Goal: Task Accomplishment & Management: Manage account settings

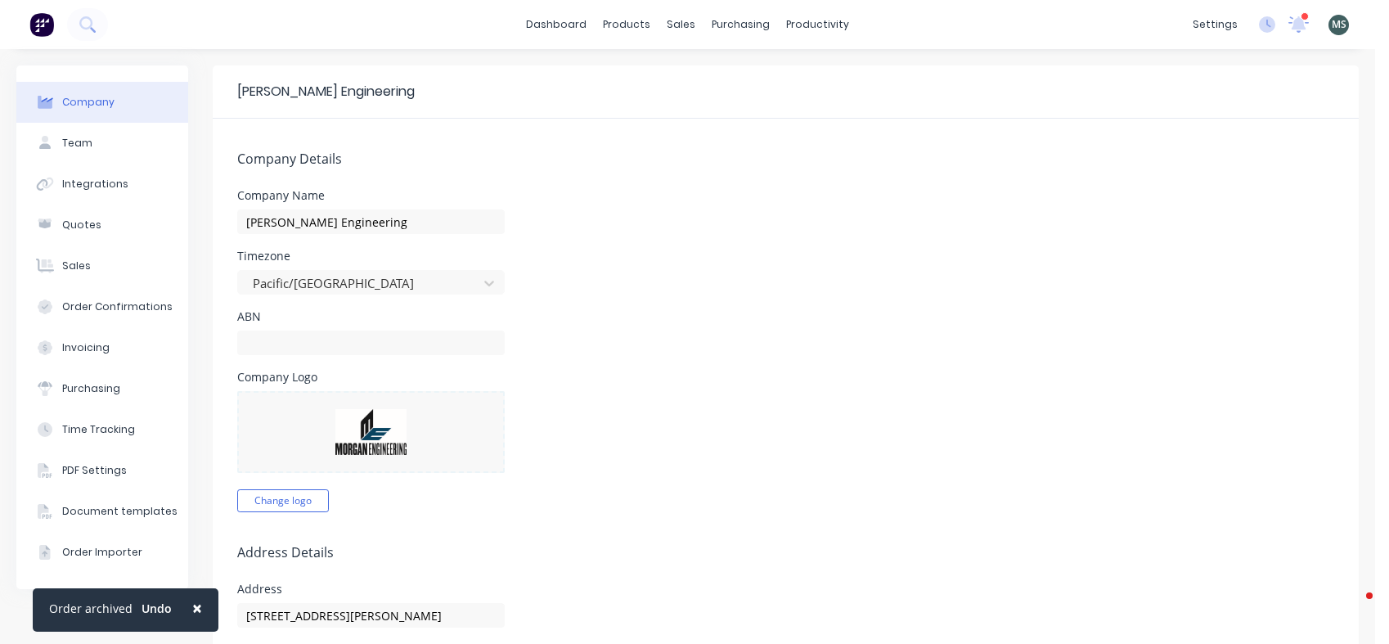
select select "NZ"
click at [793, 19] on div "productivity" at bounding box center [817, 24] width 79 height 25
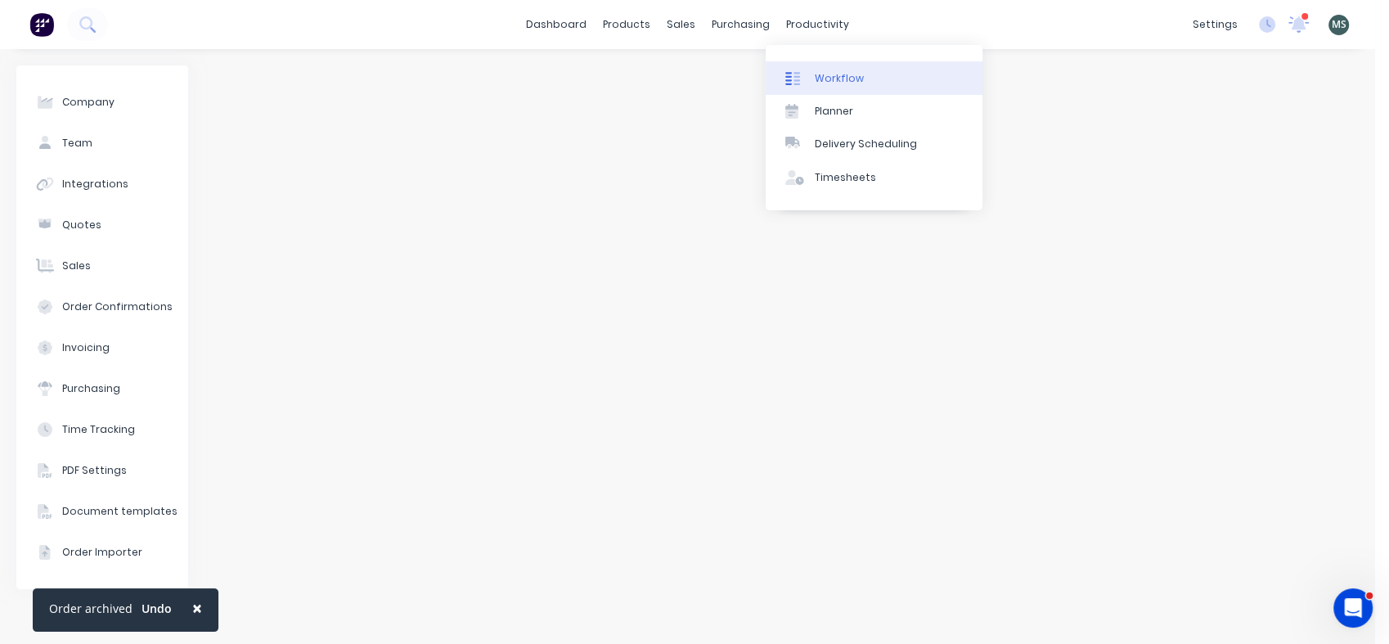
click at [837, 78] on div "Workflow" at bounding box center [839, 78] width 49 height 15
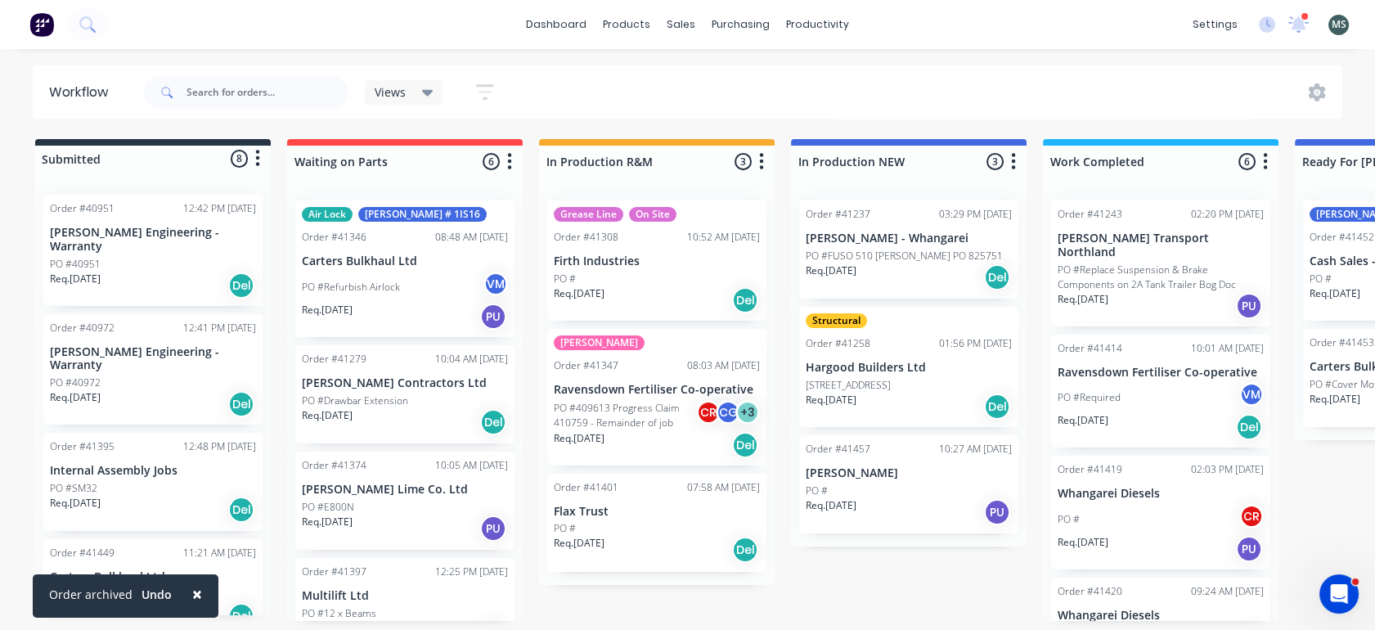
click at [660, 529] on div "PO #" at bounding box center [657, 528] width 206 height 15
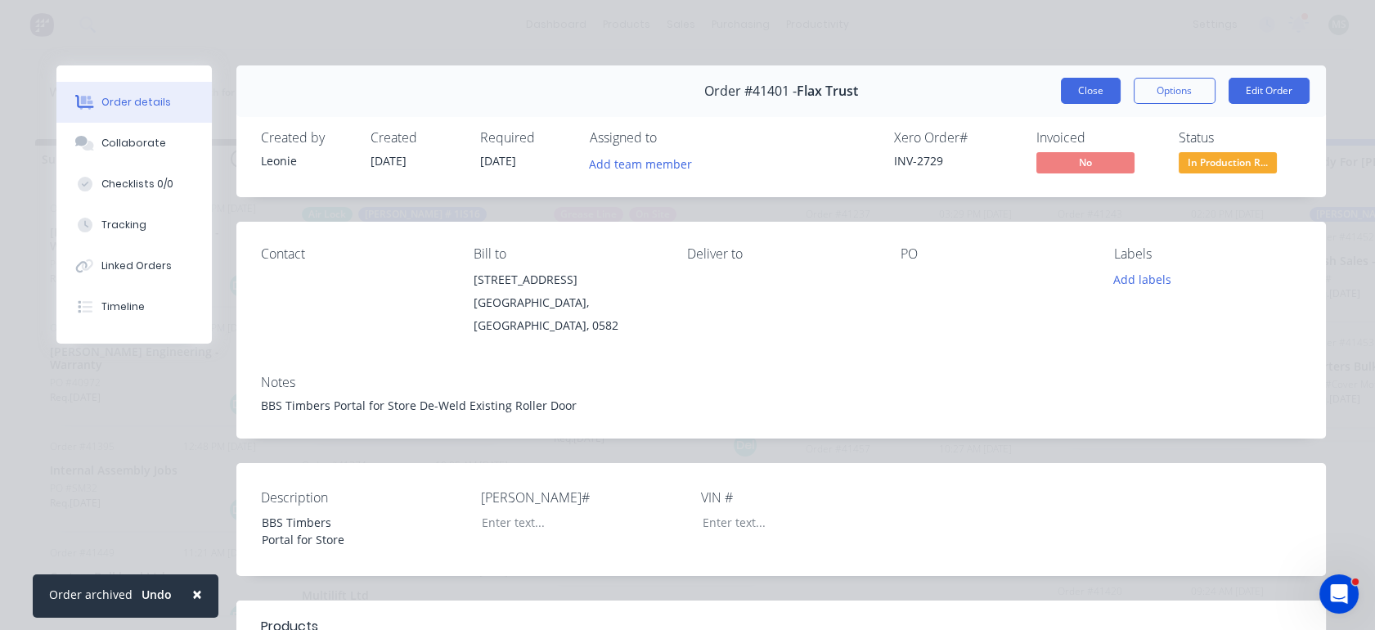
click at [1090, 94] on button "Close" at bounding box center [1091, 91] width 60 height 26
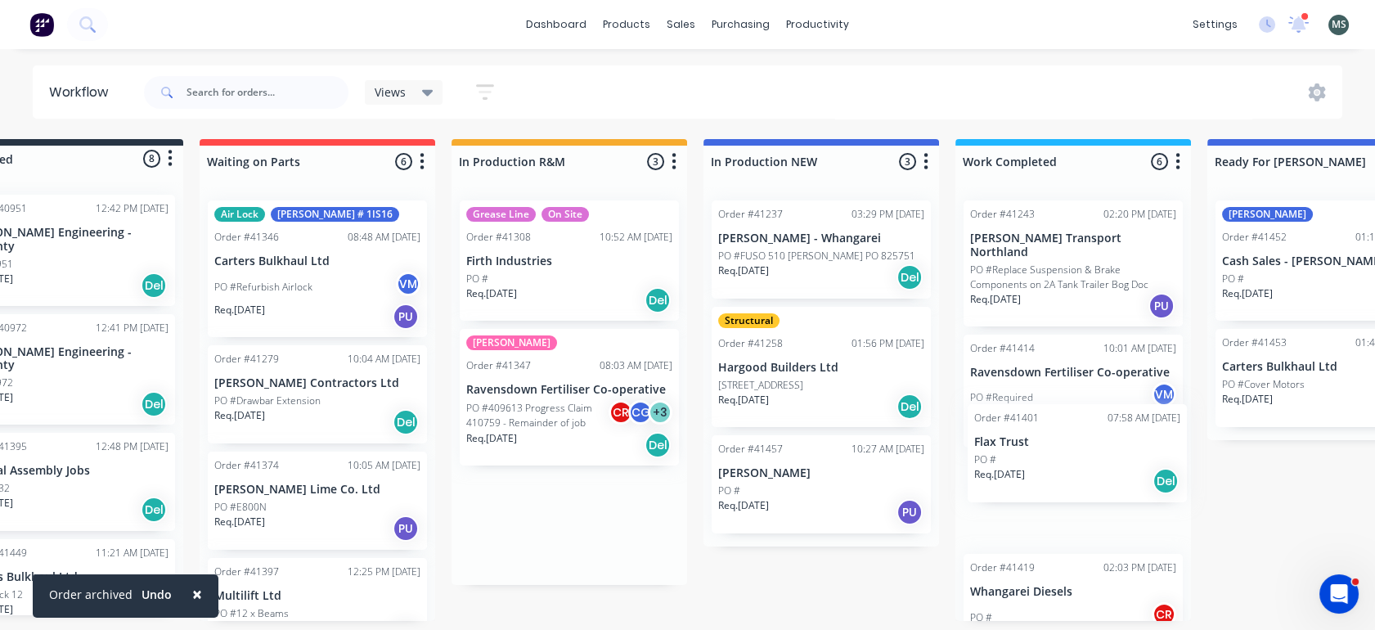
drag, startPoint x: 674, startPoint y: 519, endPoint x: 1102, endPoint y: 453, distance: 433.7
click at [1102, 453] on div "Submitted 8 Status colour #273444 hex #273444 Save Cancel Summaries Total order…" at bounding box center [1264, 380] width 2728 height 482
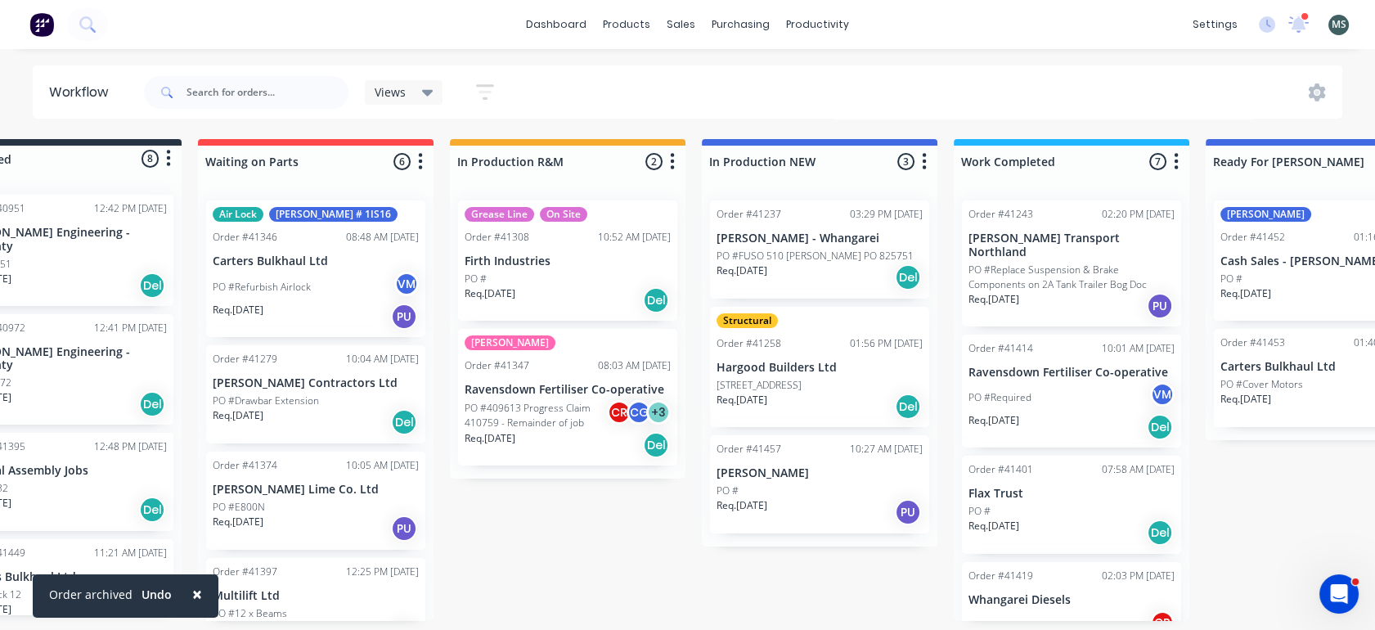
click at [706, 621] on div "Submitted 8 Status colour #273444 hex #273444 Save Cancel Summaries Total order…" at bounding box center [1263, 380] width 2728 height 482
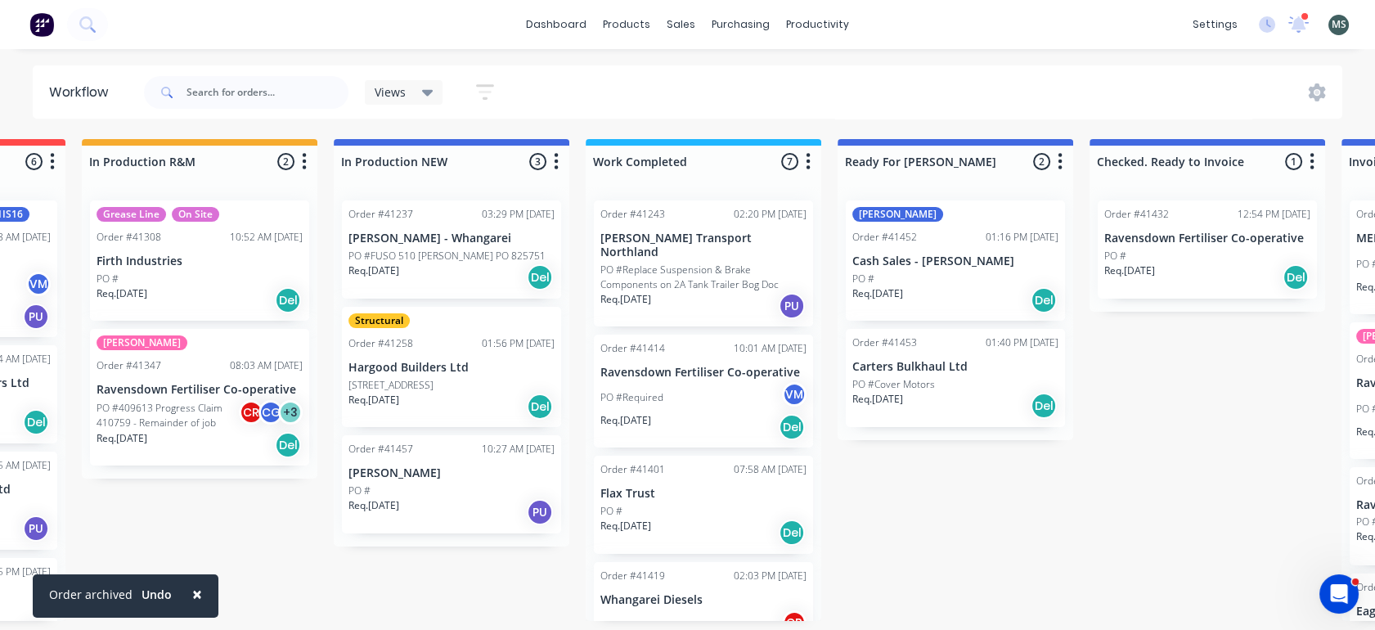
scroll to position [4, 536]
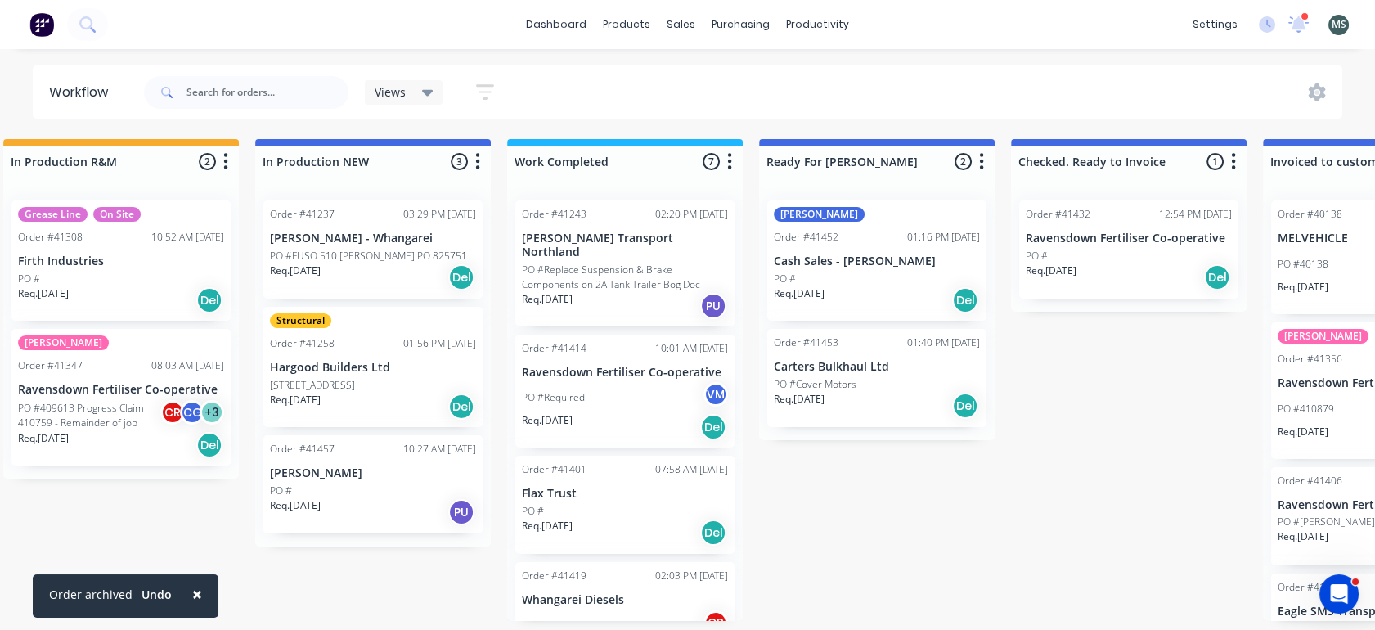
click at [850, 274] on div "PO #" at bounding box center [877, 279] width 206 height 15
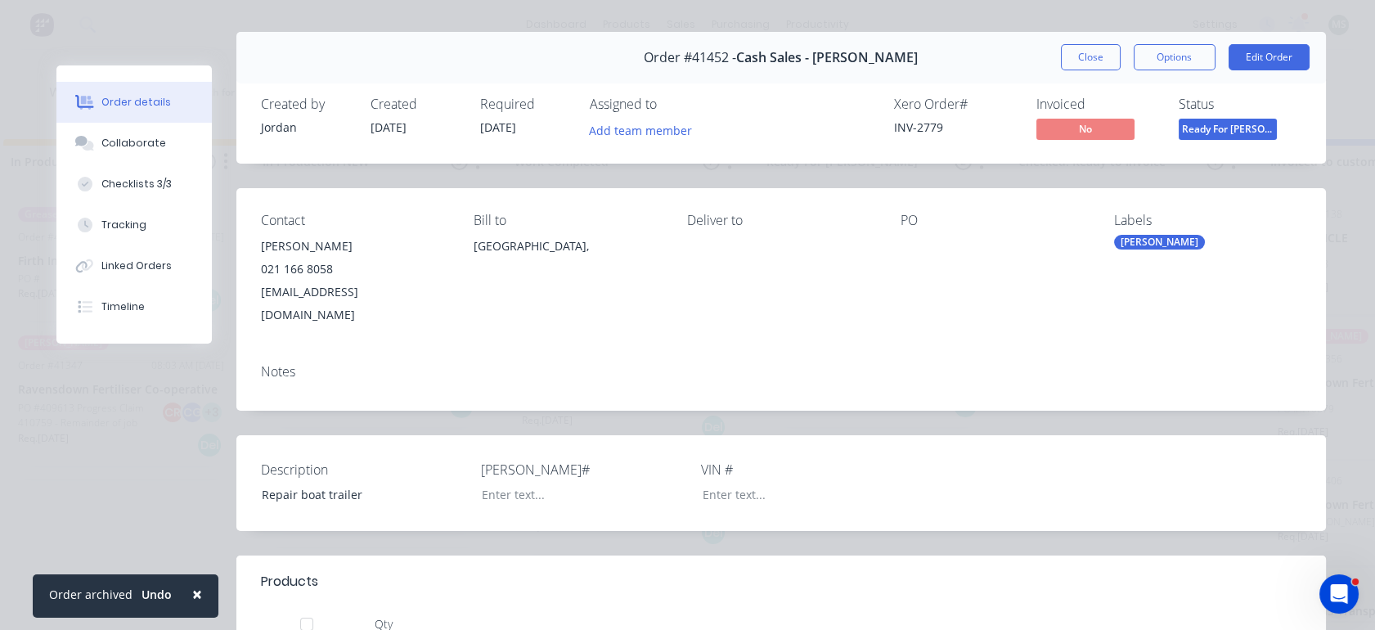
scroll to position [0, 0]
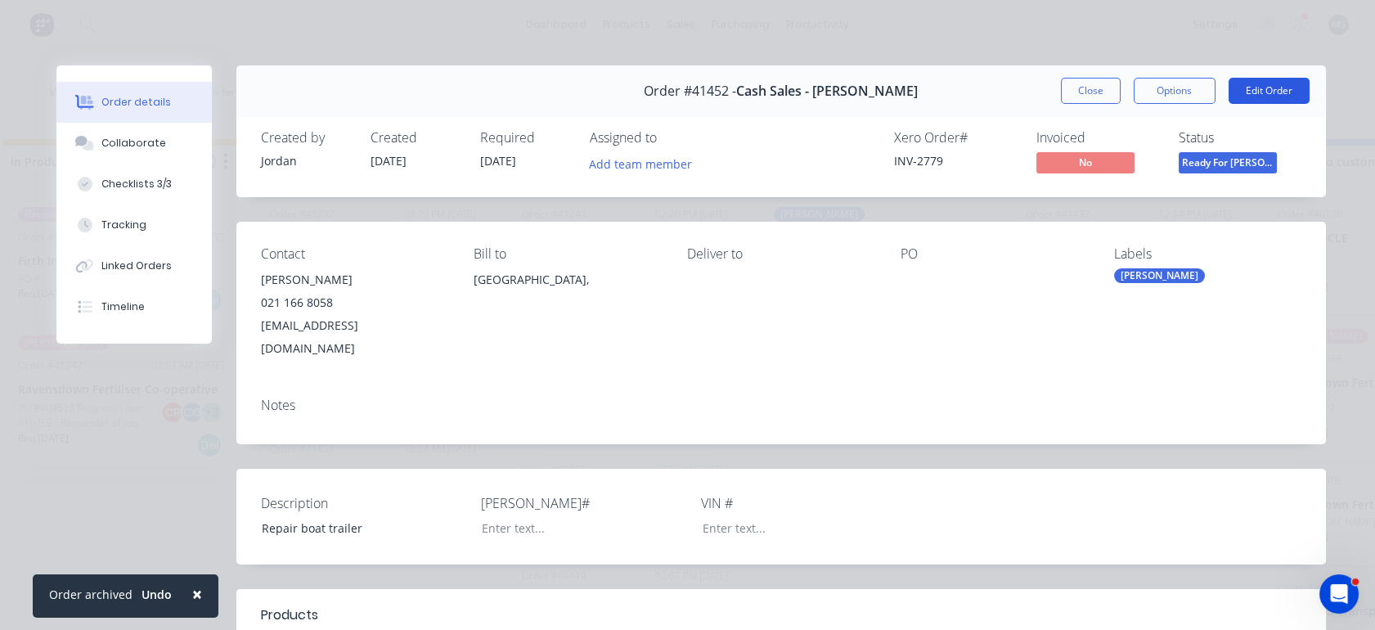
click at [1259, 88] on button "Edit Order" at bounding box center [1268, 91] width 81 height 26
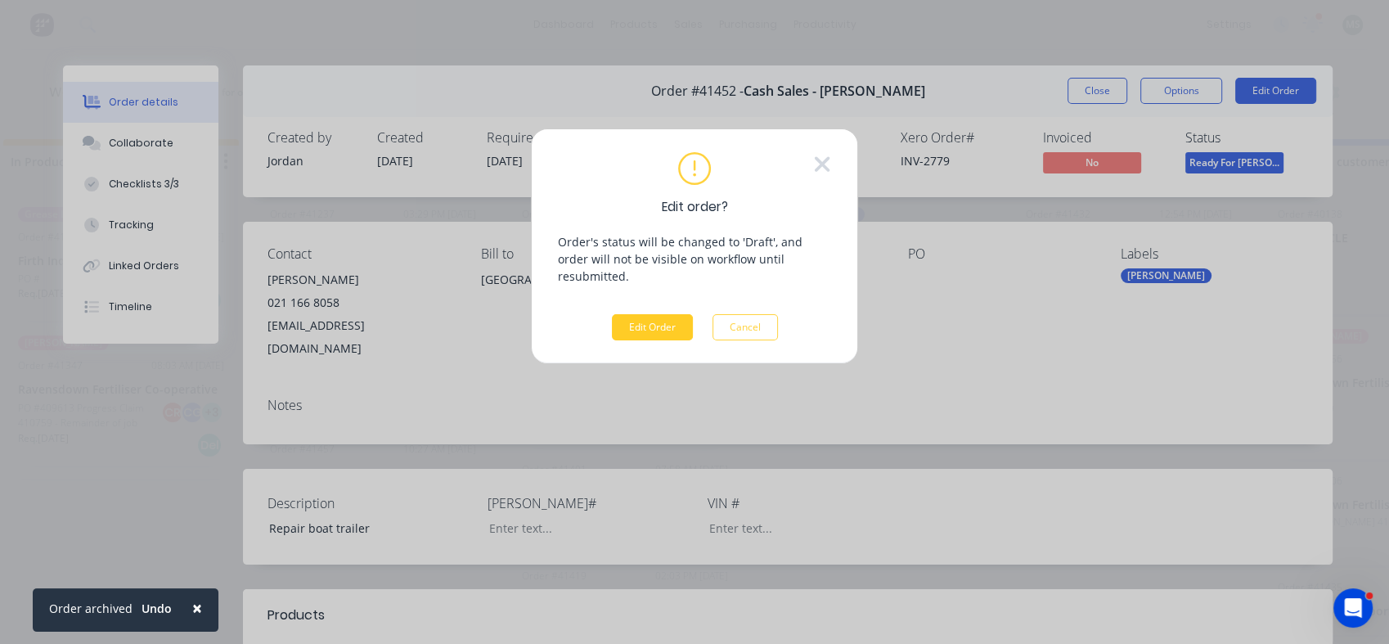
click at [647, 314] on button "Edit Order" at bounding box center [652, 327] width 81 height 26
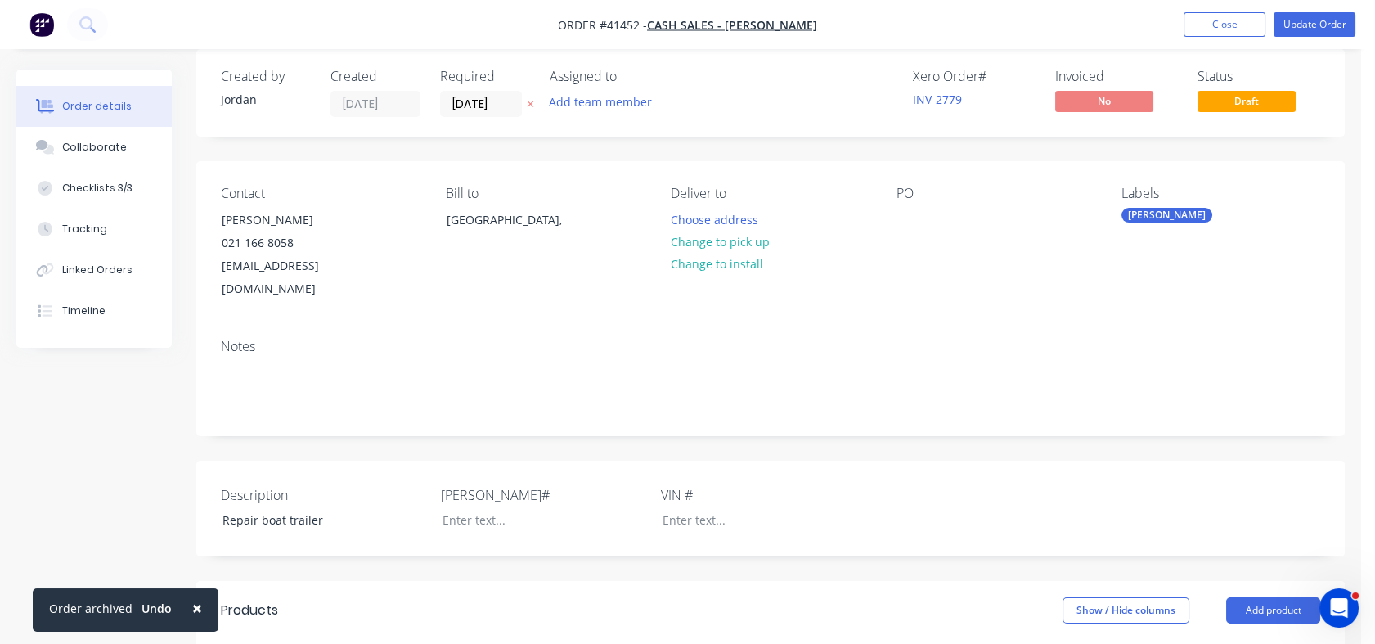
scroll to position [34, 0]
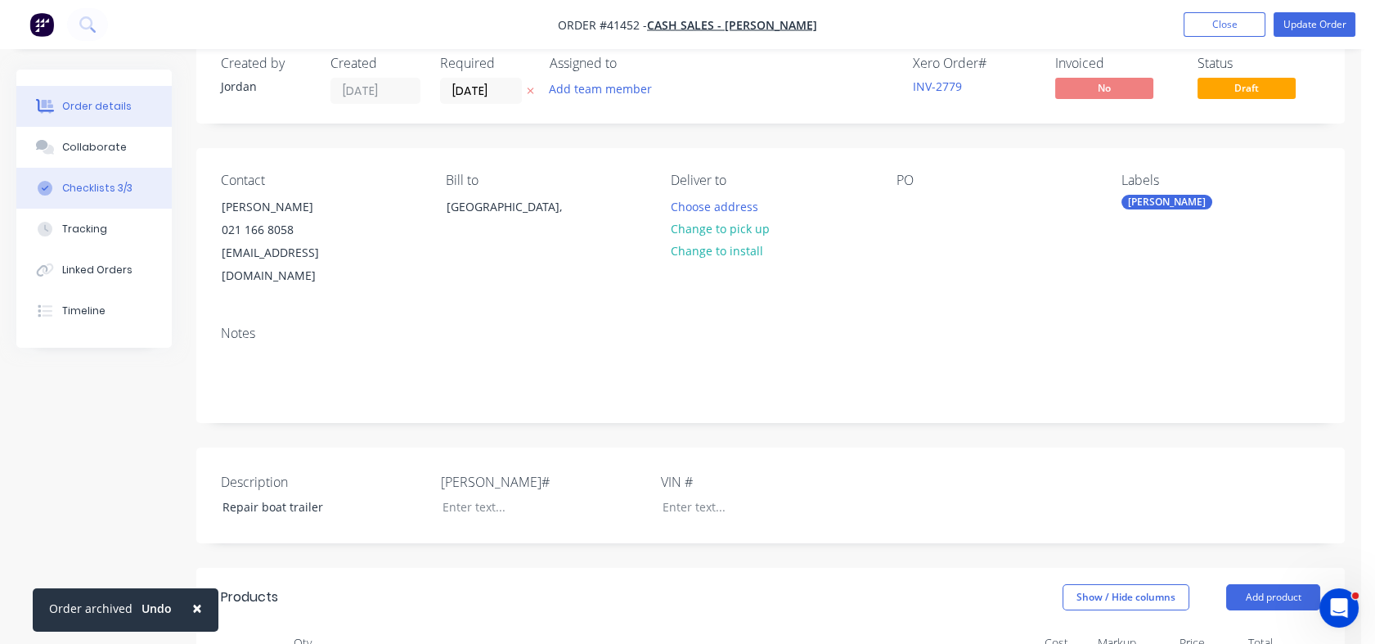
click at [85, 191] on div "Checklists 3/3" at bounding box center [97, 188] width 70 height 15
type textarea "x"
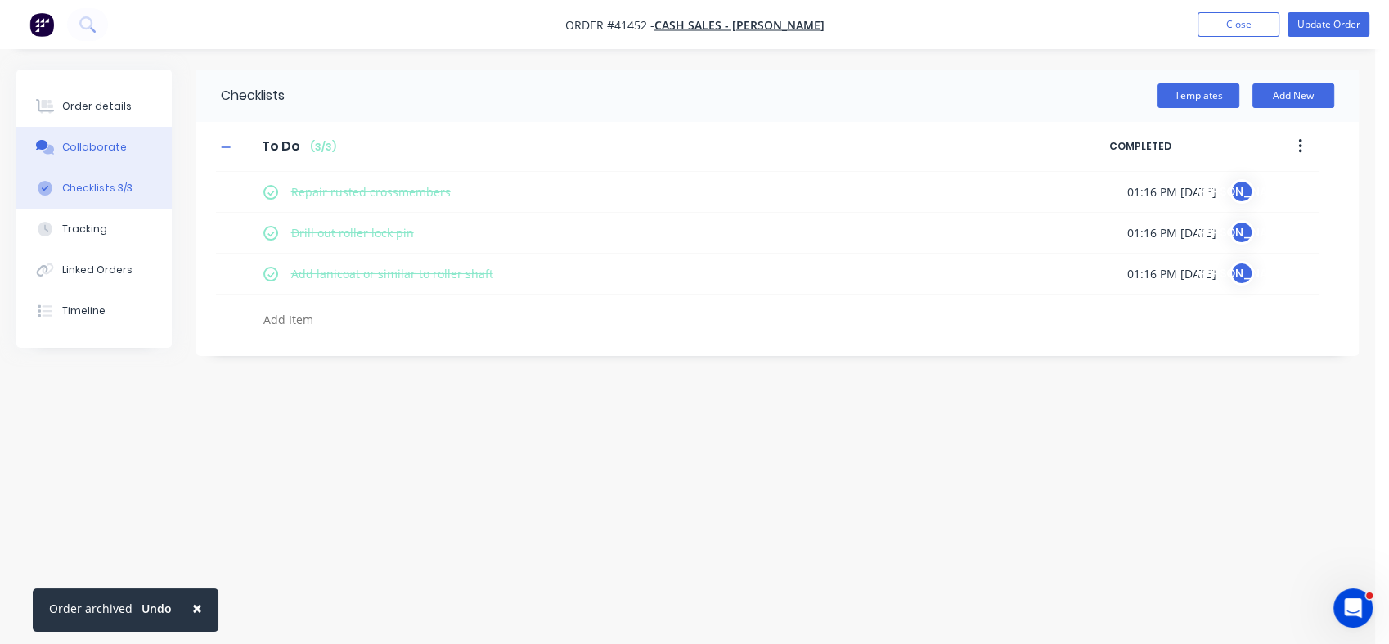
click at [88, 148] on div "Collaborate" at bounding box center [94, 147] width 65 height 15
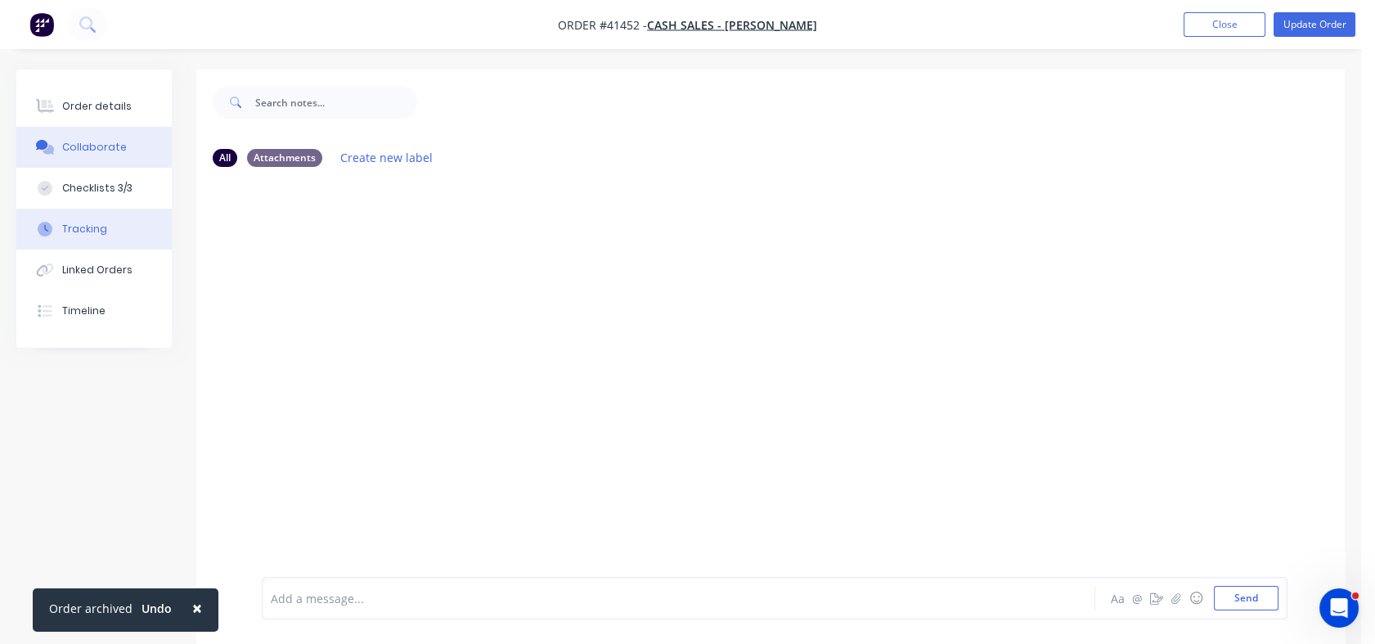
click at [73, 231] on div "Tracking" at bounding box center [84, 229] width 45 height 15
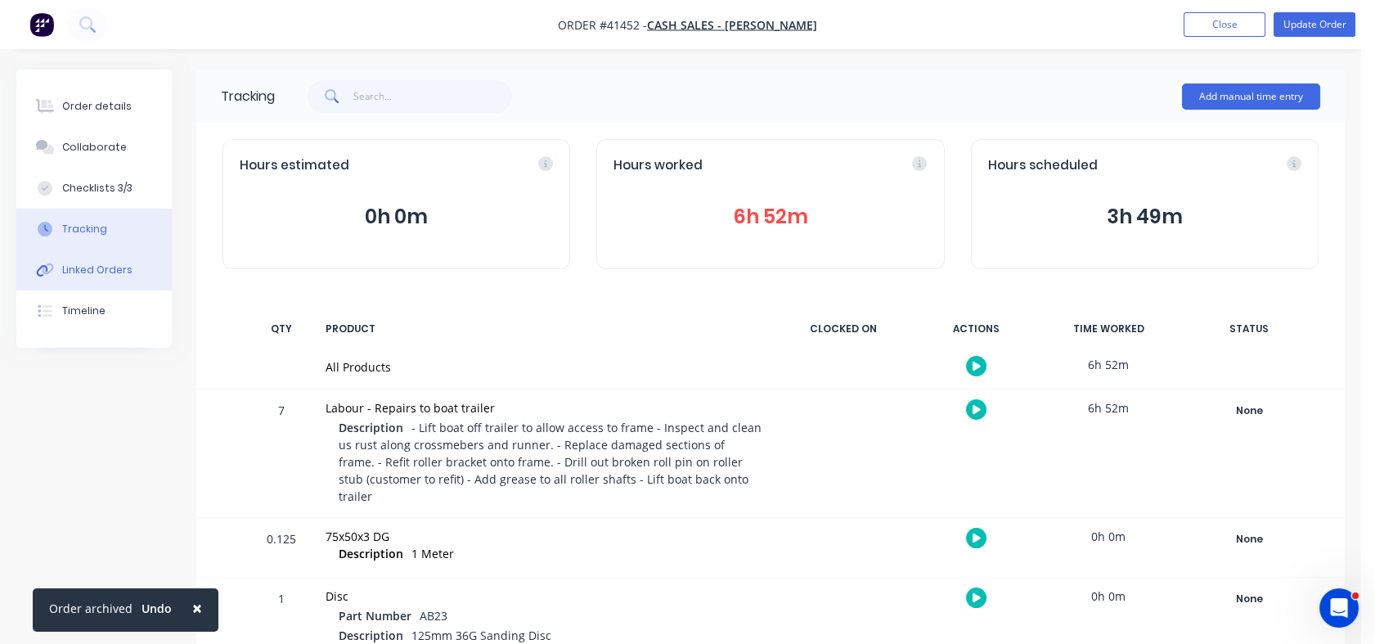
click at [74, 282] on button "Linked Orders" at bounding box center [93, 269] width 155 height 41
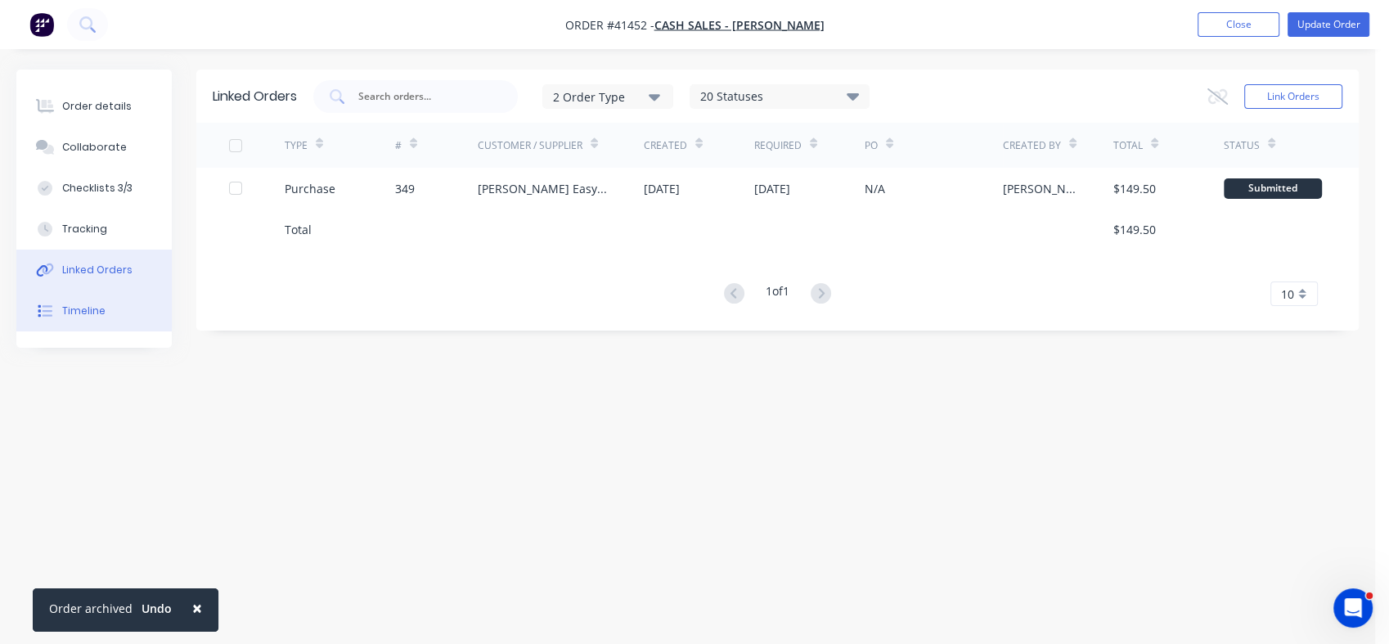
click at [72, 315] on div "Timeline" at bounding box center [83, 310] width 43 height 15
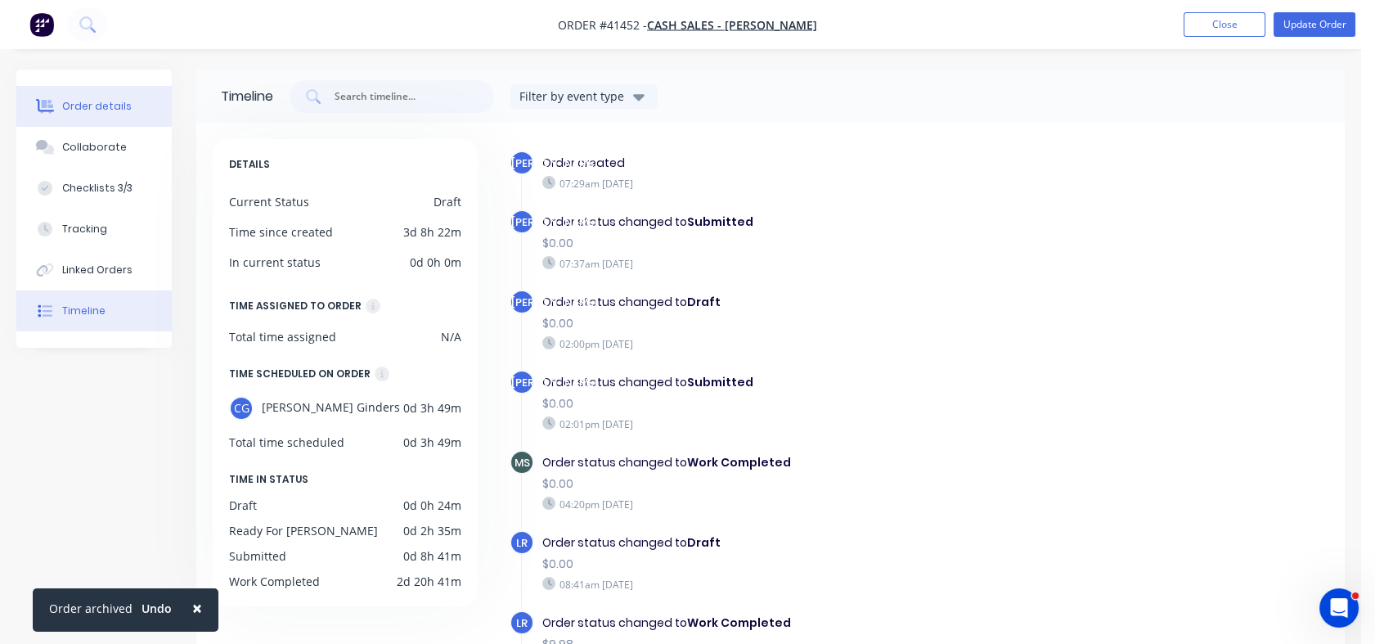
click at [92, 99] on div "Order details" at bounding box center [97, 106] width 70 height 15
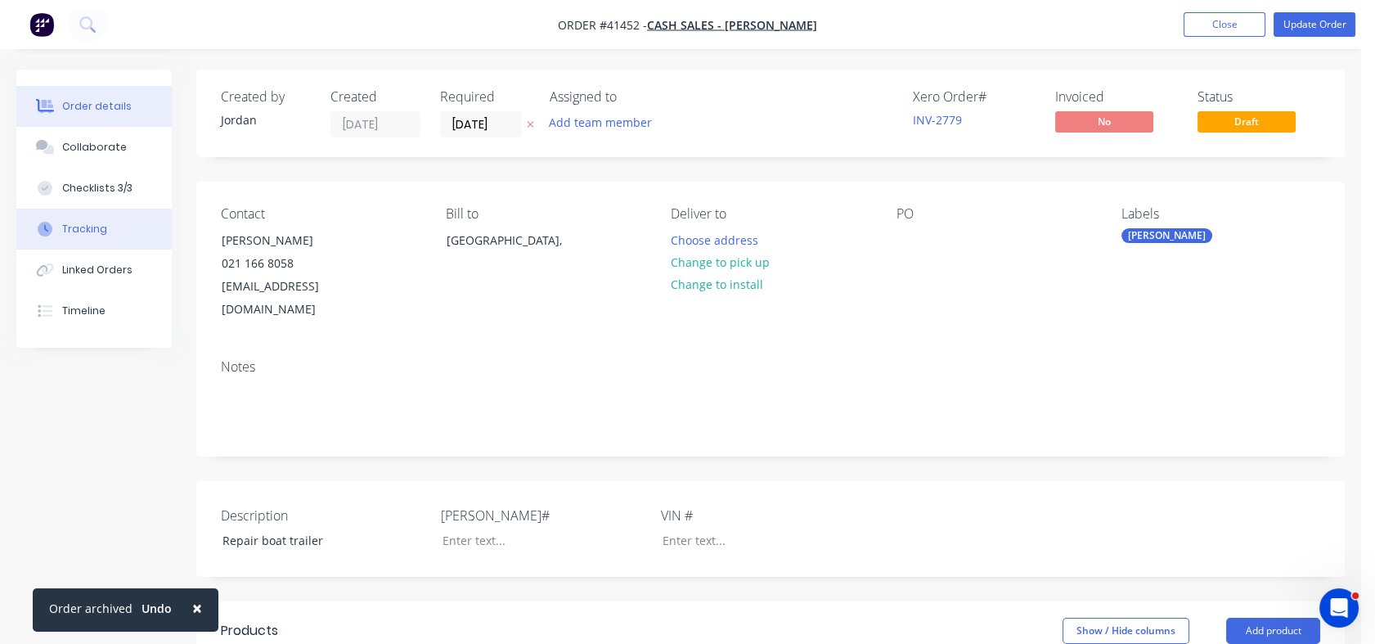
click at [101, 243] on button "Tracking" at bounding box center [93, 229] width 155 height 41
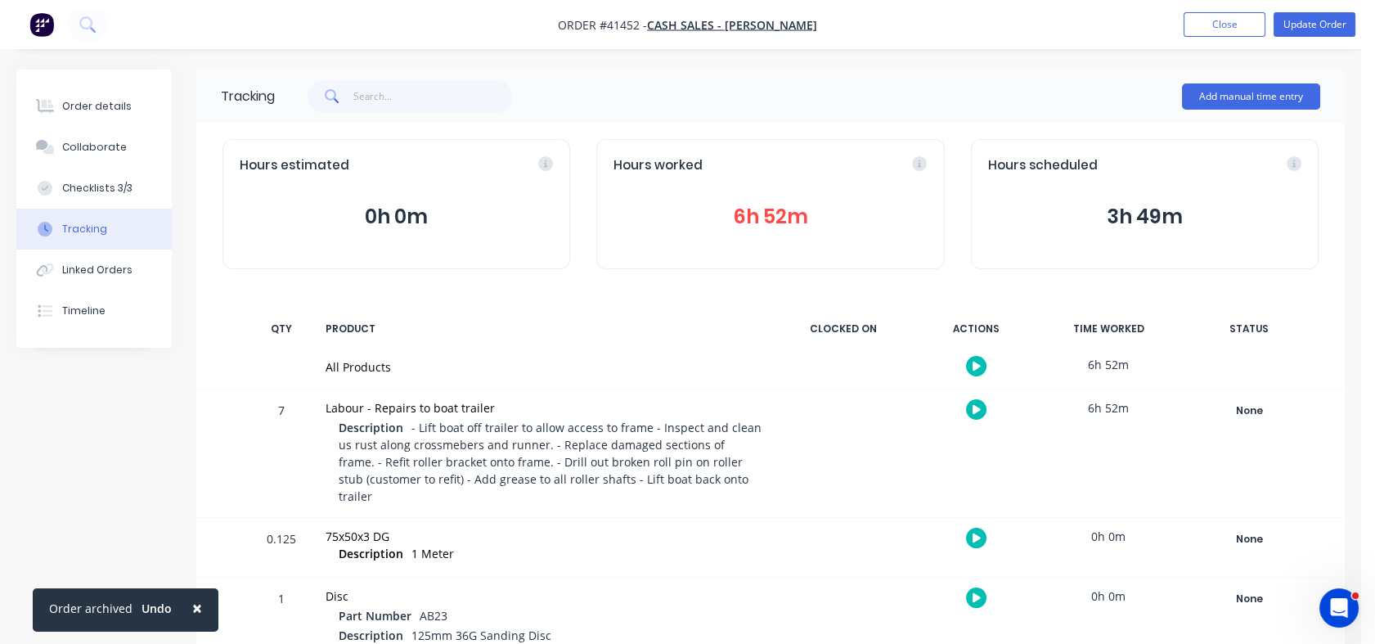
click at [779, 218] on button "6h 52m" at bounding box center [769, 216] width 313 height 31
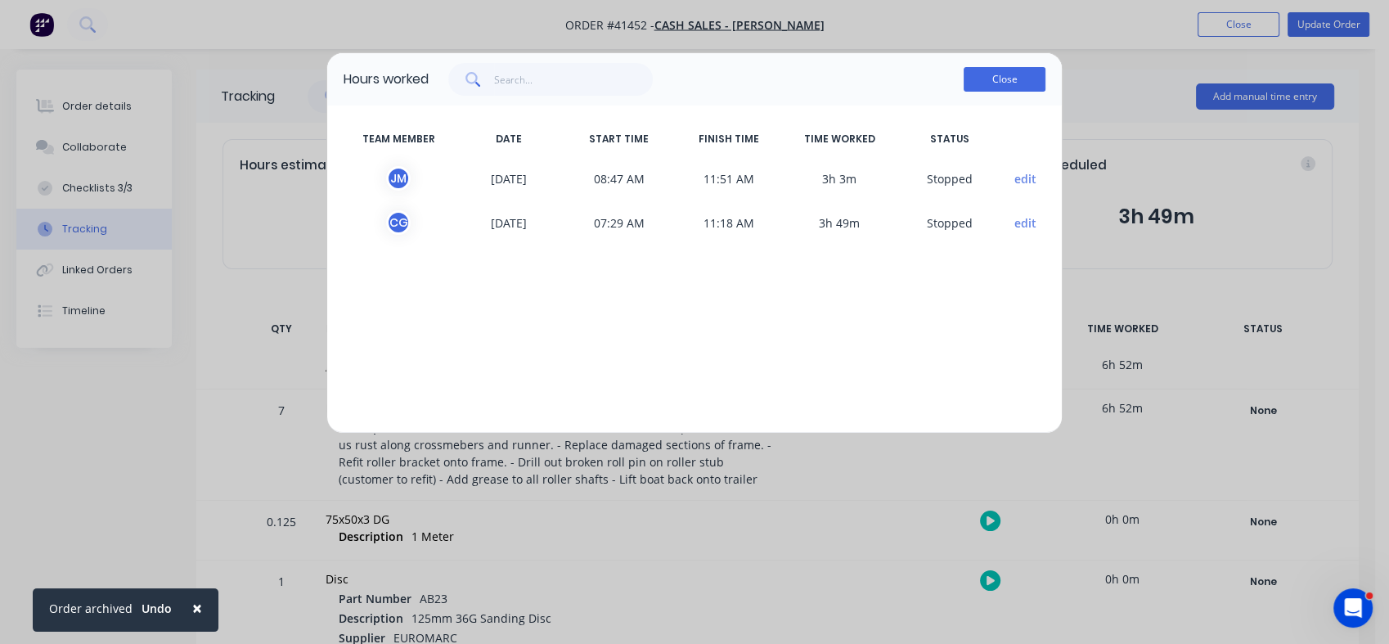
click at [1008, 82] on button "Close" at bounding box center [1004, 79] width 82 height 25
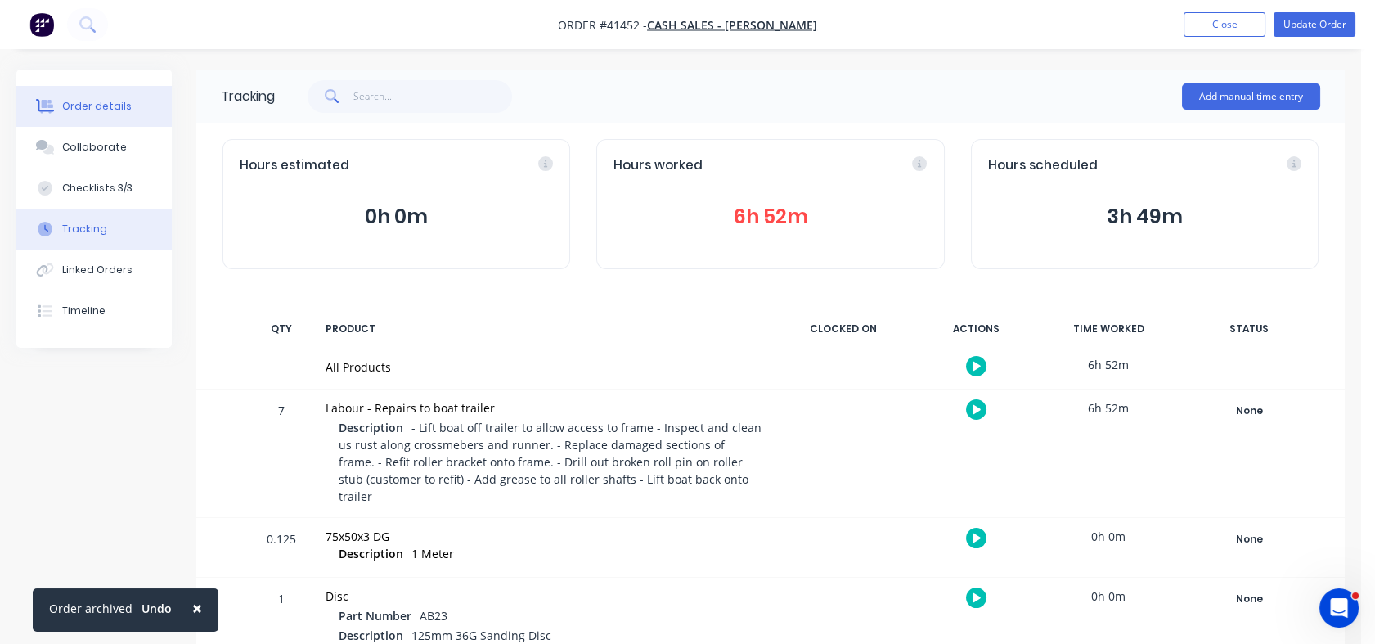
click at [89, 102] on div "Order details" at bounding box center [97, 106] width 70 height 15
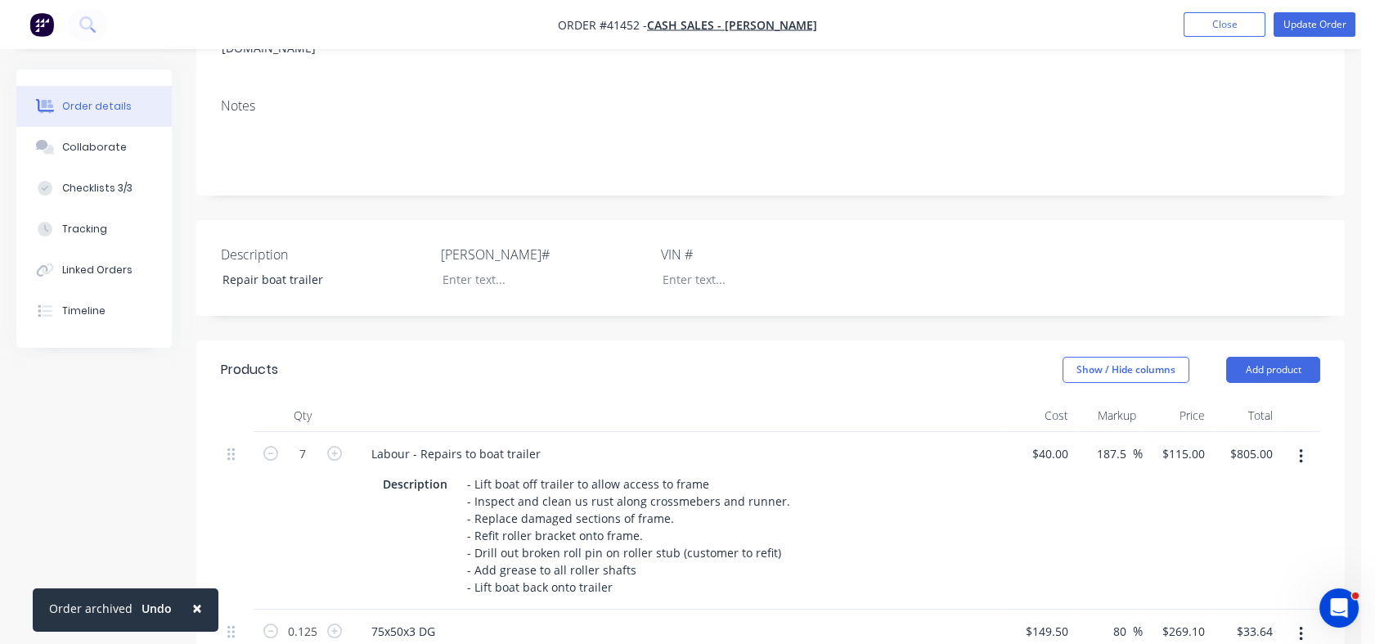
scroll to position [255, 0]
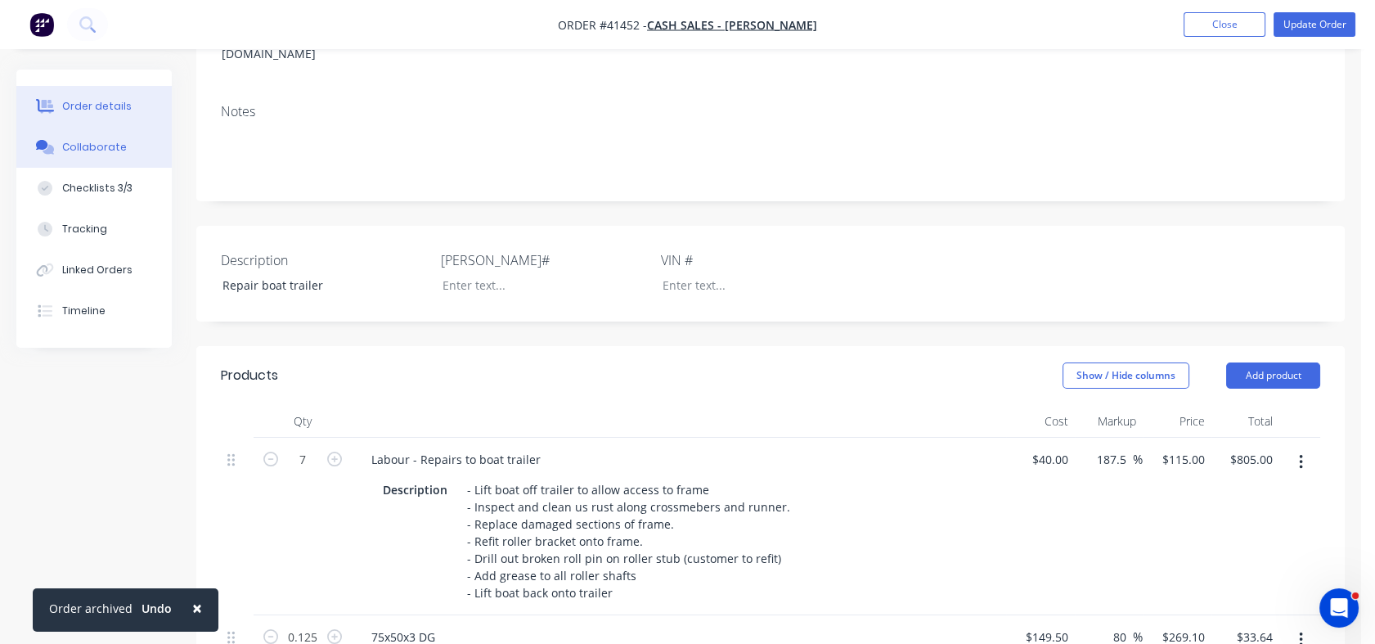
click at [79, 137] on button "Collaborate" at bounding box center [93, 147] width 155 height 41
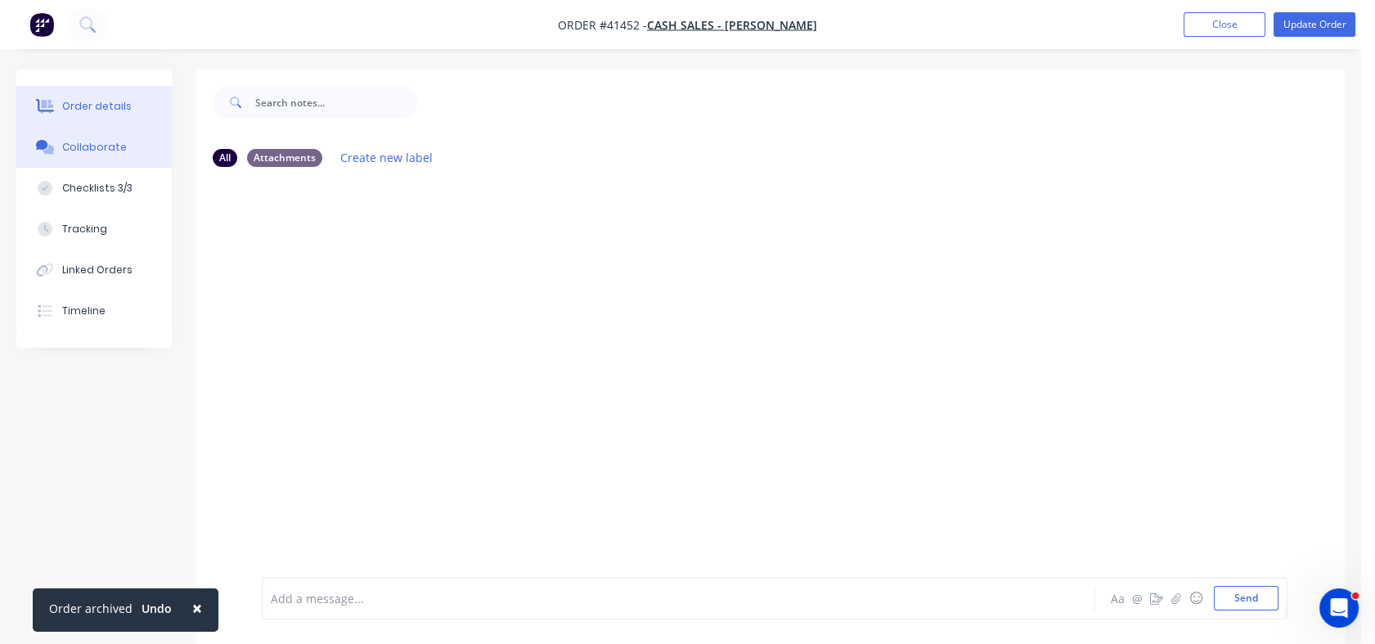
click at [88, 99] on div "Order details" at bounding box center [97, 106] width 70 height 15
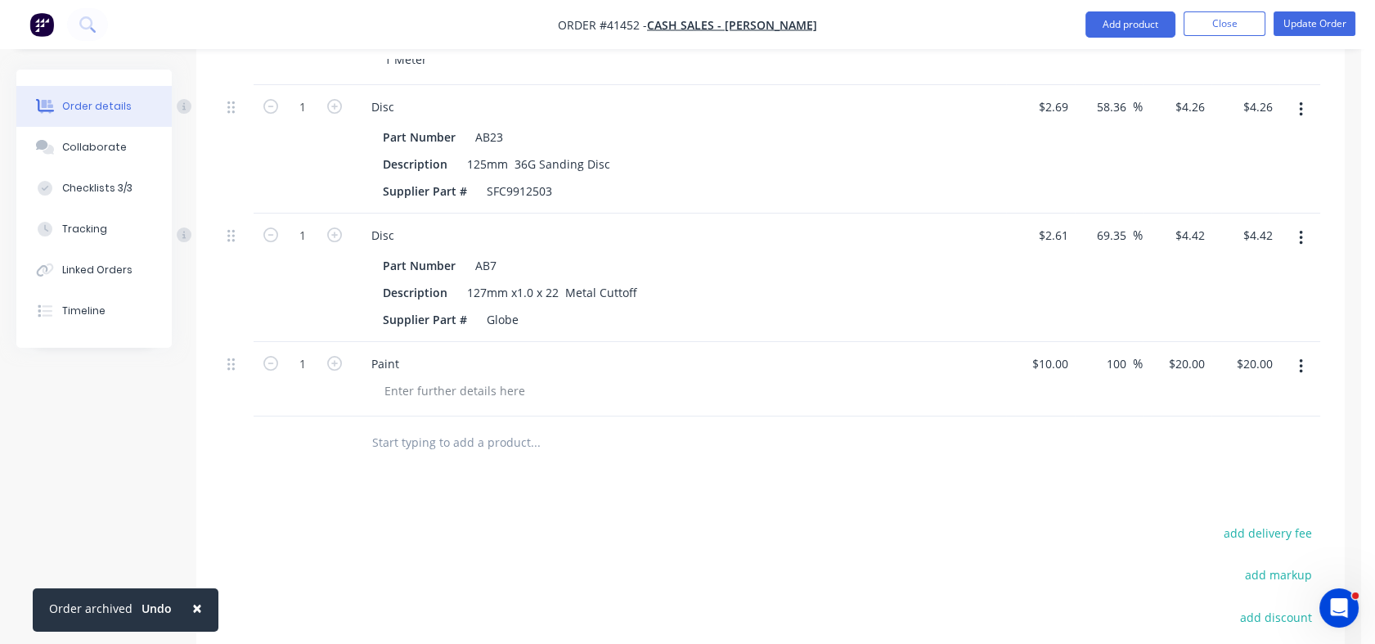
scroll to position [870, 0]
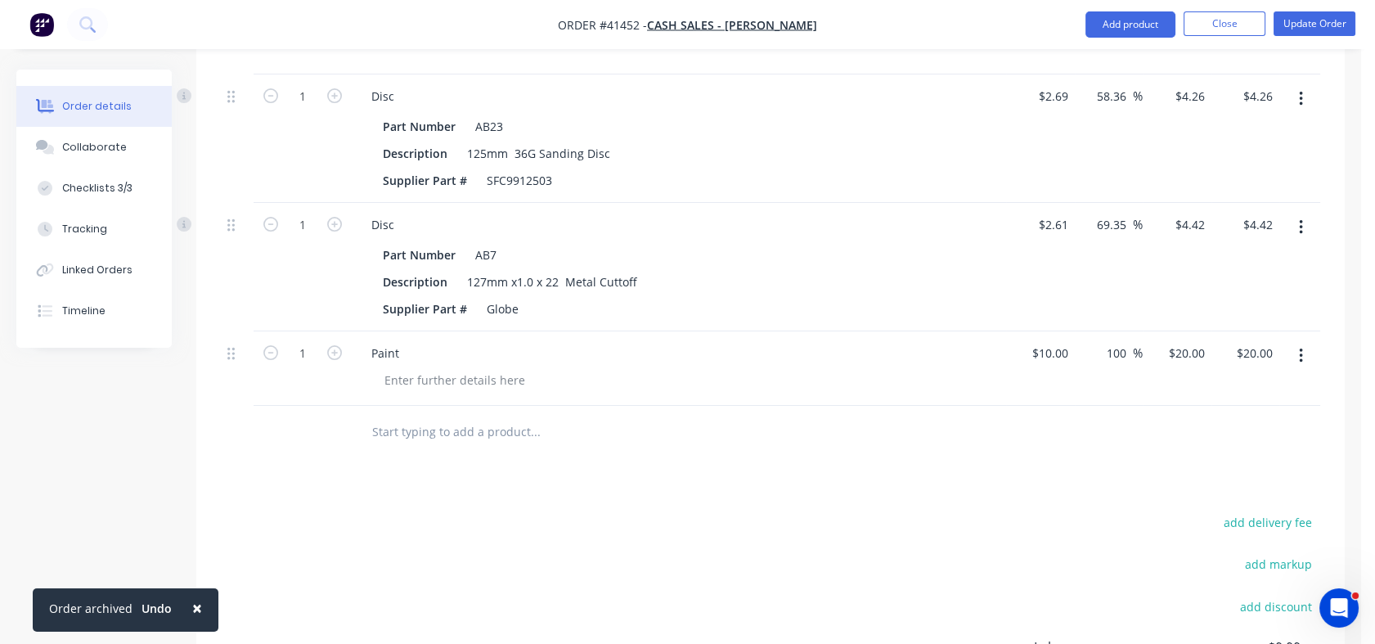
click at [414, 438] on input "text" at bounding box center [534, 431] width 327 height 33
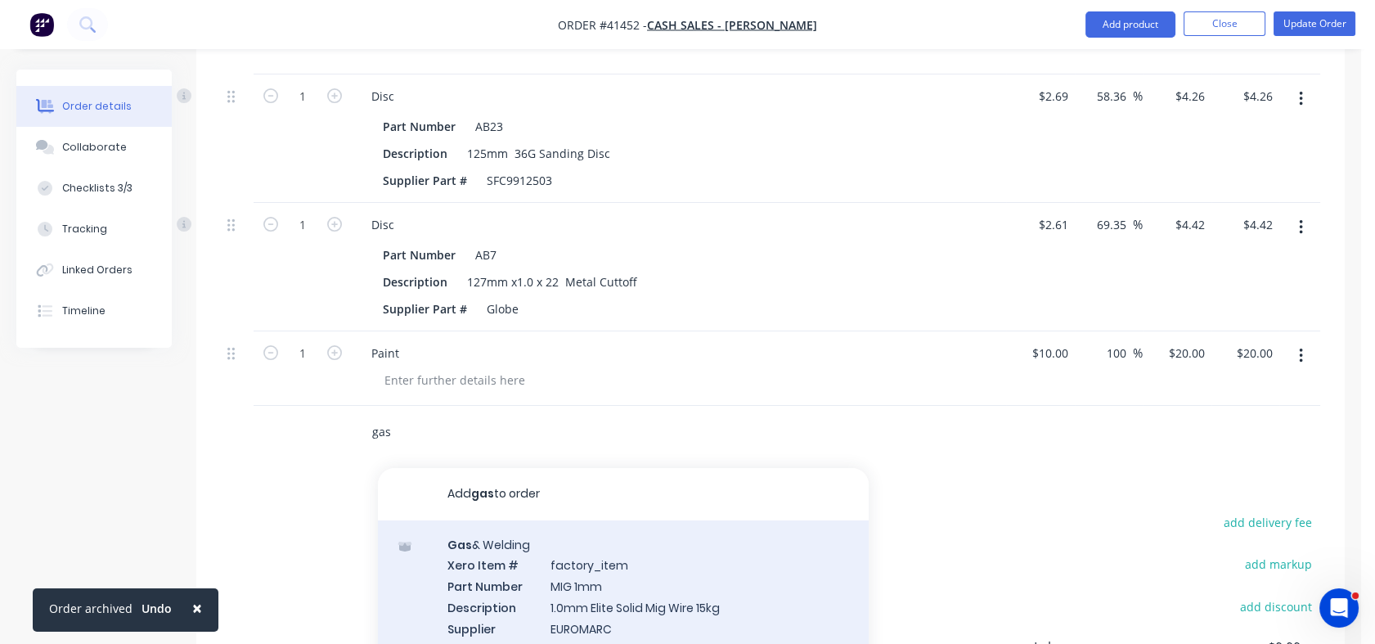
type input "gas"
click at [481, 549] on div "Gas & Welding Xero Item # factory_item Part Number MIG 1mm Description 1.0mm El…" at bounding box center [623, 596] width 491 height 153
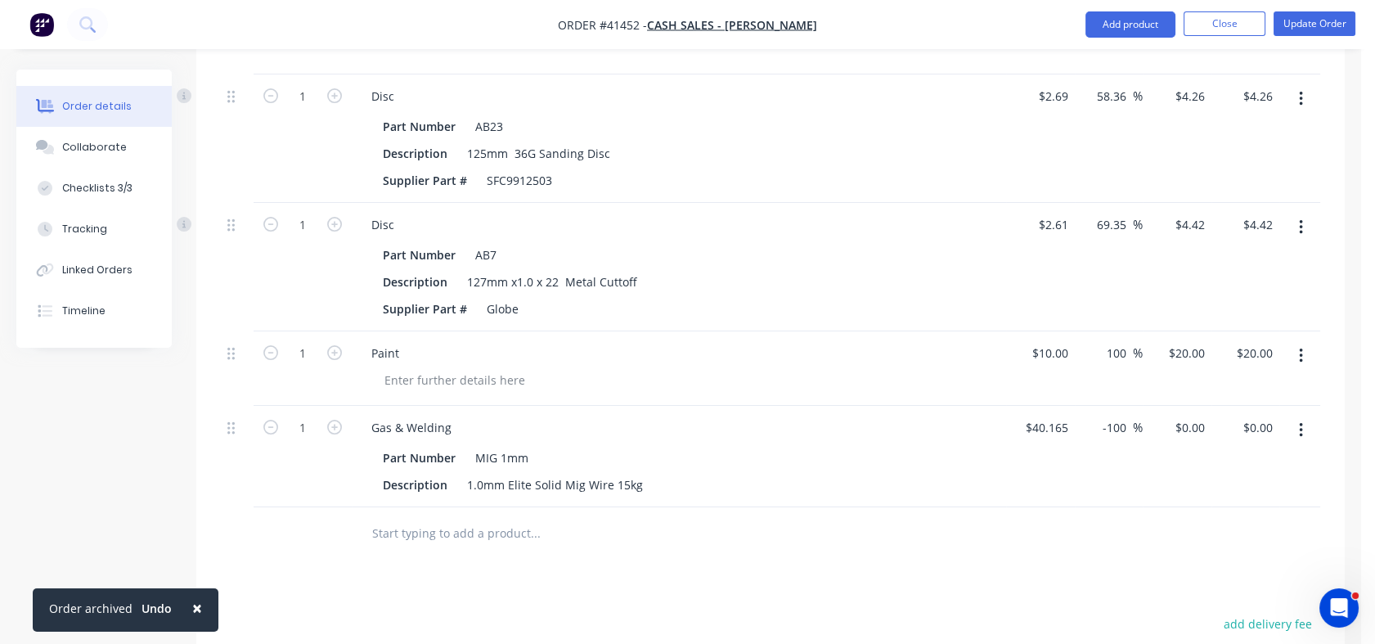
click at [1300, 439] on icon "button" at bounding box center [1301, 430] width 4 height 18
click at [1191, 573] on div "Delete" at bounding box center [1242, 571] width 126 height 24
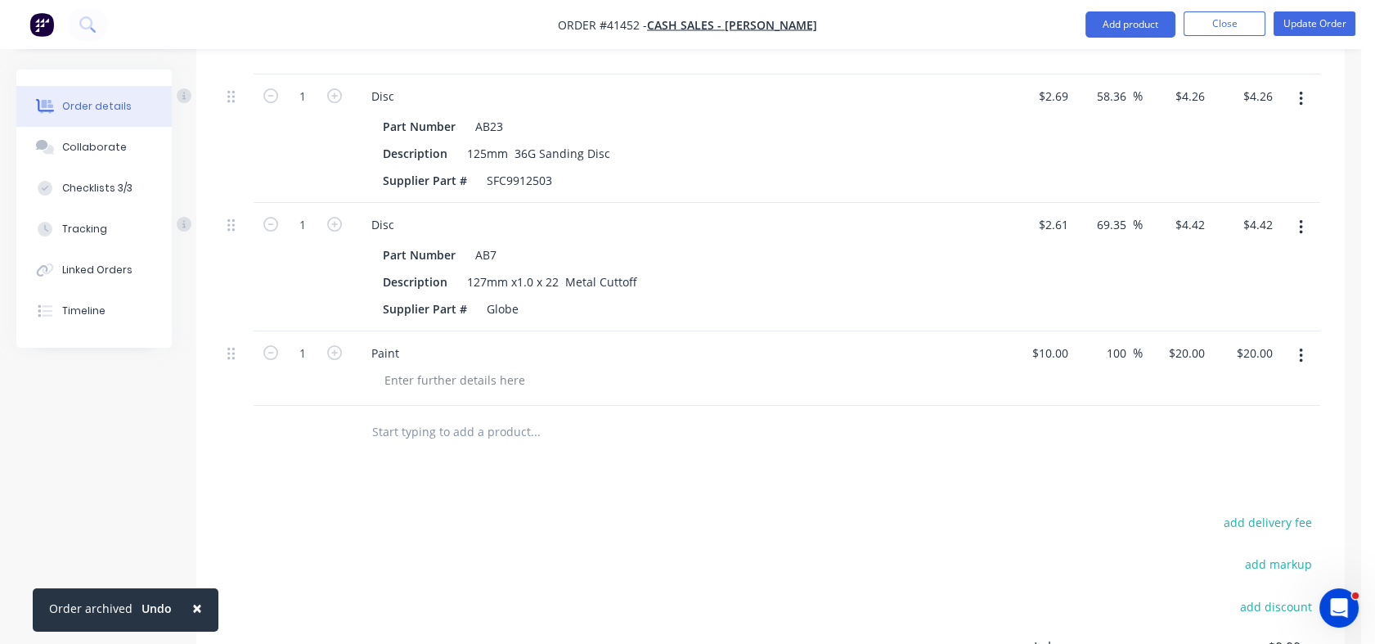
click at [438, 447] on input "text" at bounding box center [534, 431] width 327 height 33
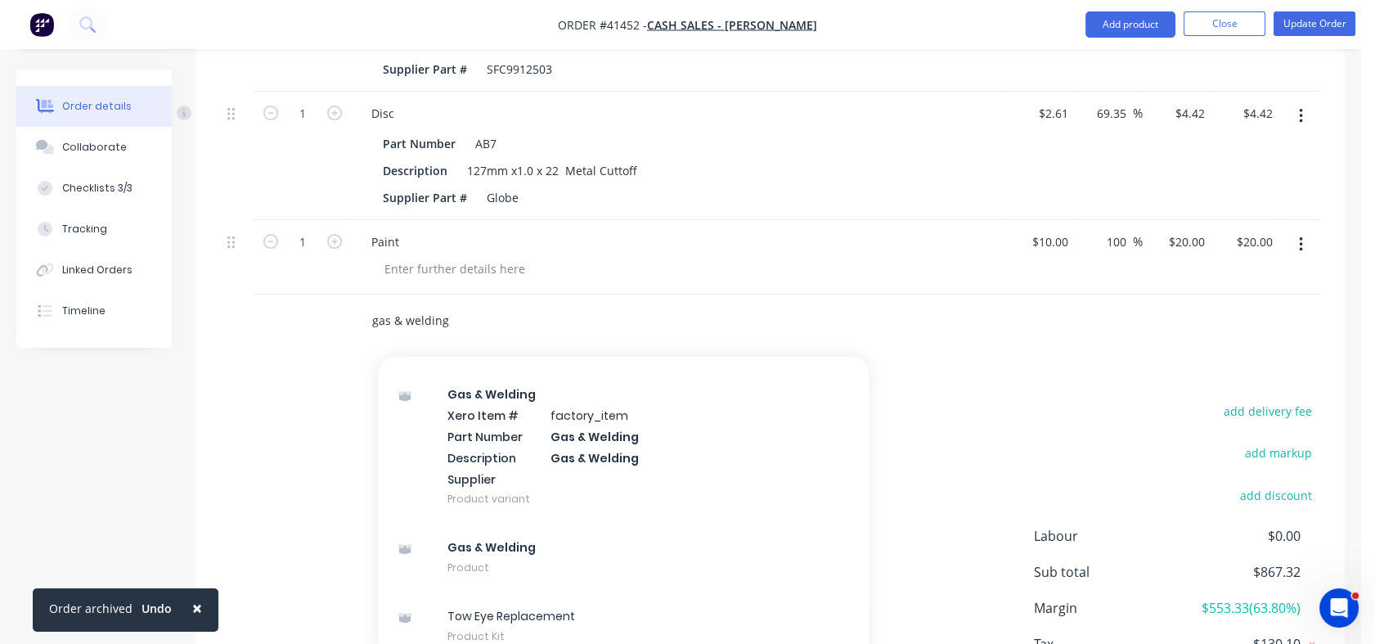
scroll to position [1020, 0]
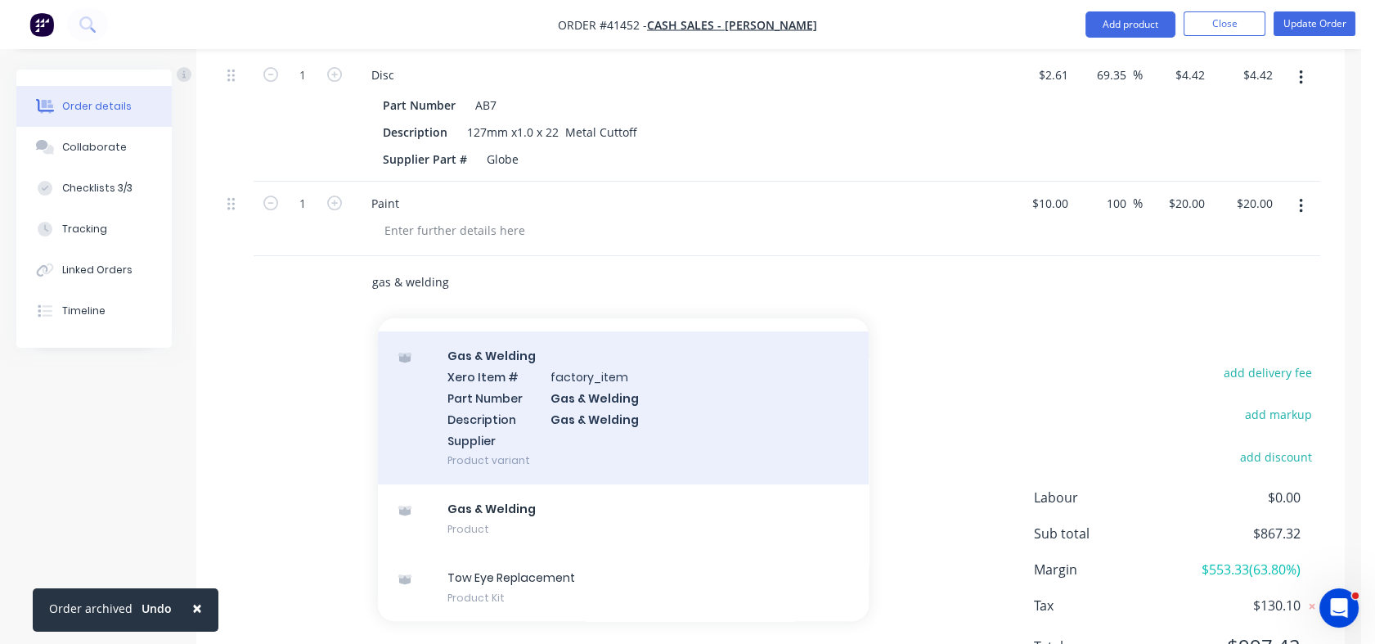
type input "gas & welding"
click at [496, 382] on div "Gas & Welding Xero Item # factory_item Part Number Gas & Welding Description Ga…" at bounding box center [623, 407] width 491 height 153
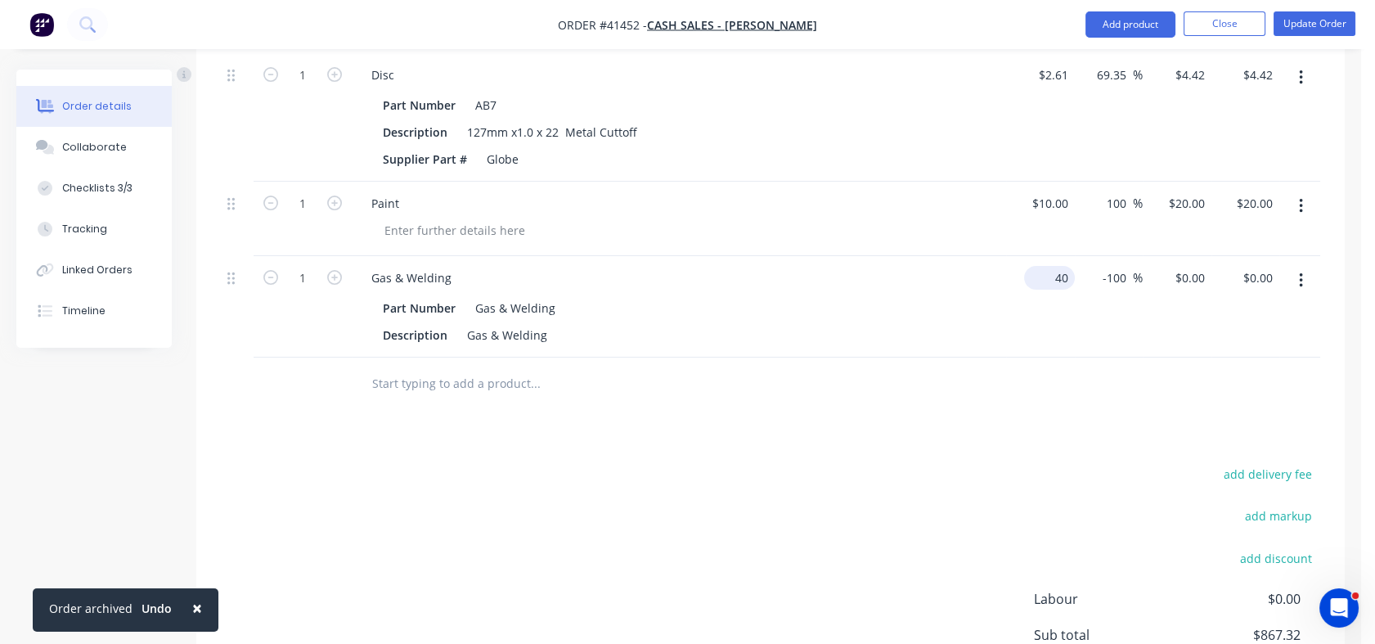
click at [1049, 289] on div "40 $40.00" at bounding box center [1049, 278] width 51 height 24
type input "$10.00"
click at [1111, 327] on div "-100 -100 %" at bounding box center [1109, 306] width 69 height 101
click at [1112, 290] on input "-100" at bounding box center [1117, 278] width 32 height 24
click at [1101, 290] on input "-100" at bounding box center [1117, 278] width 32 height 24
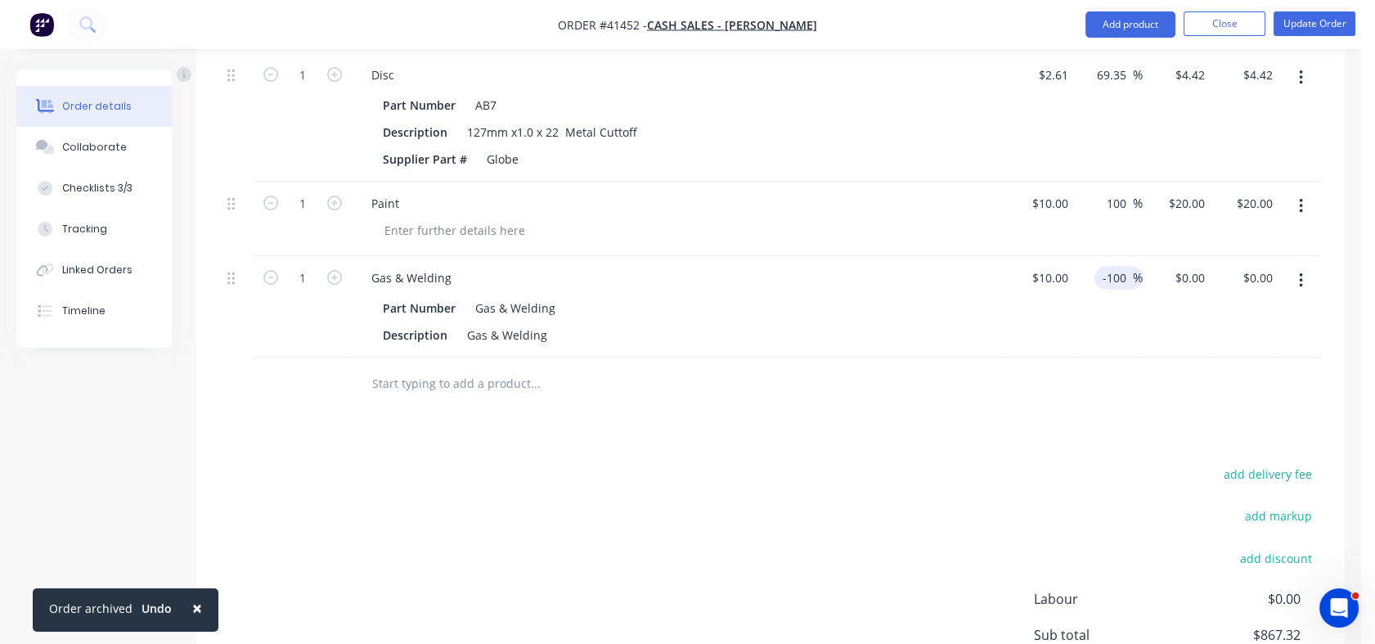
drag, startPoint x: 1100, startPoint y: 290, endPoint x: 1134, endPoint y: 291, distance: 33.6
click at [1134, 290] on div "-100 -100 %" at bounding box center [1118, 278] width 48 height 24
type input "100"
click at [1125, 352] on div "100 100 %" at bounding box center [1109, 306] width 69 height 101
type input "$20.00"
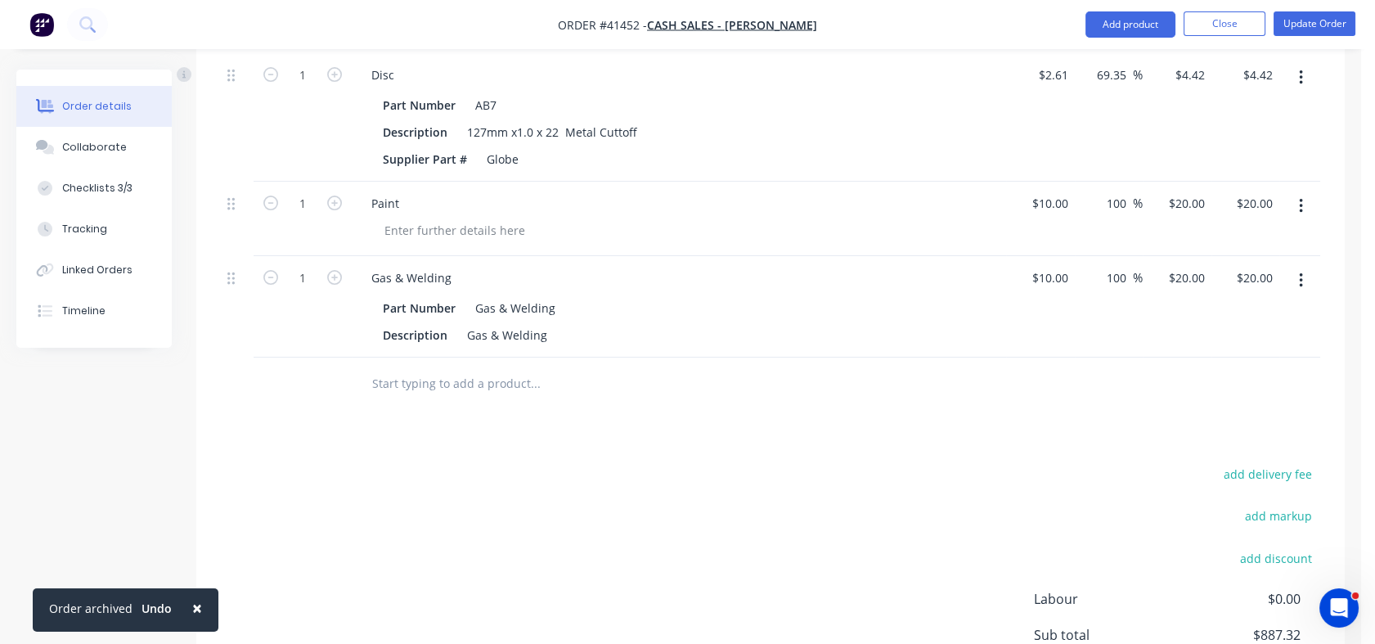
type input "$20.00"
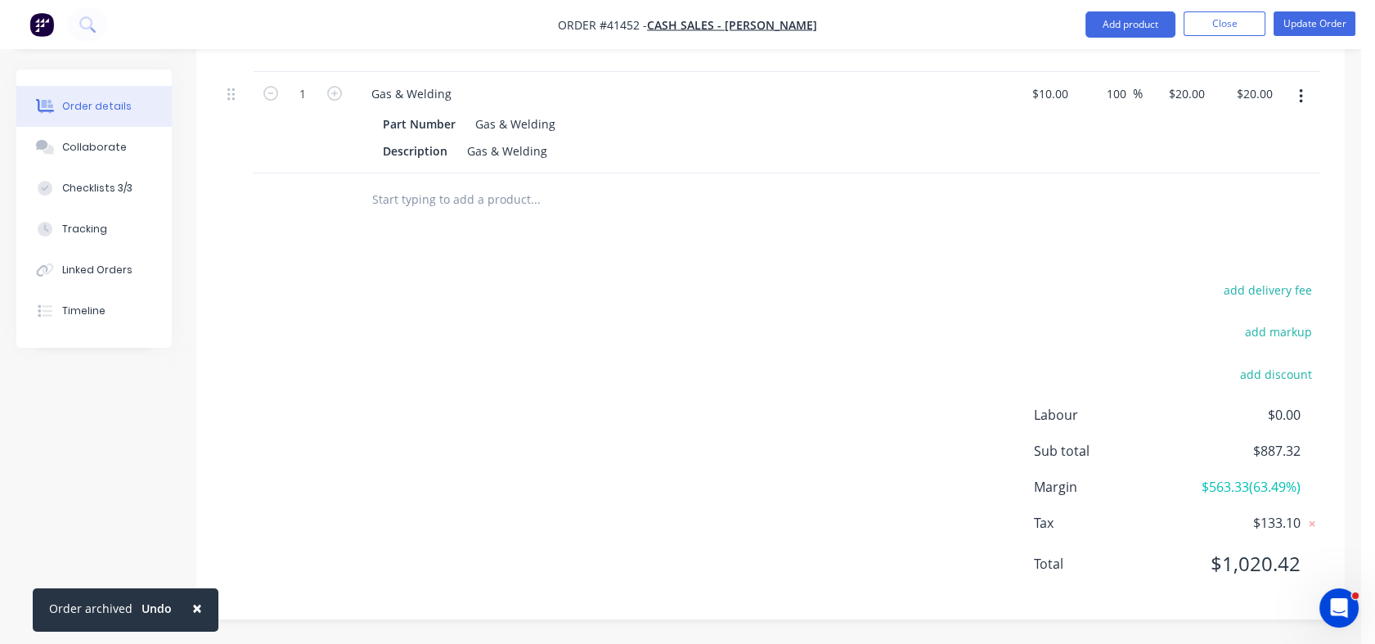
scroll to position [1214, 0]
click at [1087, 328] on div "add delivery fee add markup add discount Labour $0.00 Sub total $887.32 Margin …" at bounding box center [770, 437] width 1099 height 316
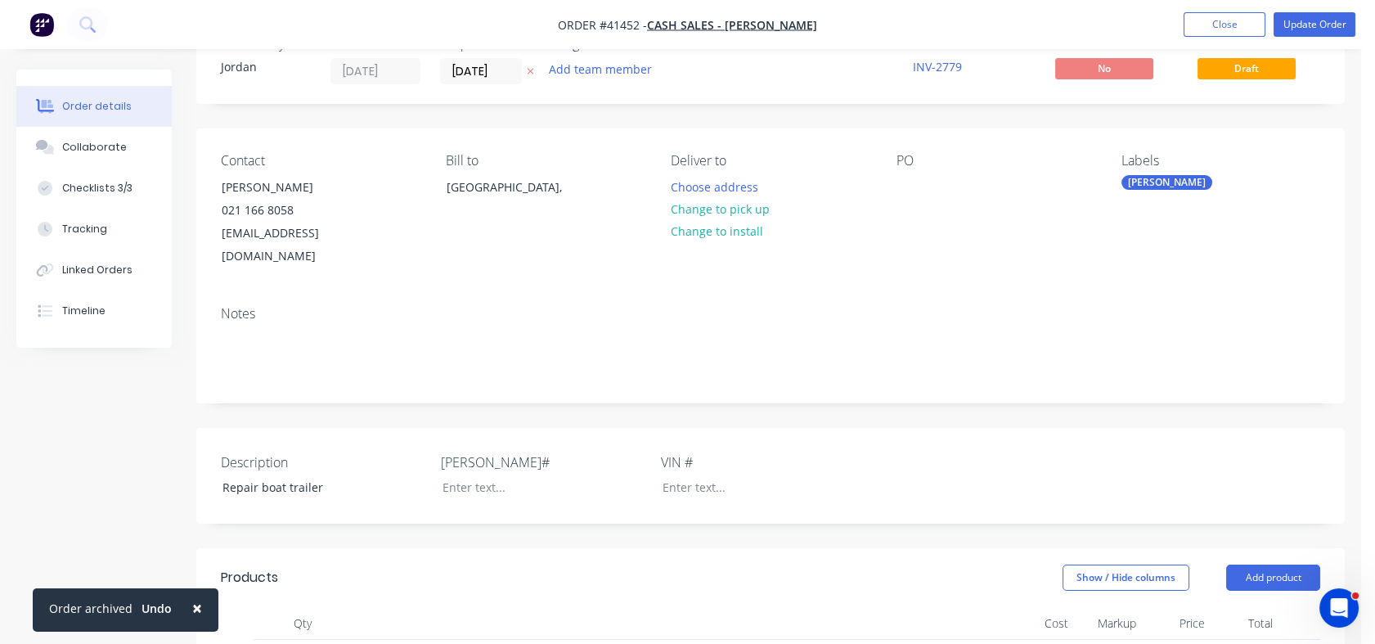
scroll to position [47, 0]
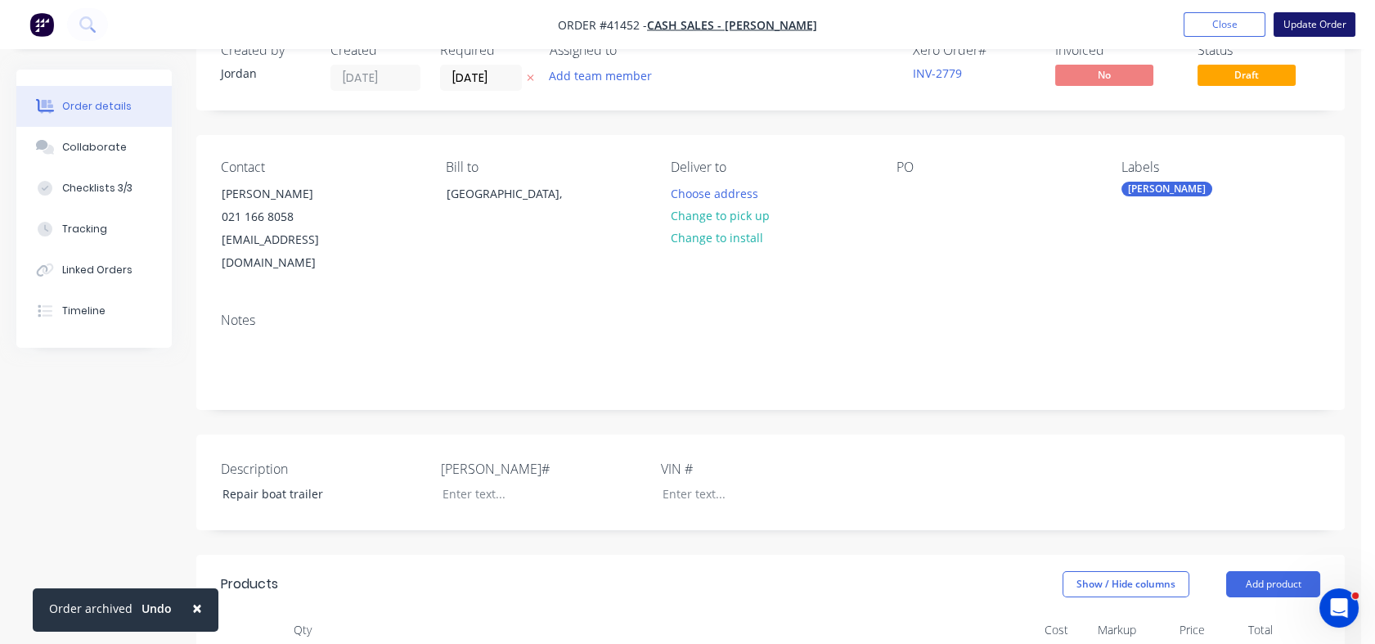
click at [1312, 28] on button "Update Order" at bounding box center [1314, 24] width 82 height 25
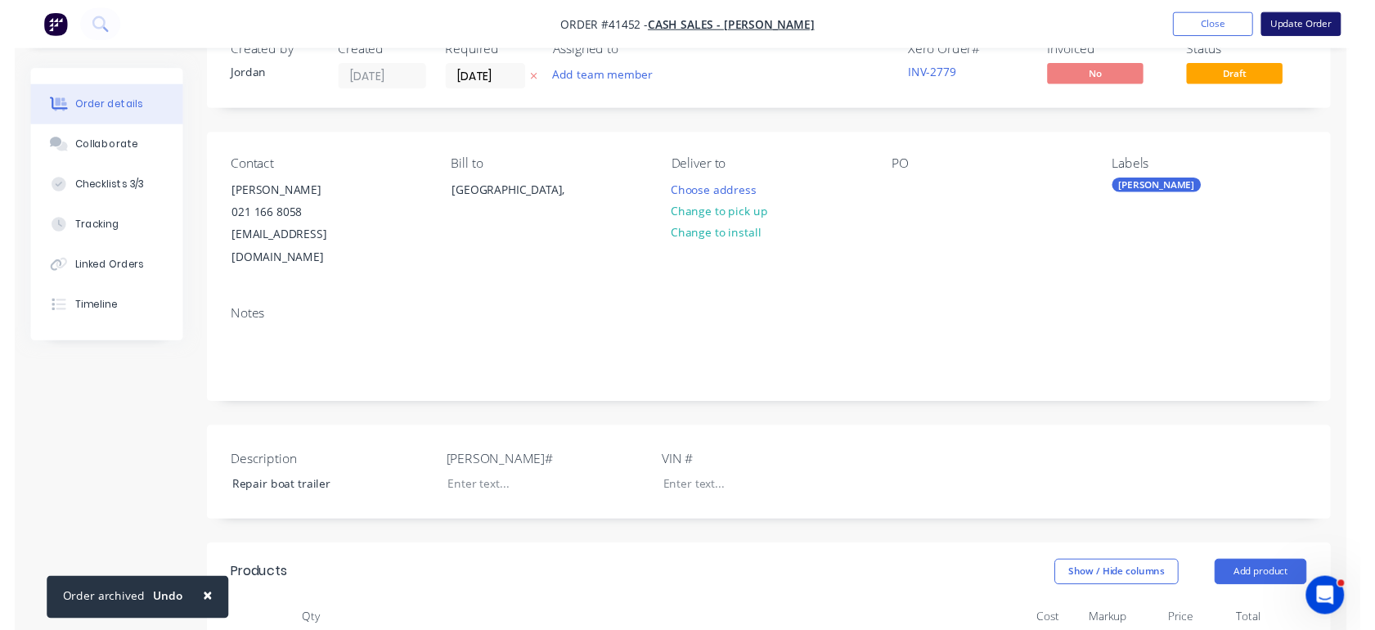
scroll to position [0, 0]
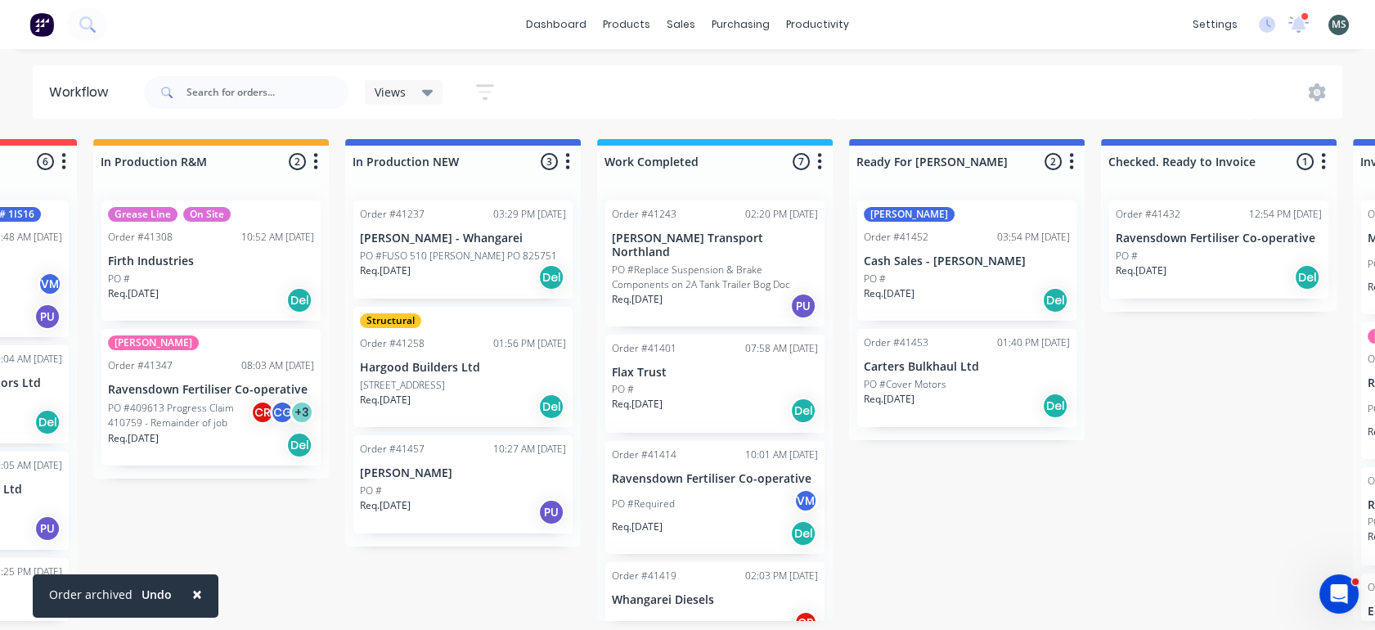
scroll to position [0, 480]
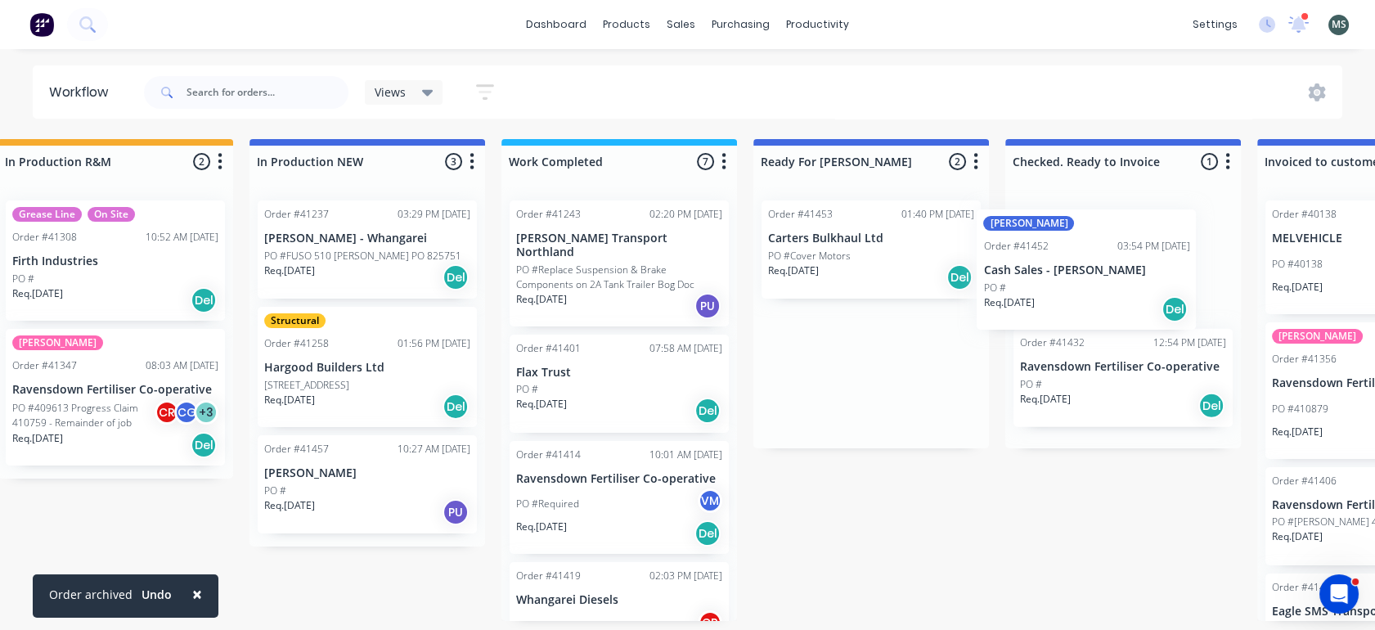
drag, startPoint x: 913, startPoint y: 272, endPoint x: 1081, endPoint y: 281, distance: 168.7
click at [1081, 281] on div "Submitted 8 Status colour #273444 hex #273444 Save Cancel Summaries Total order…" at bounding box center [810, 380] width 2728 height 482
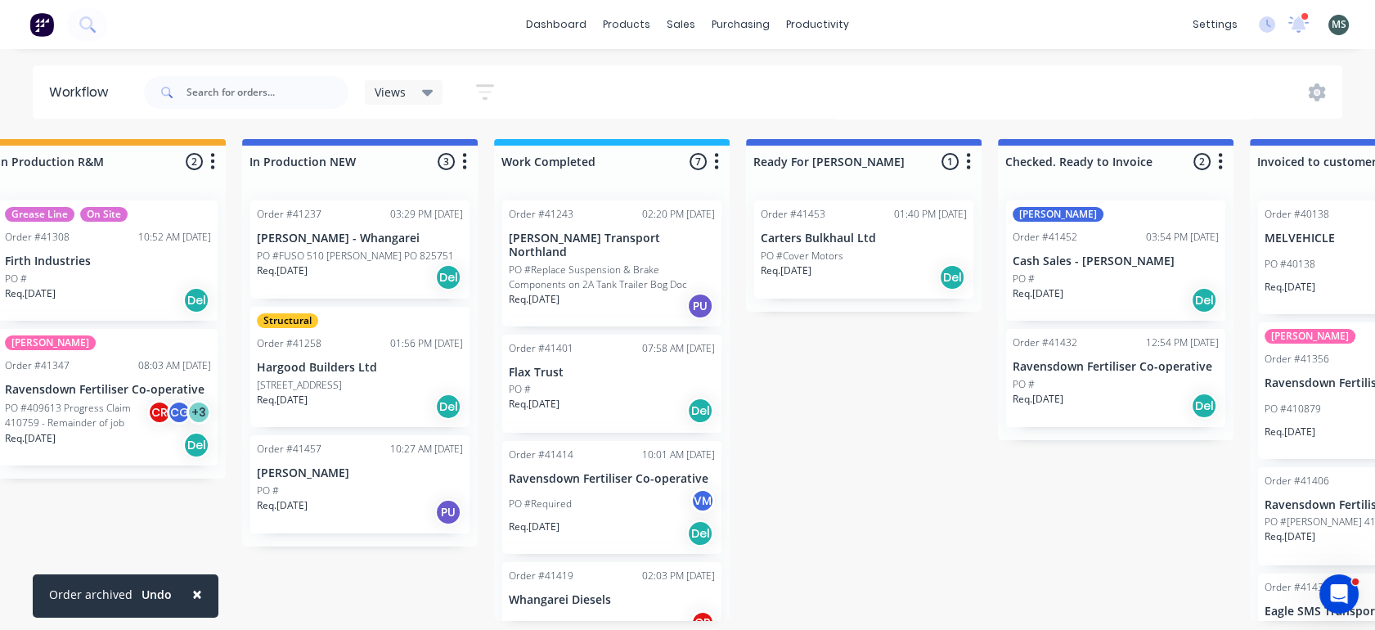
click at [810, 255] on p "PO #Cover Motors" at bounding box center [802, 256] width 83 height 15
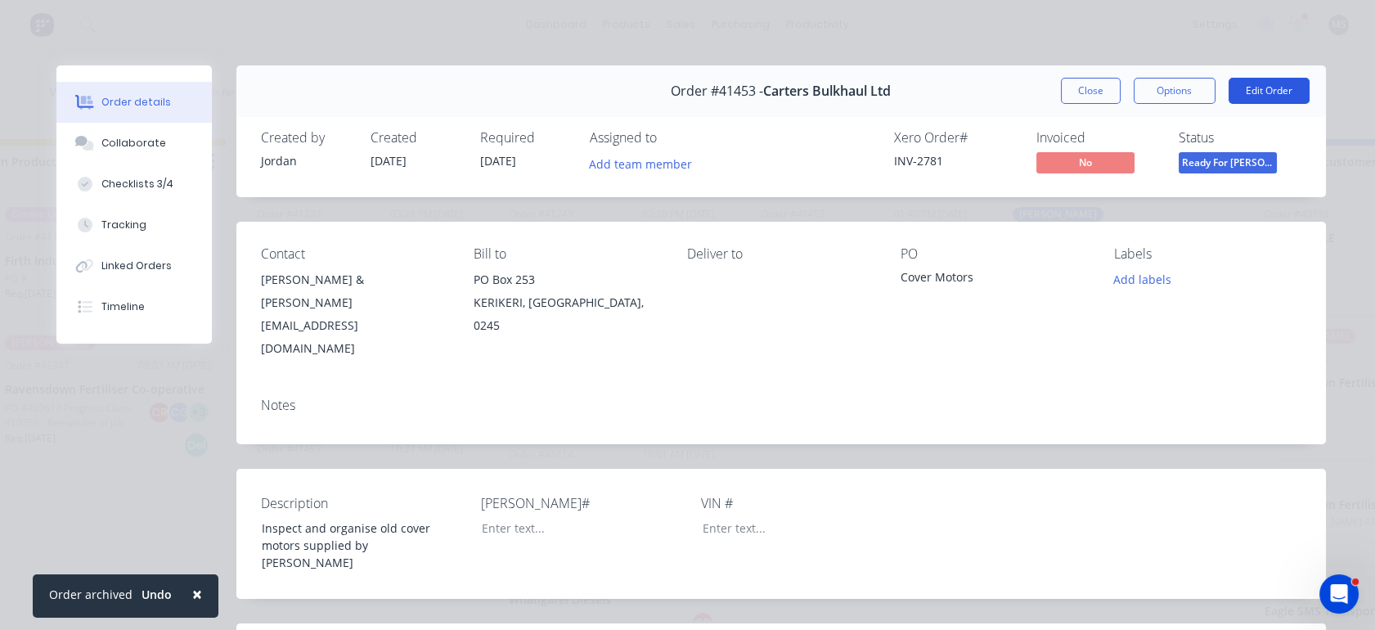
click at [1255, 89] on button "Edit Order" at bounding box center [1268, 91] width 81 height 26
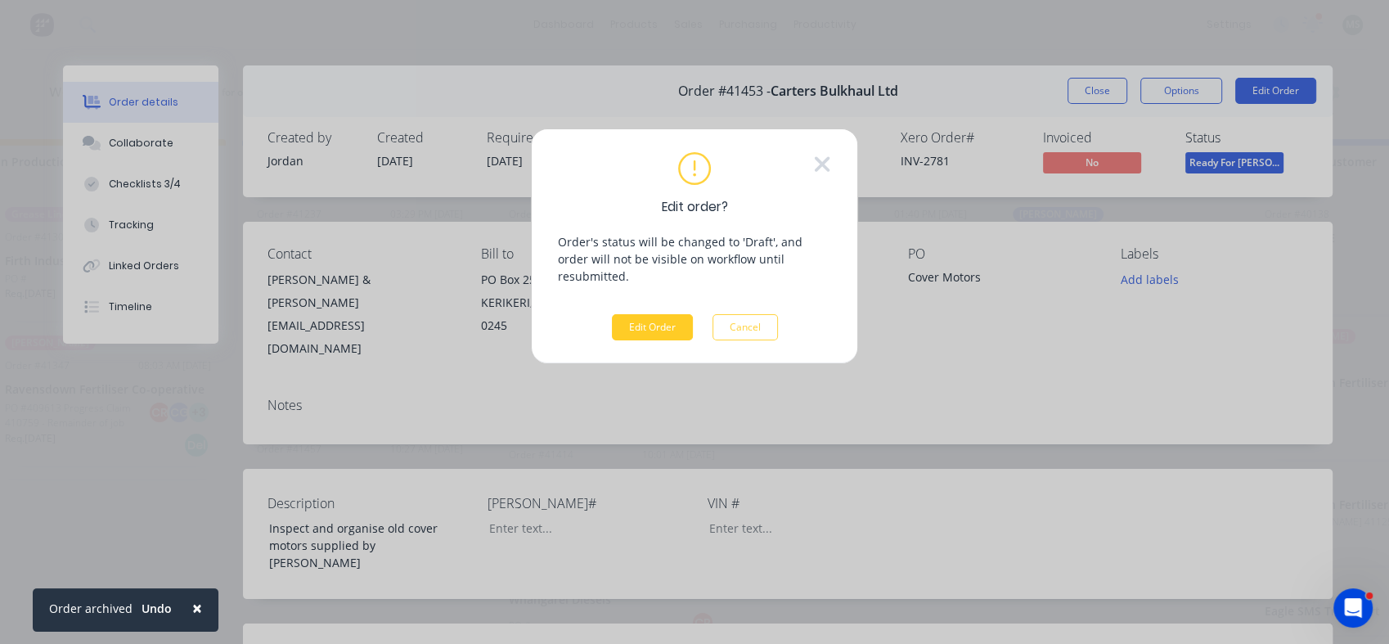
click at [645, 314] on button "Edit Order" at bounding box center [652, 327] width 81 height 26
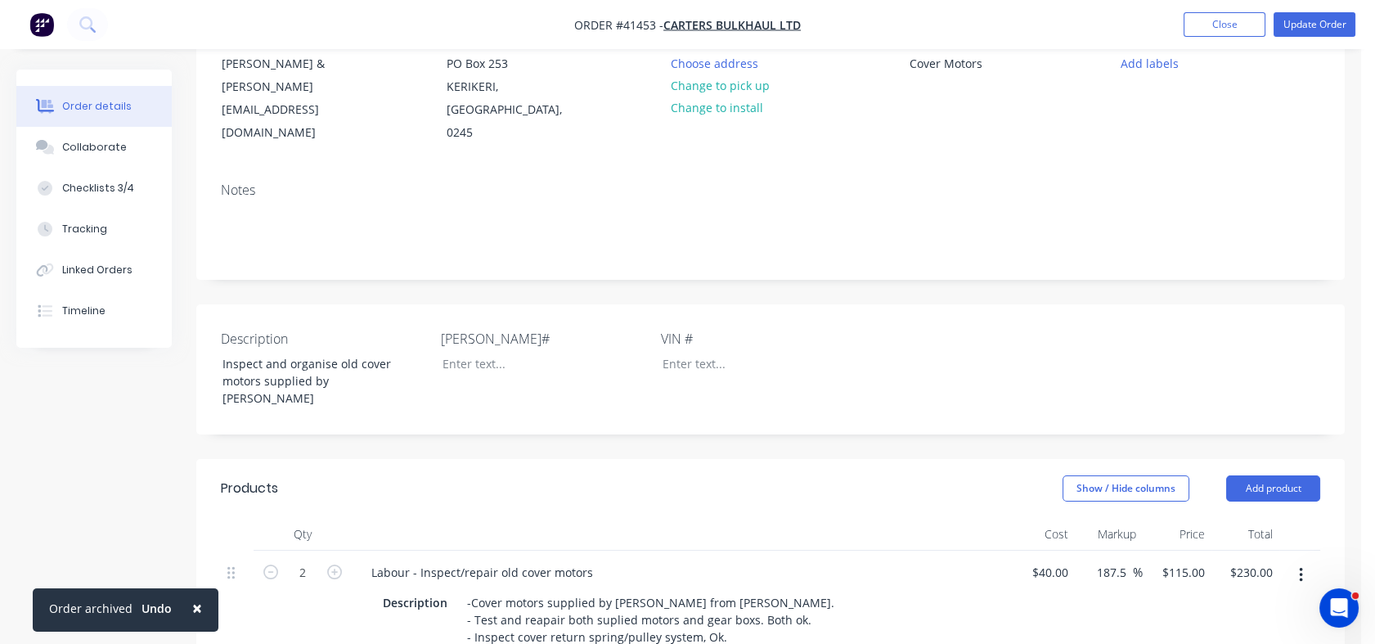
scroll to position [209, 0]
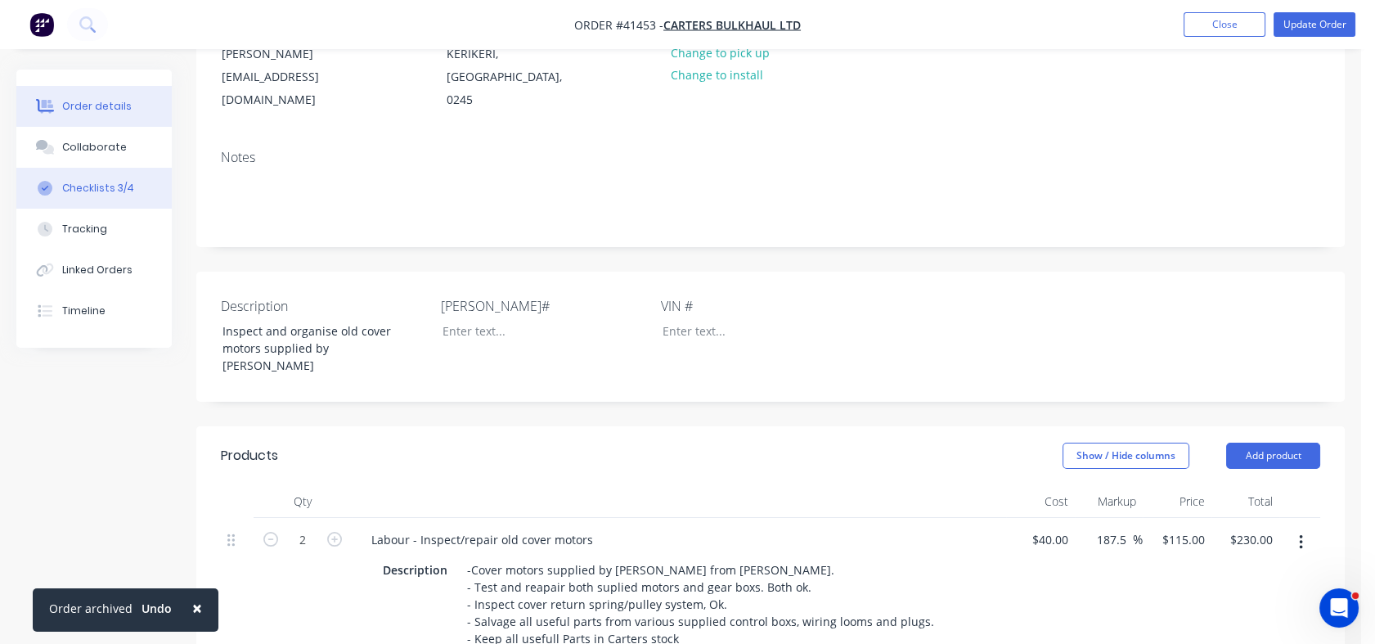
click at [93, 184] on div "Checklists 3/4" at bounding box center [98, 188] width 72 height 15
type textarea "x"
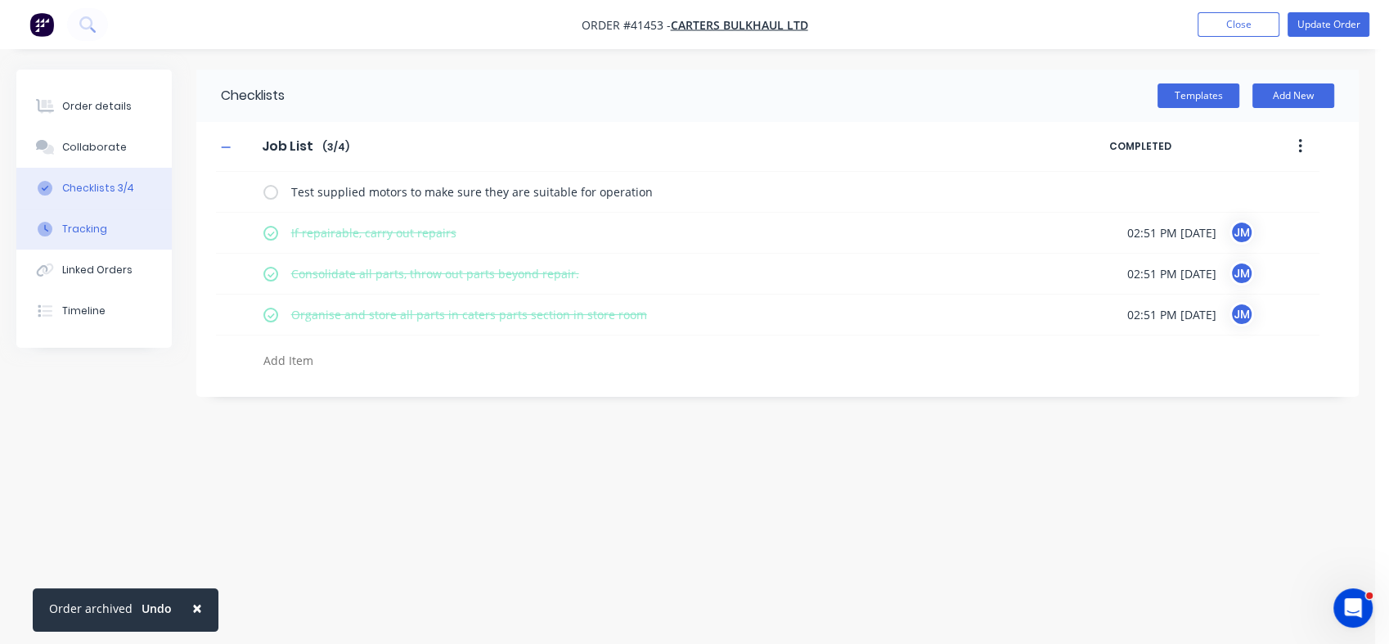
click at [92, 235] on div "Tracking" at bounding box center [84, 229] width 45 height 15
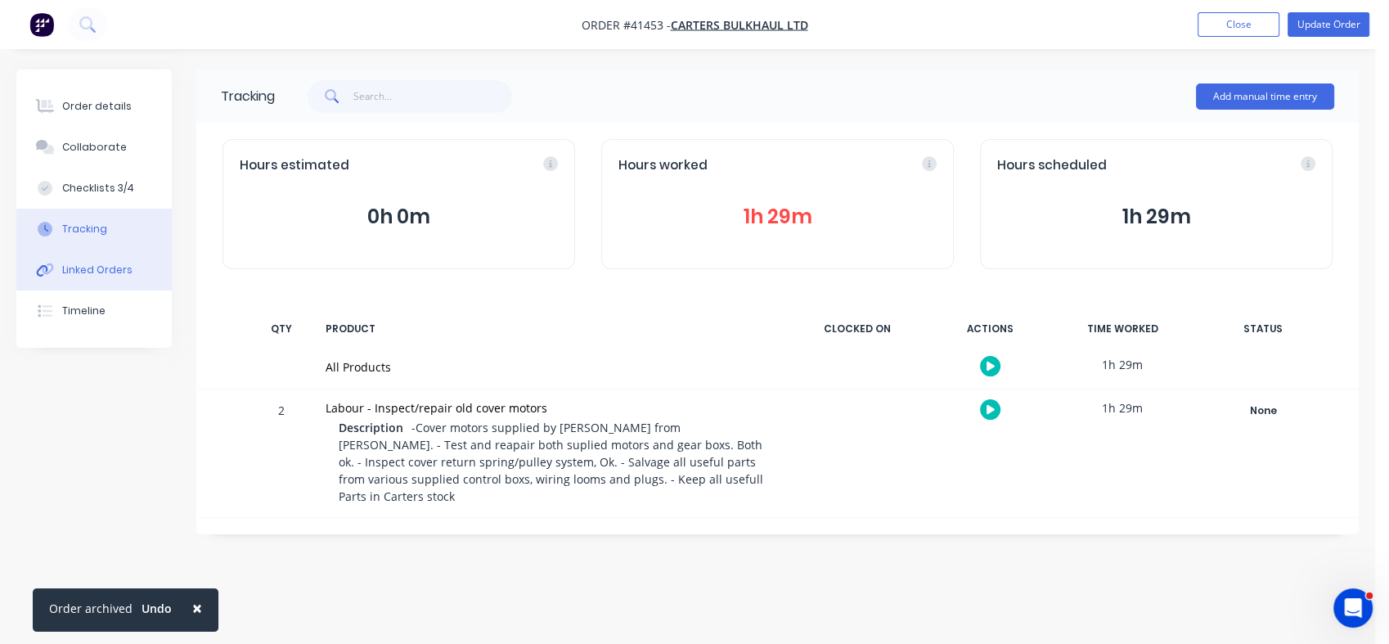
click at [88, 269] on div "Linked Orders" at bounding box center [97, 270] width 70 height 15
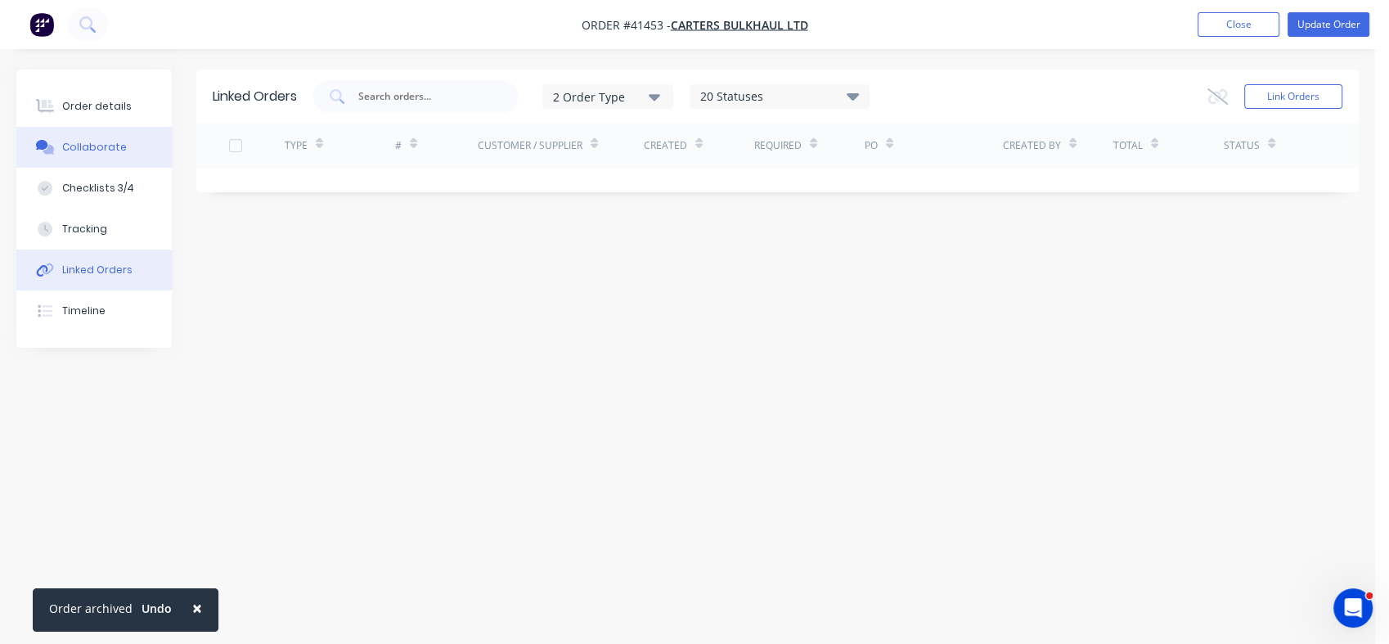
click at [86, 145] on div "Collaborate" at bounding box center [94, 147] width 65 height 15
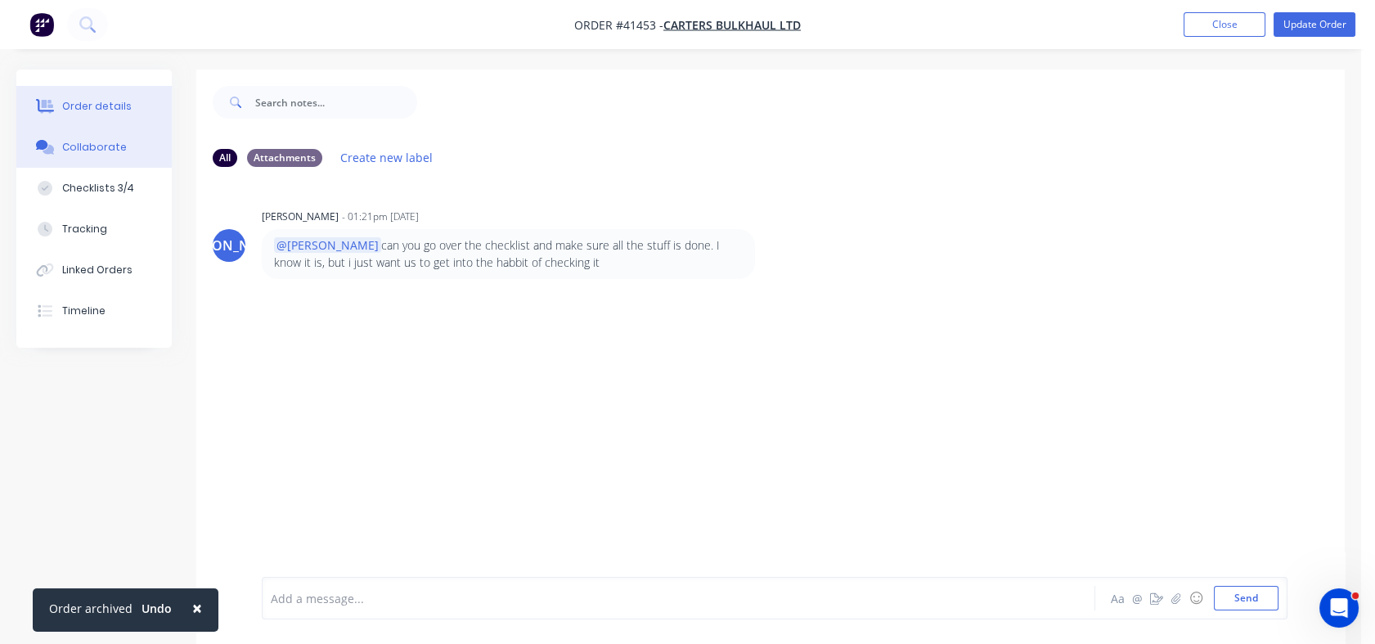
click at [86, 111] on div "Order details" at bounding box center [97, 106] width 70 height 15
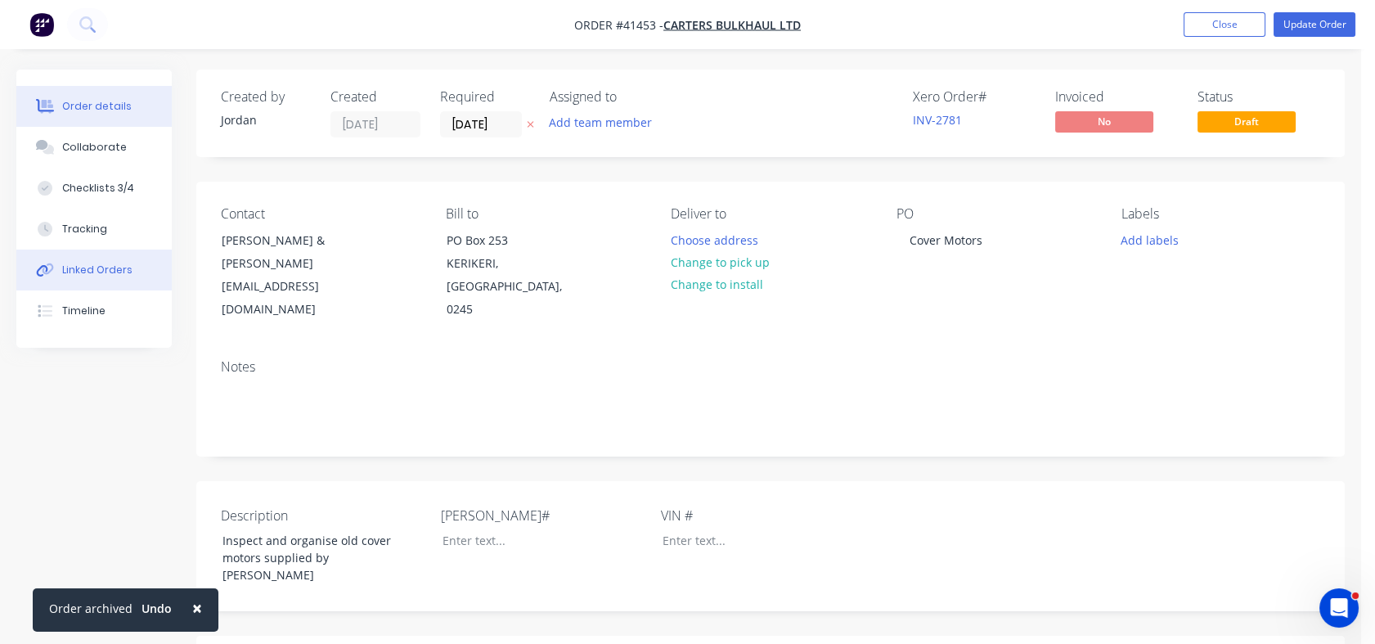
click at [82, 277] on button "Linked Orders" at bounding box center [93, 269] width 155 height 41
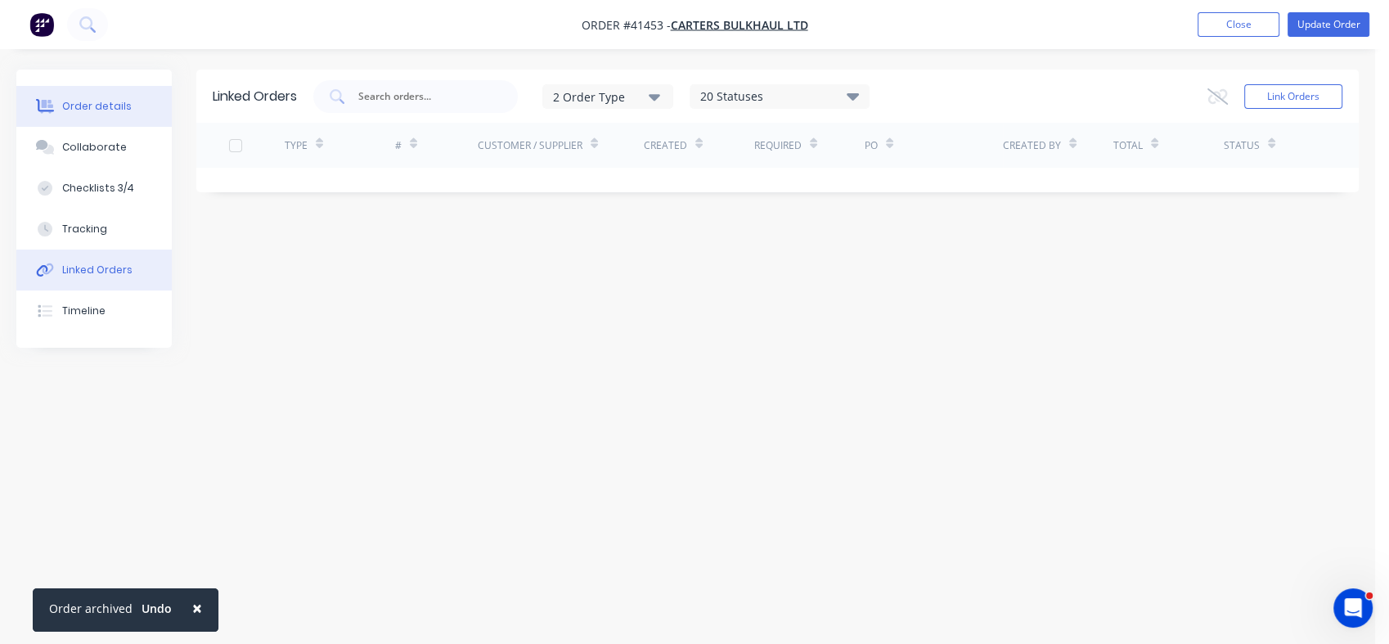
click at [111, 111] on div "Order details" at bounding box center [97, 106] width 70 height 15
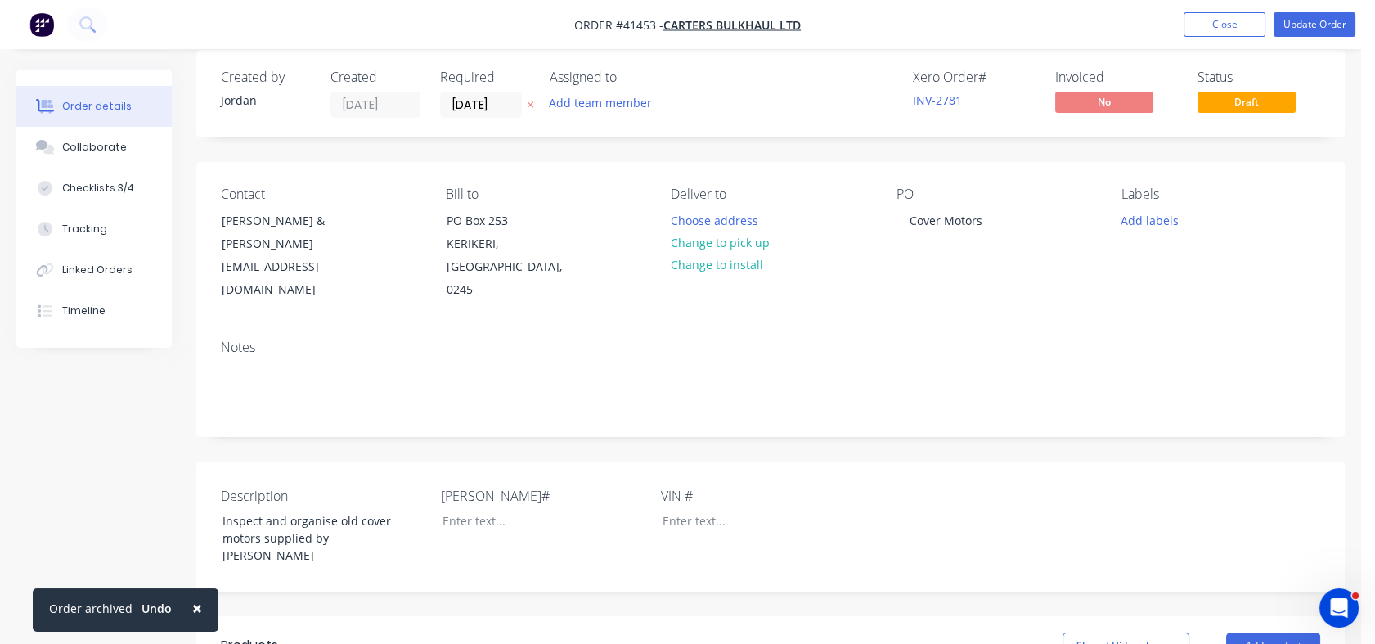
scroll to position [11, 0]
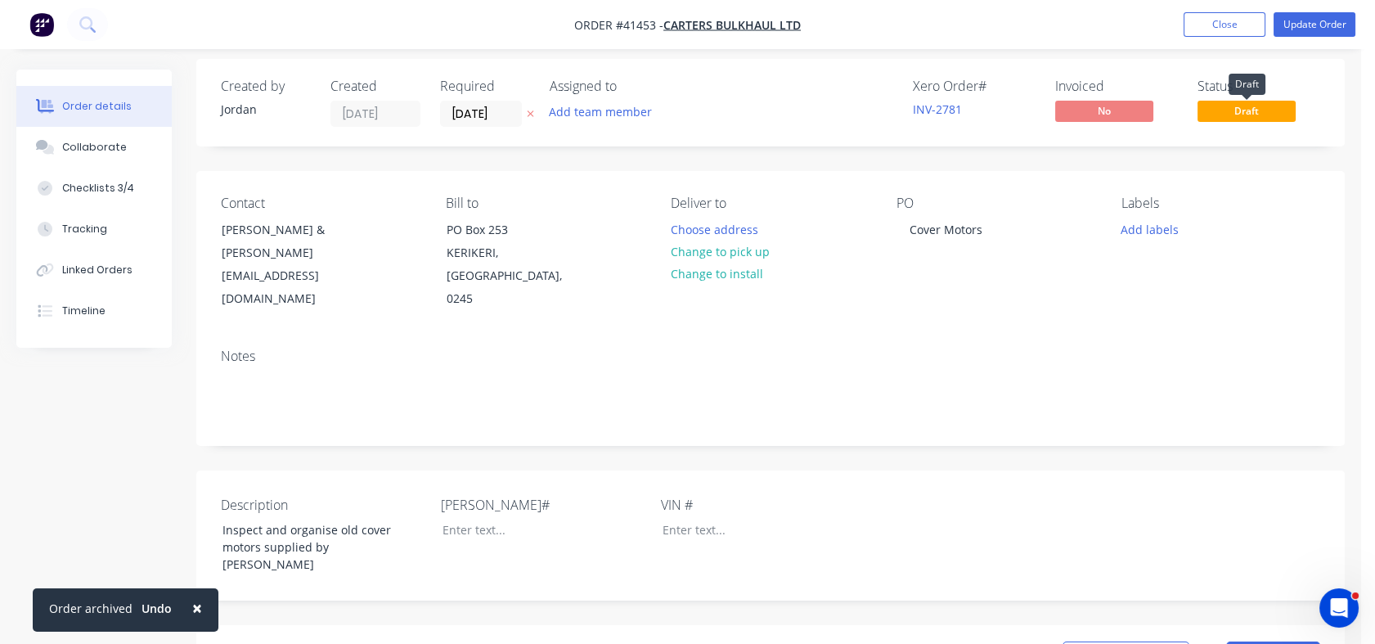
click at [1263, 108] on span "Draft" at bounding box center [1246, 111] width 98 height 20
click at [1313, 17] on button "Update Order" at bounding box center [1314, 24] width 82 height 25
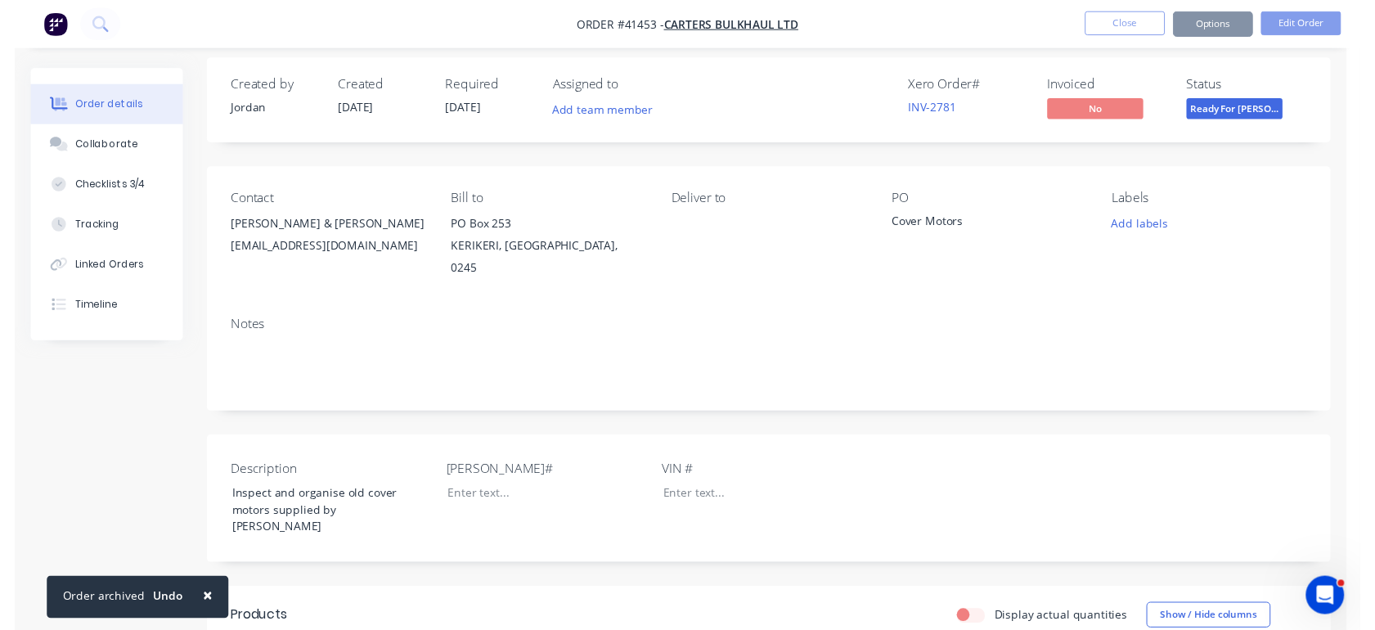
scroll to position [0, 0]
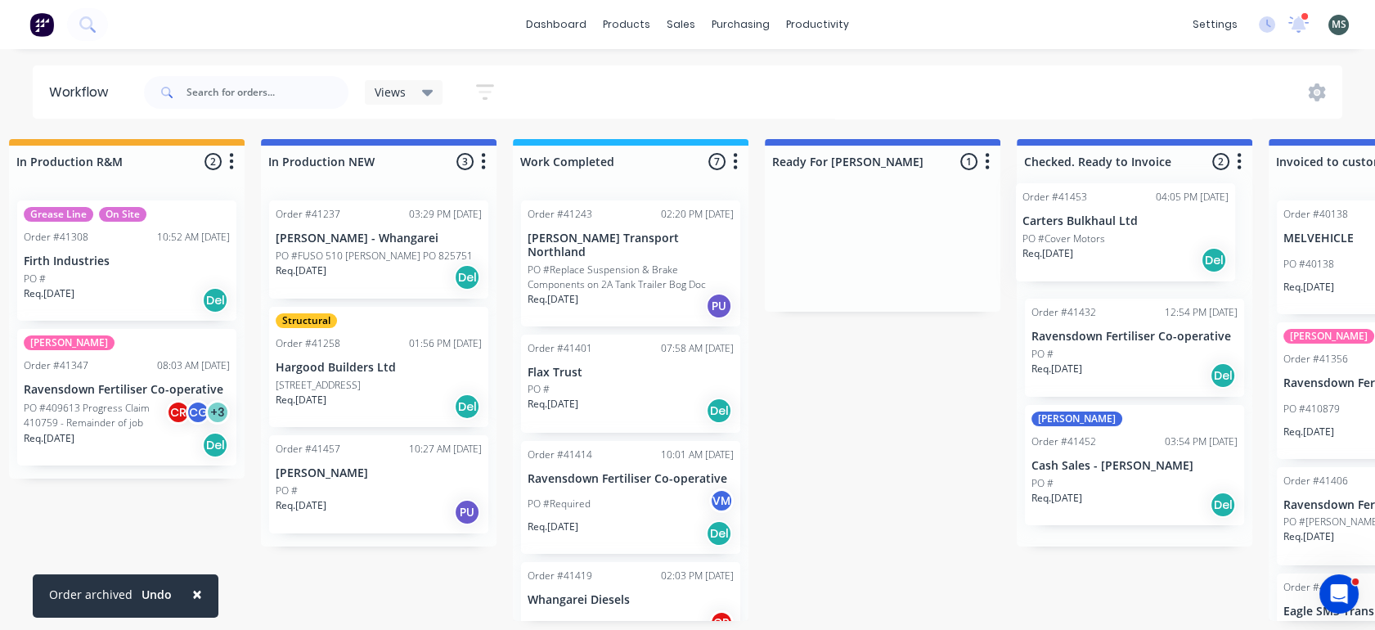
scroll to position [0, 570]
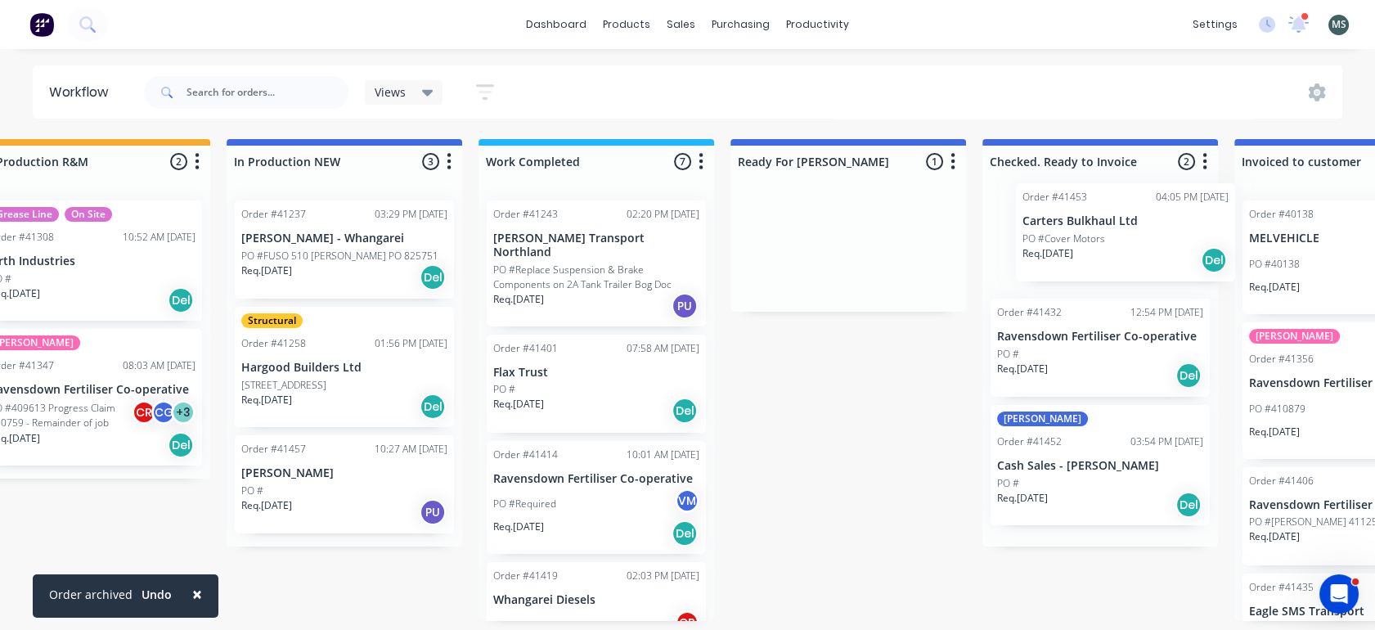
drag, startPoint x: 957, startPoint y: 262, endPoint x: 1147, endPoint y: 242, distance: 190.8
click at [1147, 242] on div "Submitted 8 Status colour #273444 hex #273444 Save Cancel Summaries Total order…" at bounding box center [787, 380] width 2728 height 482
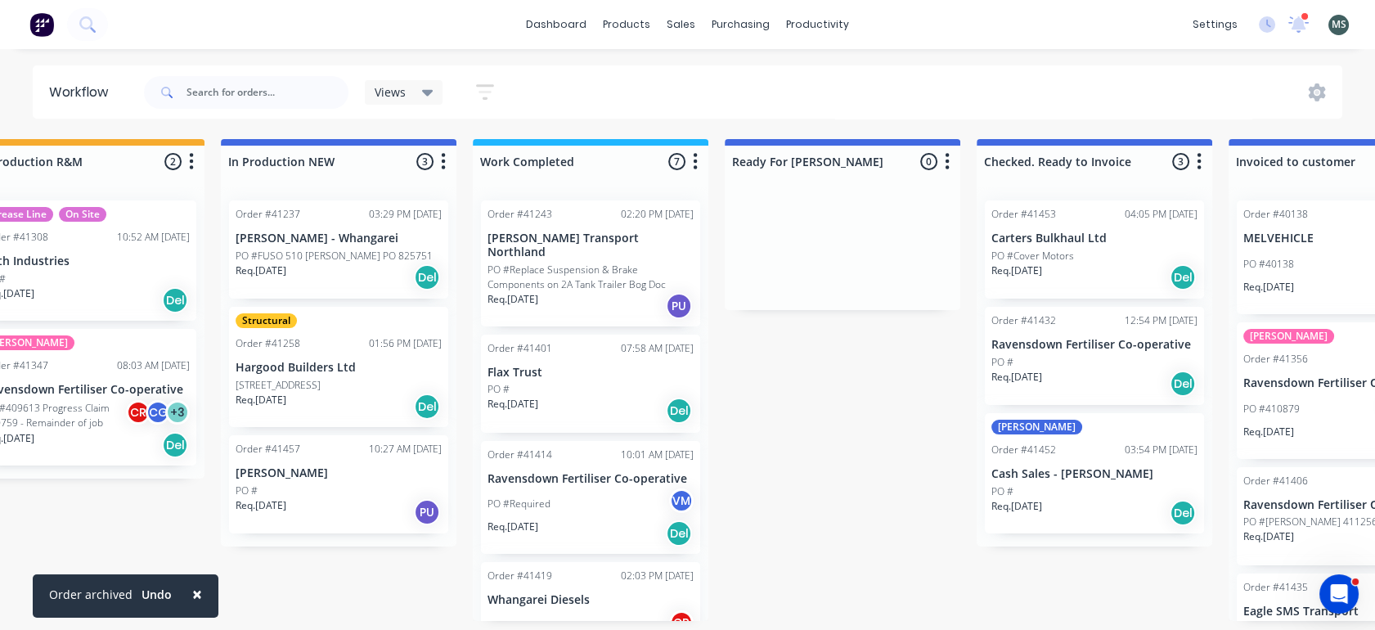
click at [576, 382] on div "PO #" at bounding box center [590, 389] width 206 height 15
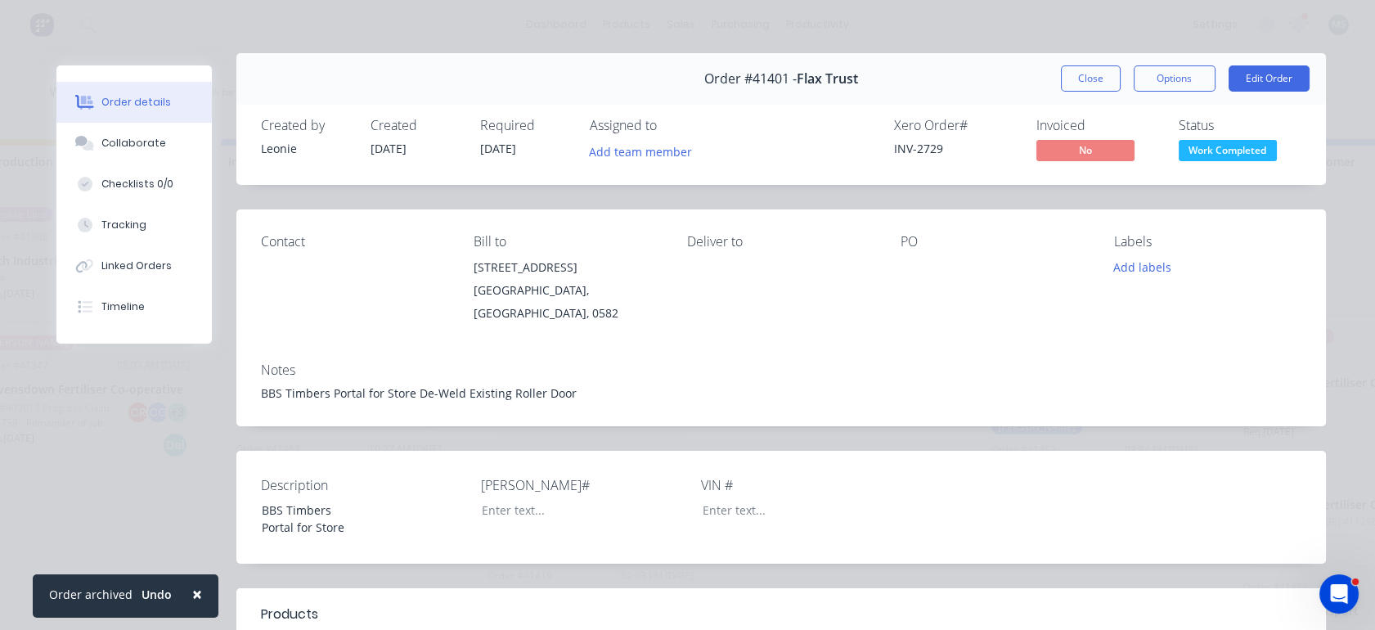
scroll to position [2, 0]
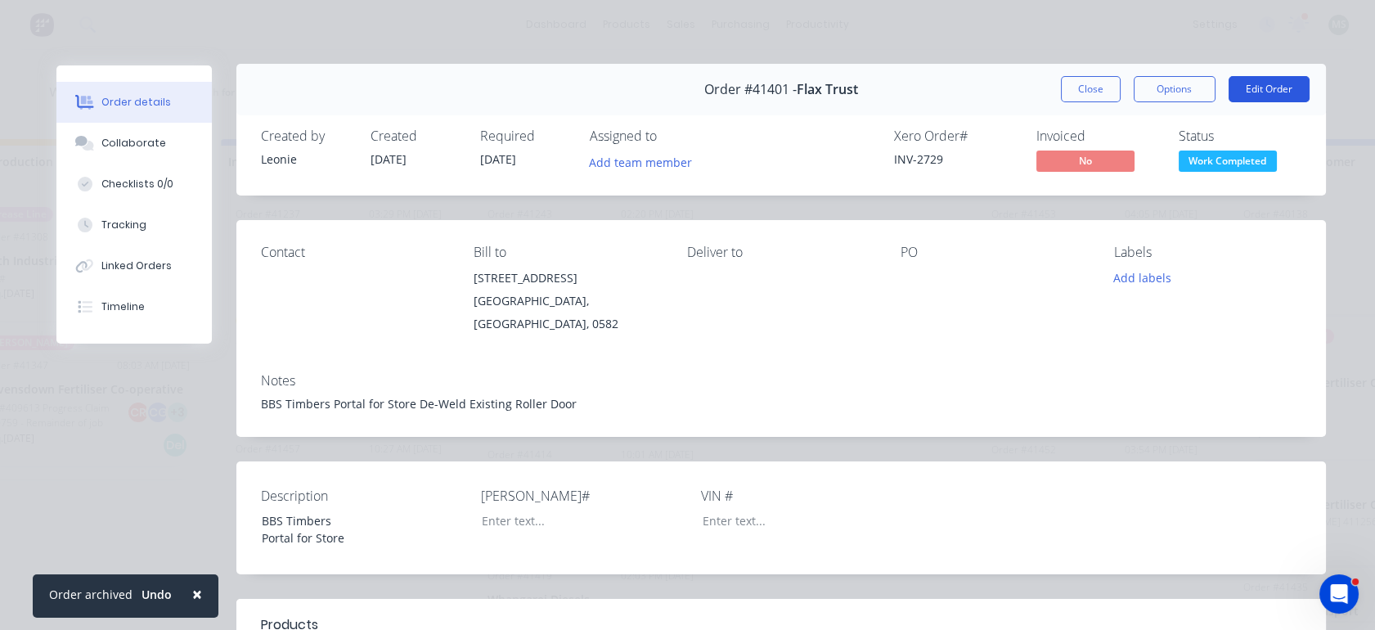
click at [1251, 91] on button "Edit Order" at bounding box center [1268, 89] width 81 height 26
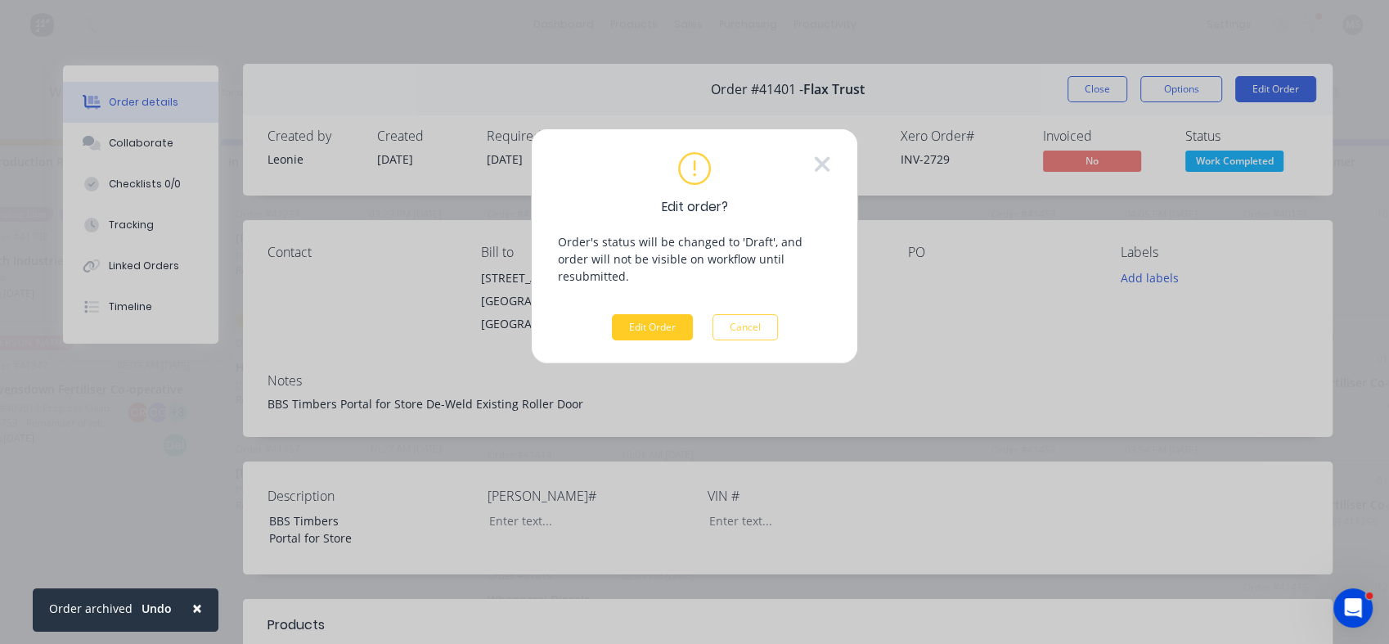
click at [642, 320] on button "Edit Order" at bounding box center [652, 327] width 81 height 26
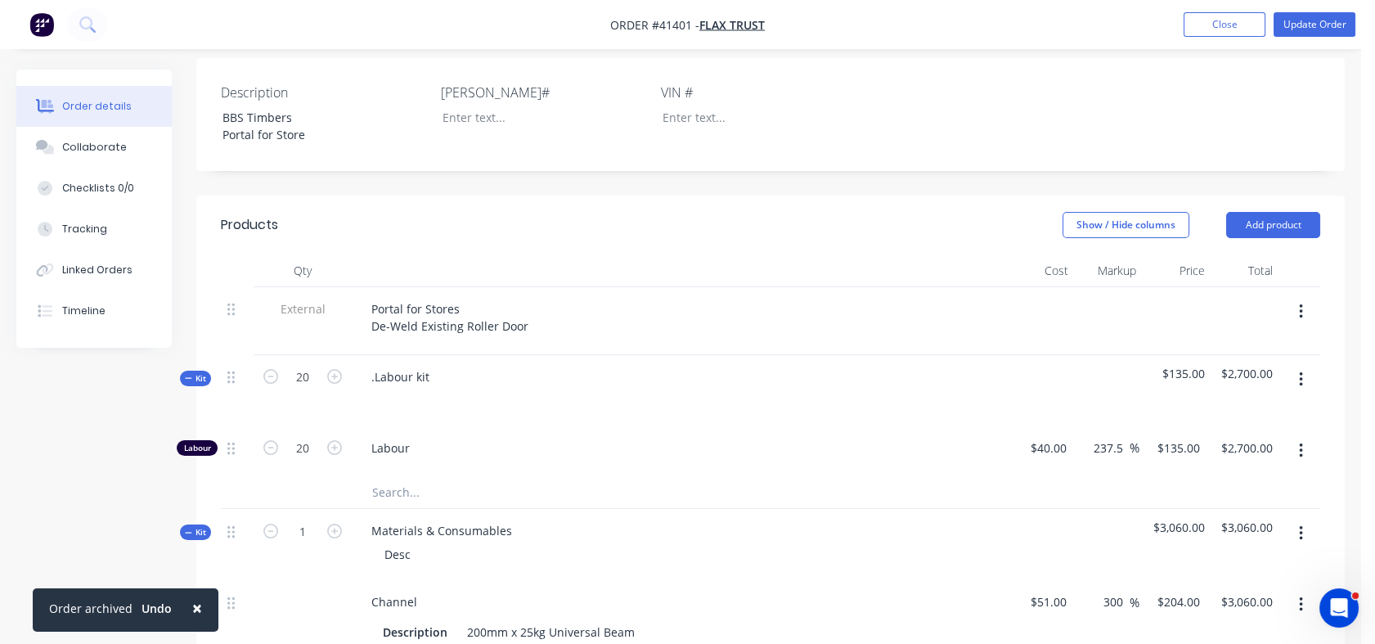
scroll to position [459, 0]
click at [92, 228] on div "Tracking" at bounding box center [84, 229] width 45 height 15
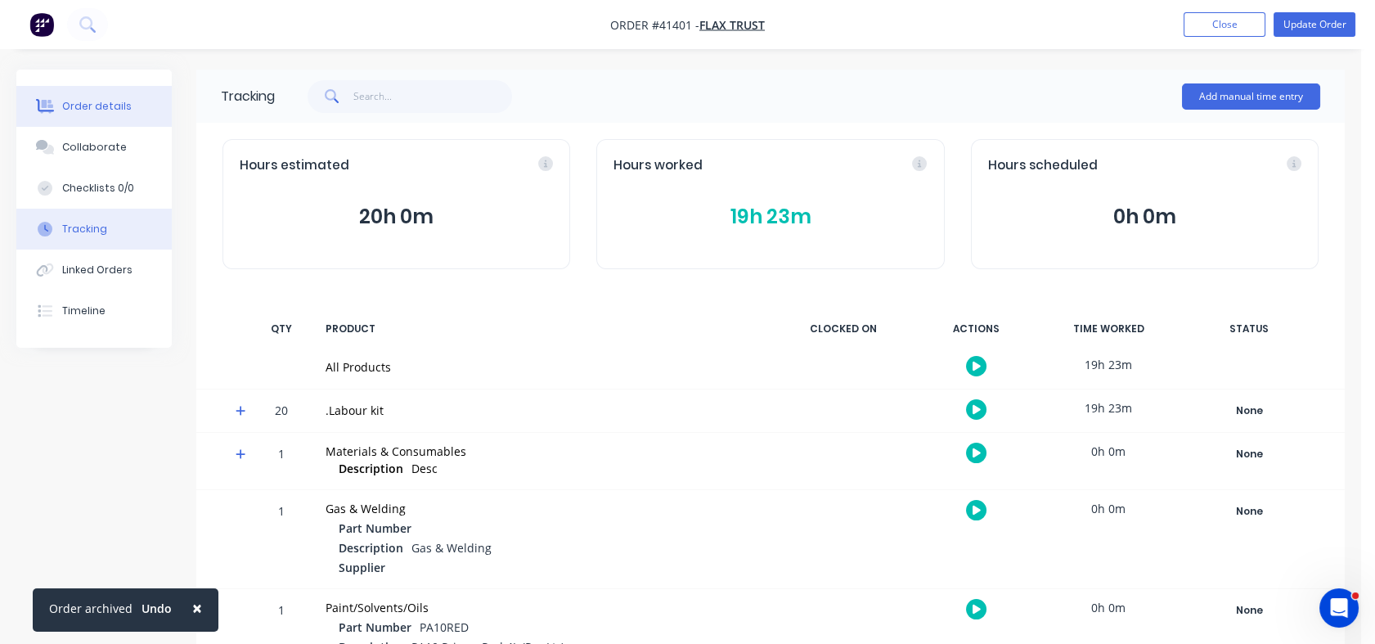
click at [93, 107] on div "Order details" at bounding box center [97, 106] width 70 height 15
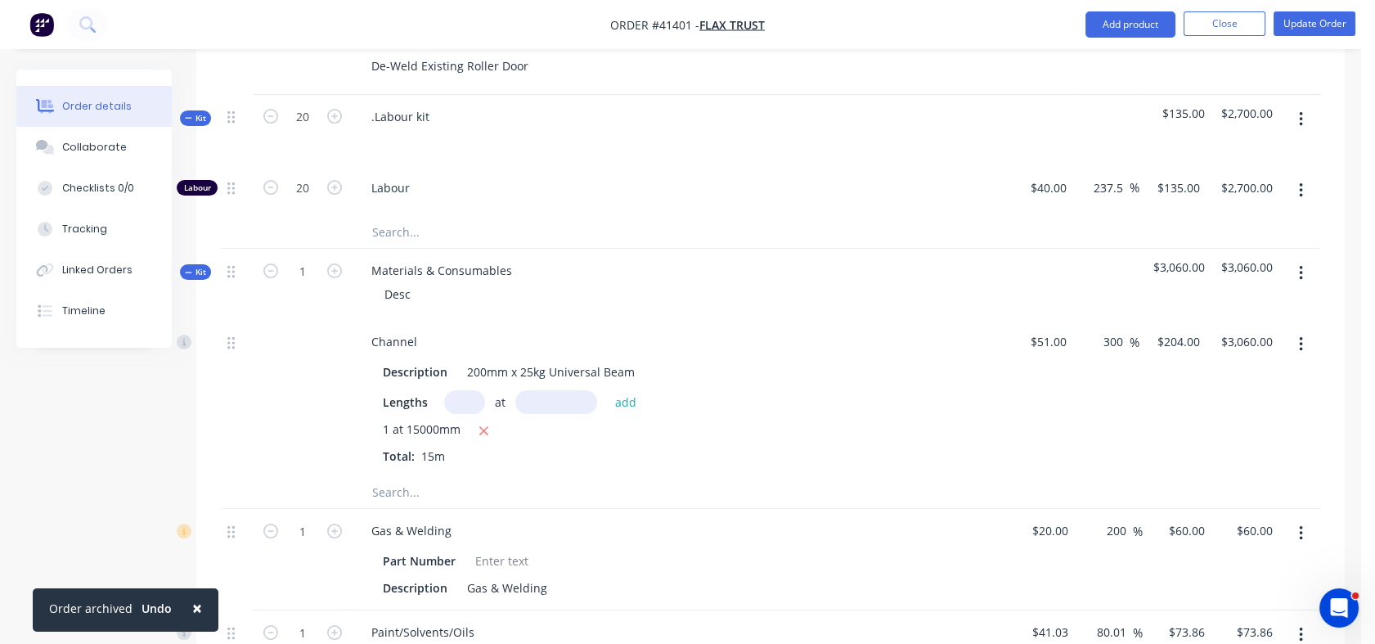
scroll to position [725, 0]
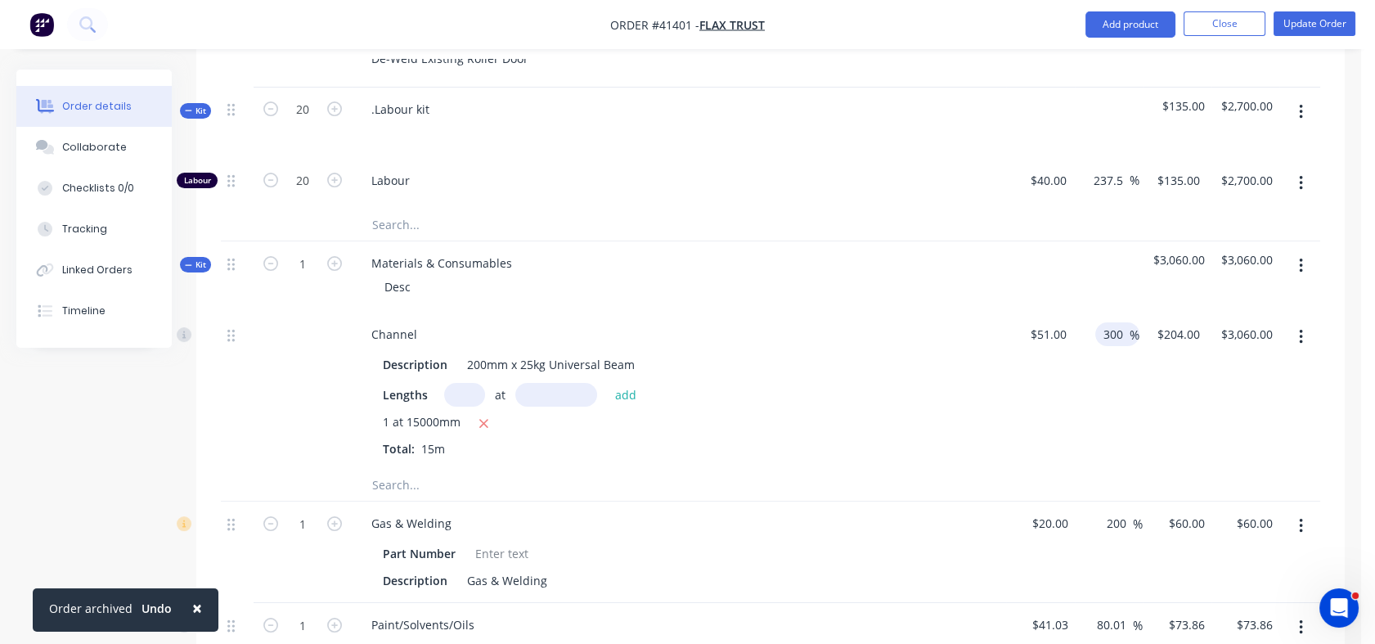
click at [1108, 322] on input "300" at bounding box center [1116, 334] width 28 height 24
click at [1102, 322] on input "300" at bounding box center [1116, 334] width 28 height 24
drag, startPoint x: 1102, startPoint y: 290, endPoint x: 1120, endPoint y: 292, distance: 18.2
click at [1120, 322] on input "300" at bounding box center [1116, 334] width 28 height 24
type input "1"
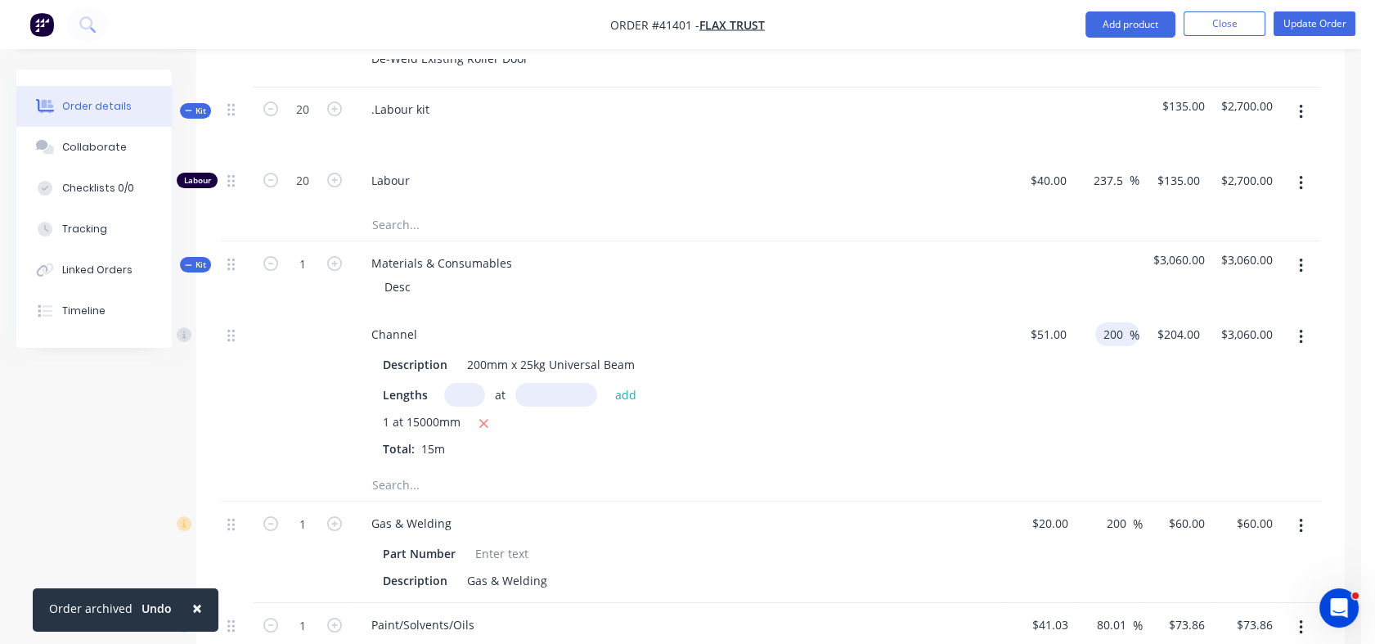
type input "200"
click at [1106, 348] on div "200 200 %" at bounding box center [1106, 389] width 67 height 155
type input "$153.00"
type input "$2,295.00"
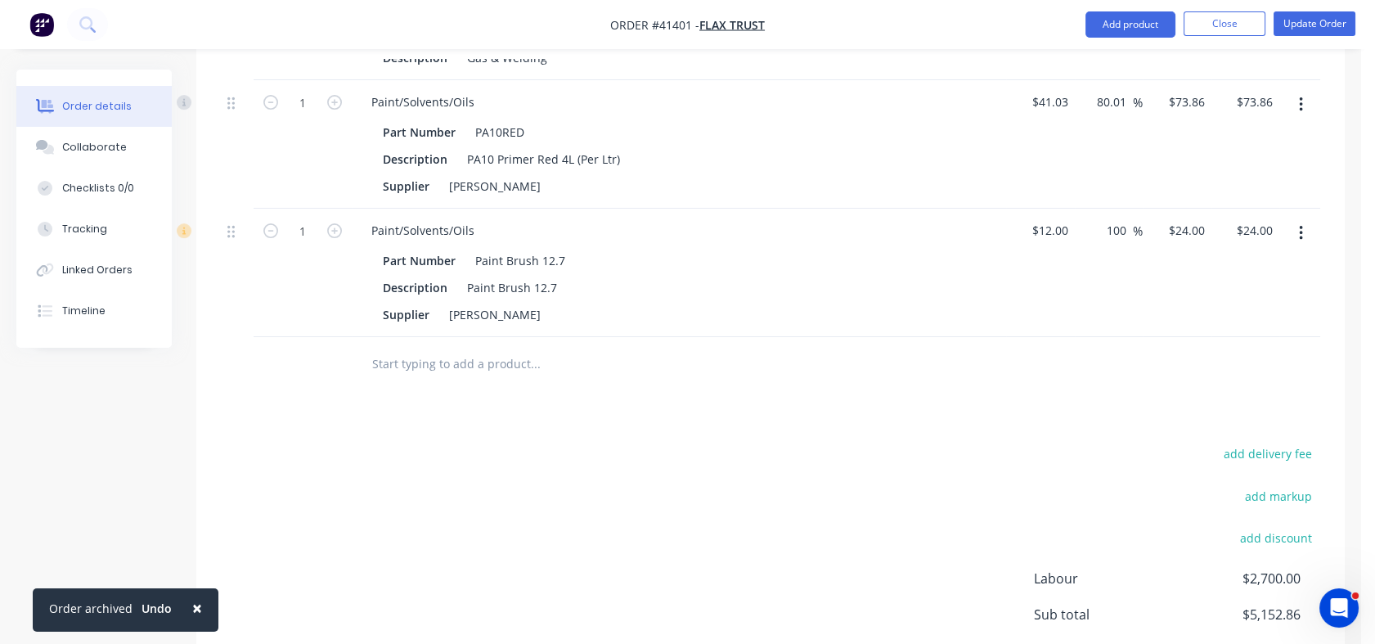
scroll to position [1230, 0]
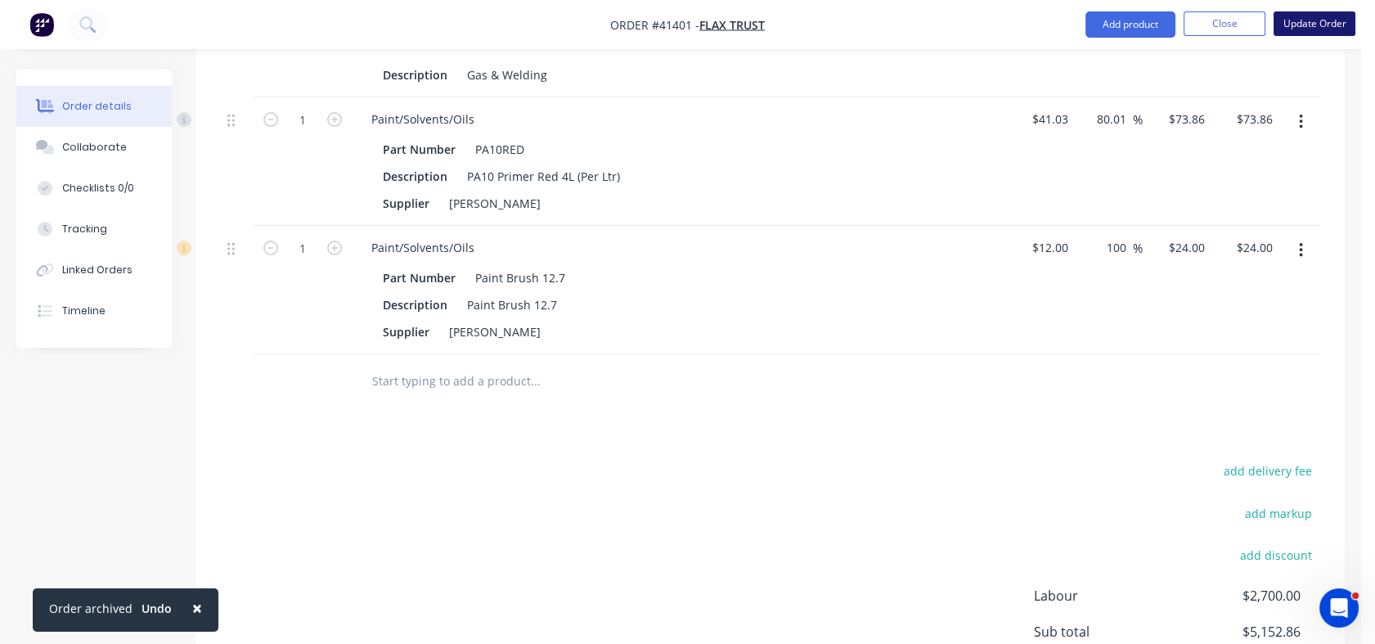
click at [1315, 25] on button "Update Order" at bounding box center [1314, 23] width 82 height 25
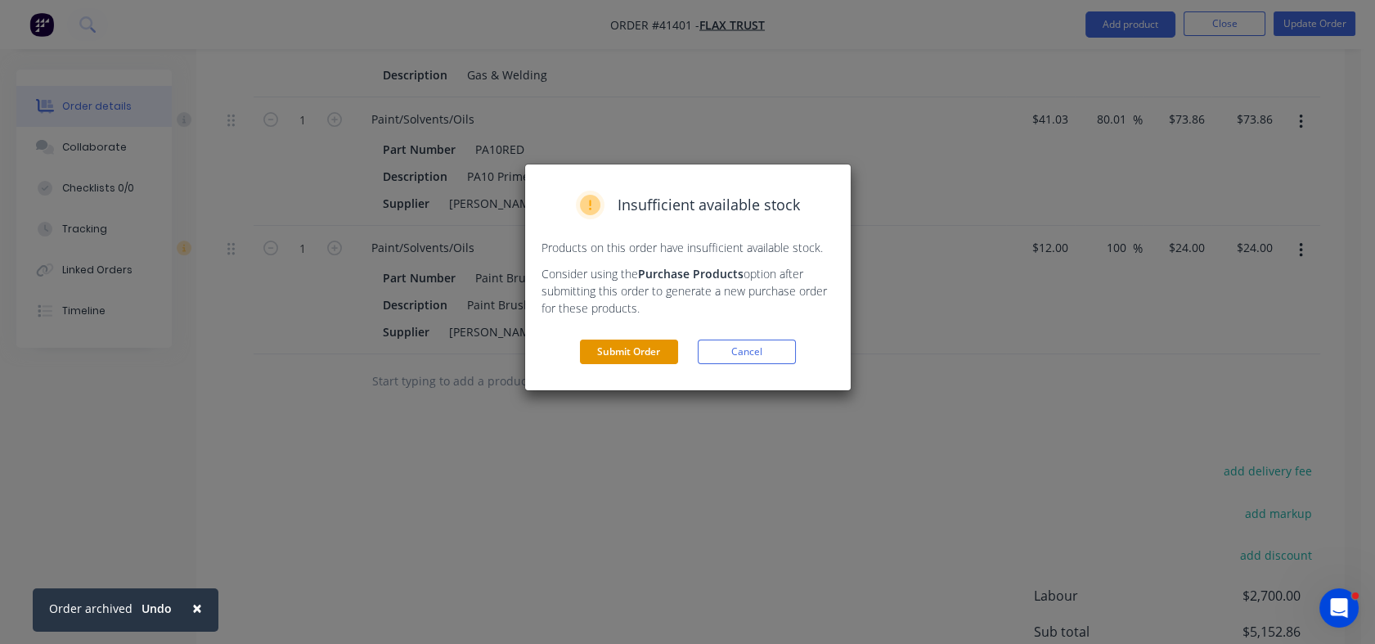
click at [613, 357] on button "Submit Order" at bounding box center [629, 351] width 98 height 25
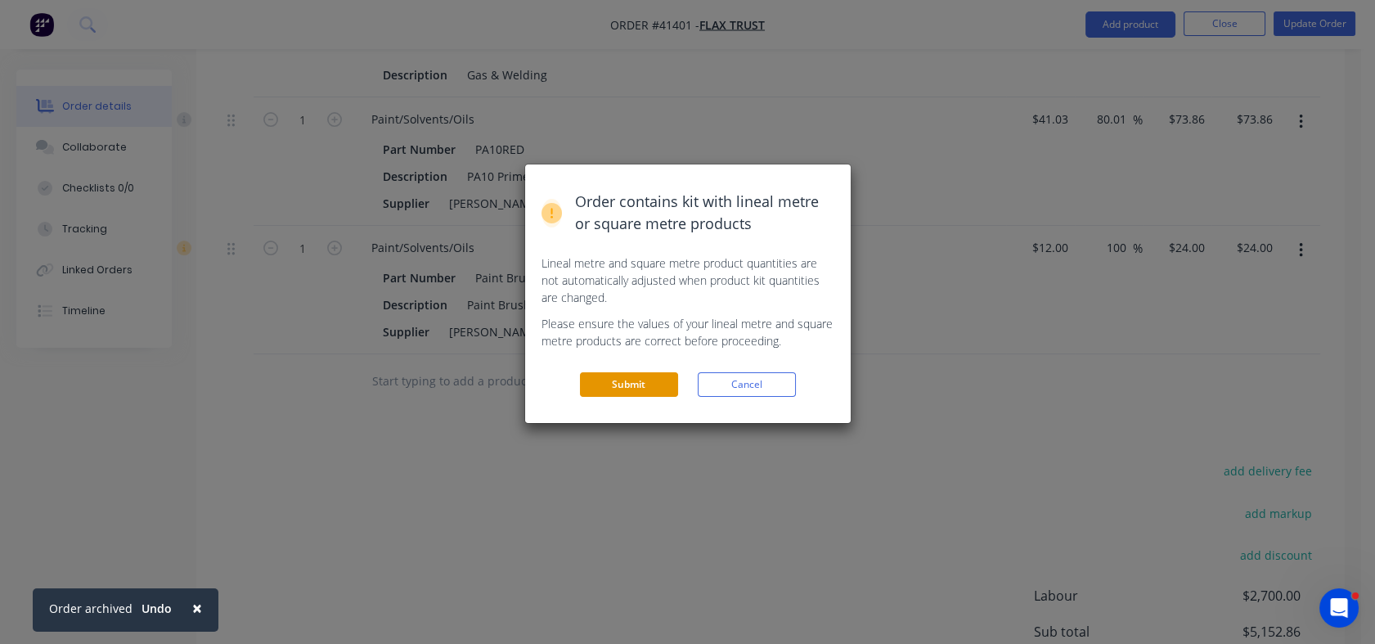
click at [618, 386] on button "Submit" at bounding box center [629, 384] width 98 height 25
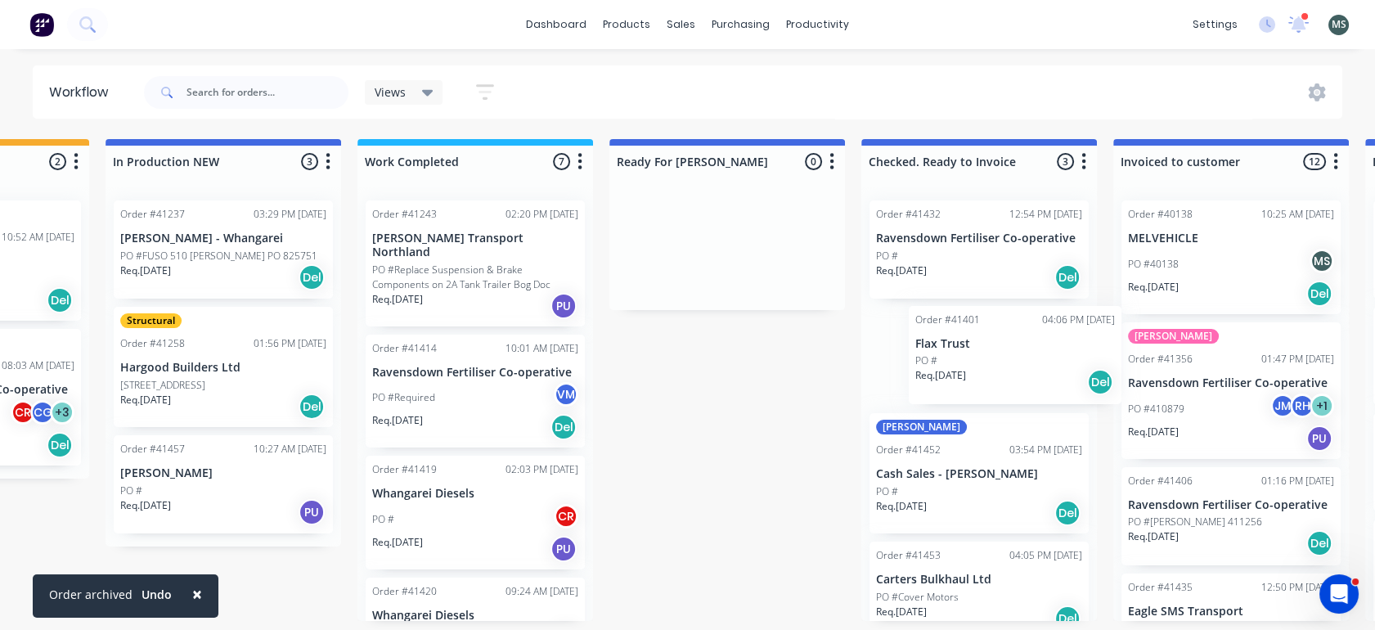
scroll to position [0, 687]
drag, startPoint x: 1105, startPoint y: 380, endPoint x: 957, endPoint y: 368, distance: 148.5
click at [957, 368] on div "Submitted 8 Status colour #273444 hex #273444 Save Cancel Summaries Total order…" at bounding box center [665, 380] width 2728 height 482
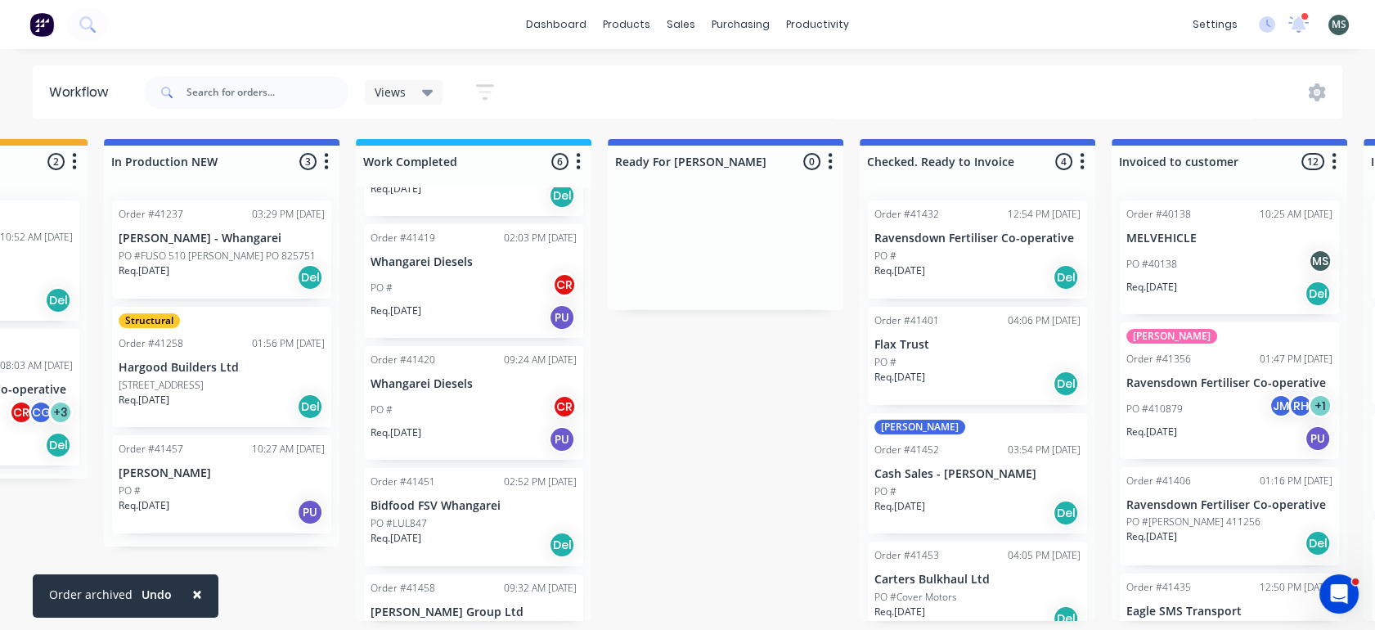
scroll to position [240, 0]
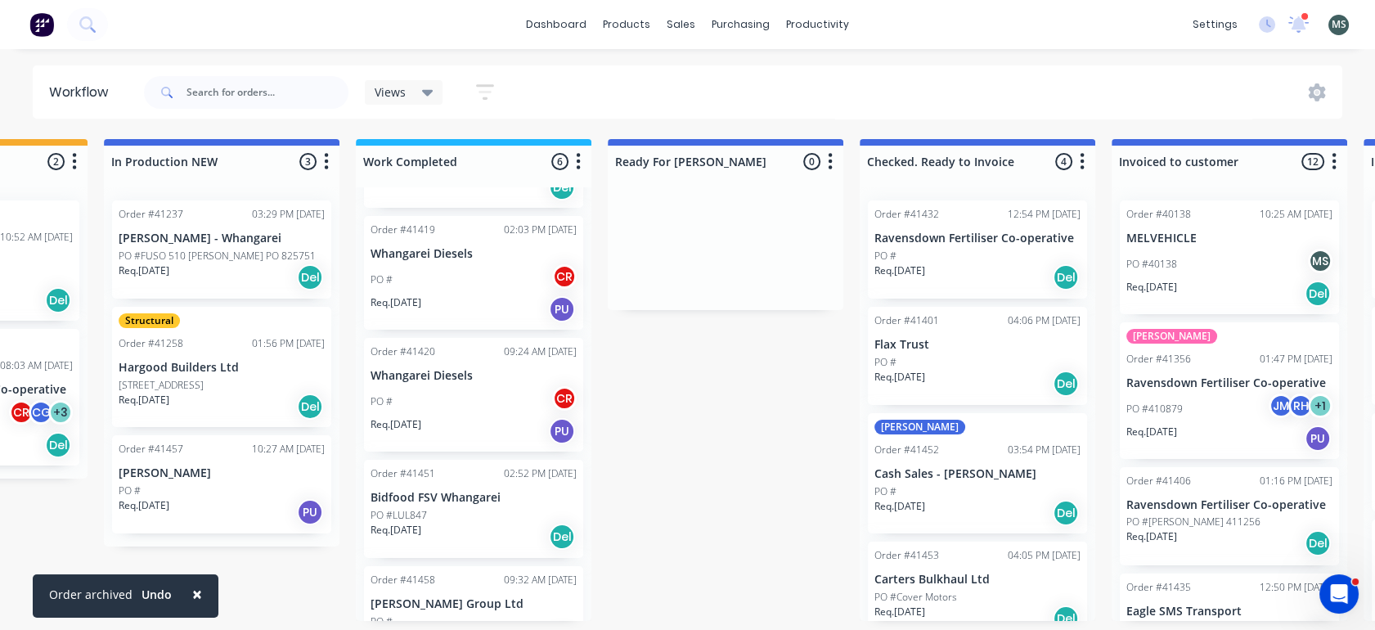
click at [424, 491] on p "Bidfood FSV Whangarei" at bounding box center [473, 498] width 206 height 14
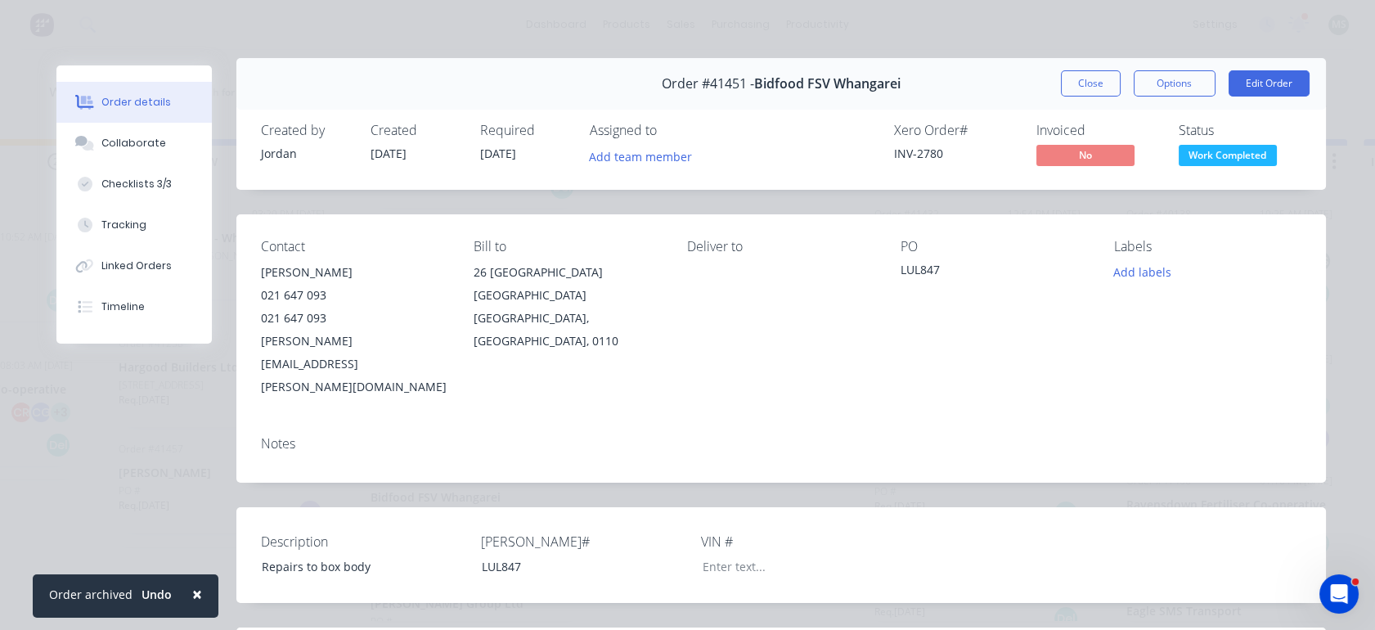
scroll to position [0, 0]
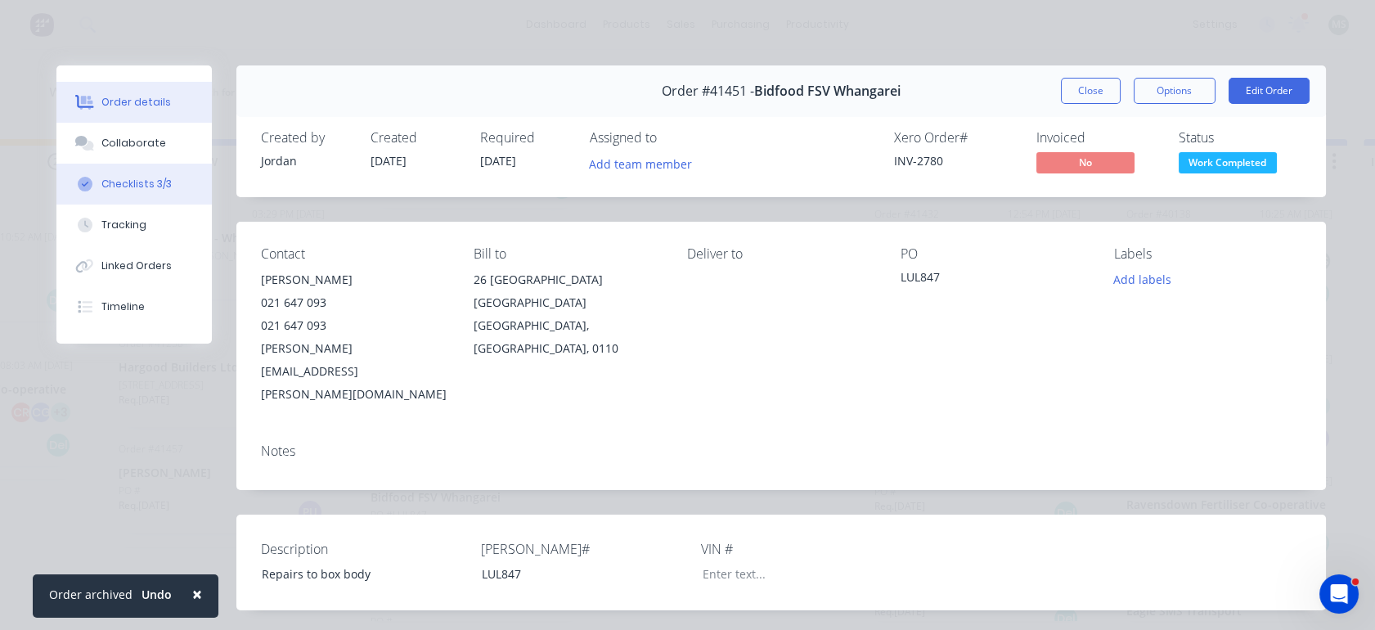
click at [119, 176] on button "Checklists 3/3" at bounding box center [133, 184] width 155 height 41
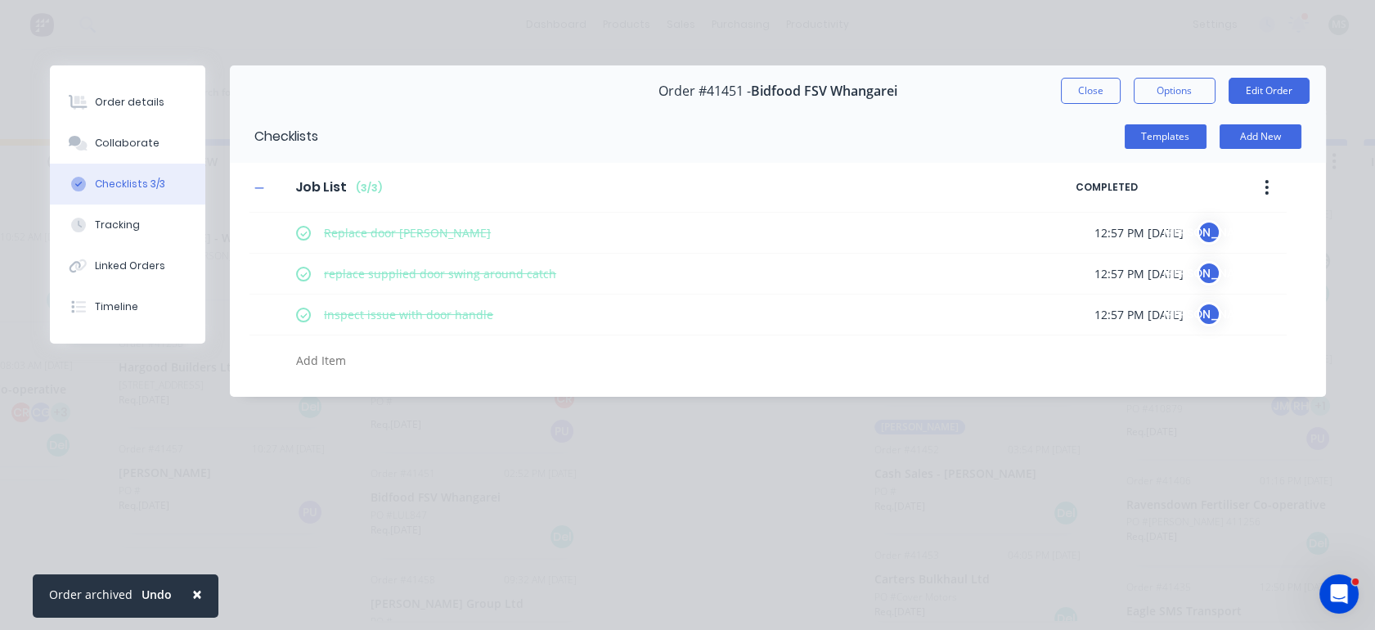
click at [119, 176] on button "Checklists 3/3" at bounding box center [127, 184] width 155 height 41
click at [113, 223] on div "Tracking" at bounding box center [117, 225] width 45 height 15
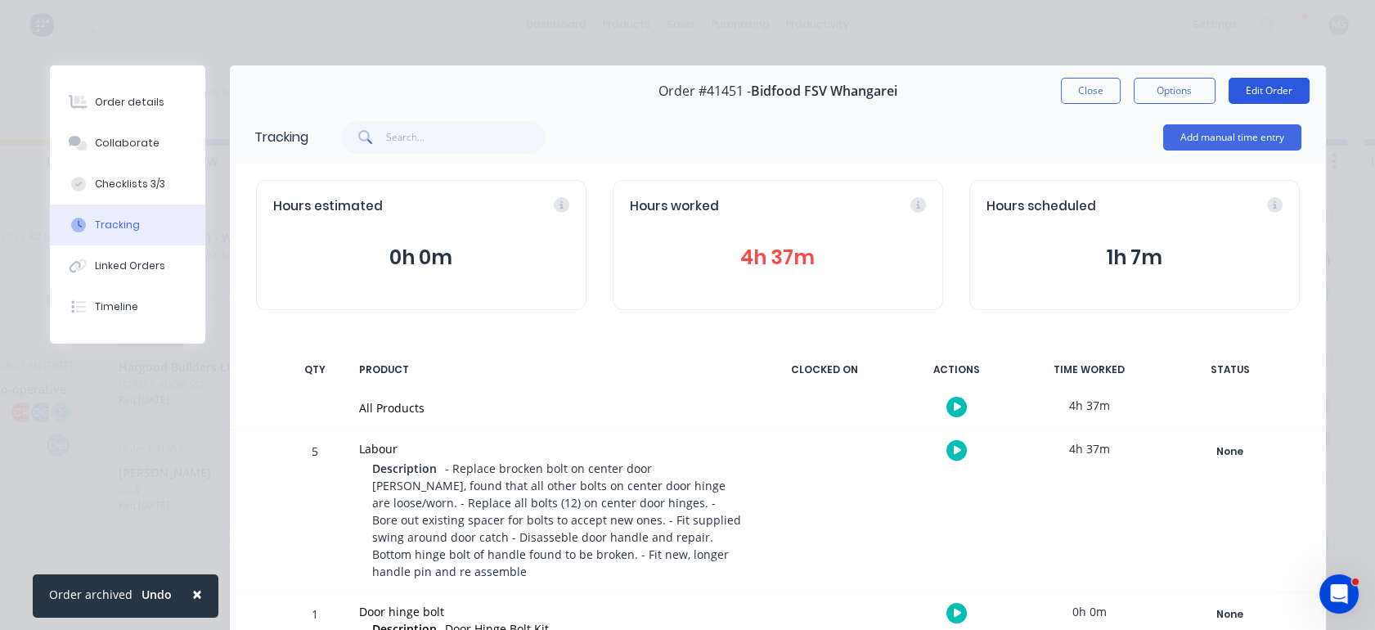
click at [1253, 89] on button "Edit Order" at bounding box center [1268, 91] width 81 height 26
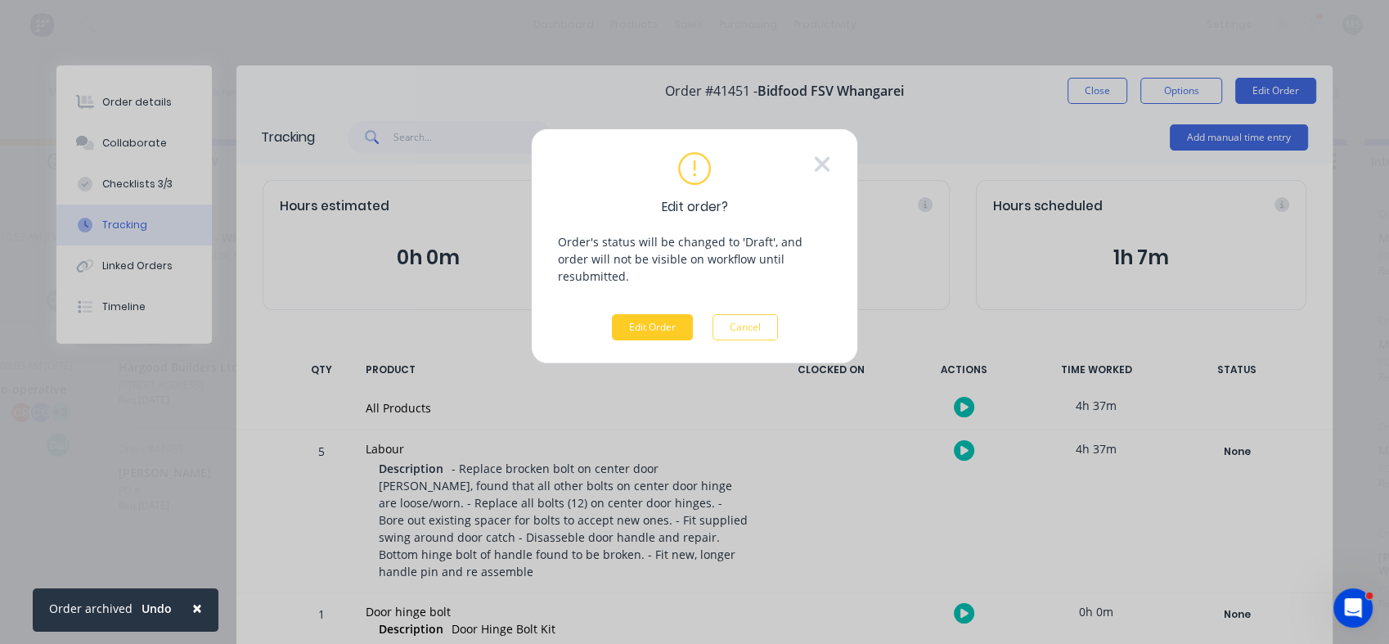
click at [636, 314] on button "Edit Order" at bounding box center [652, 327] width 81 height 26
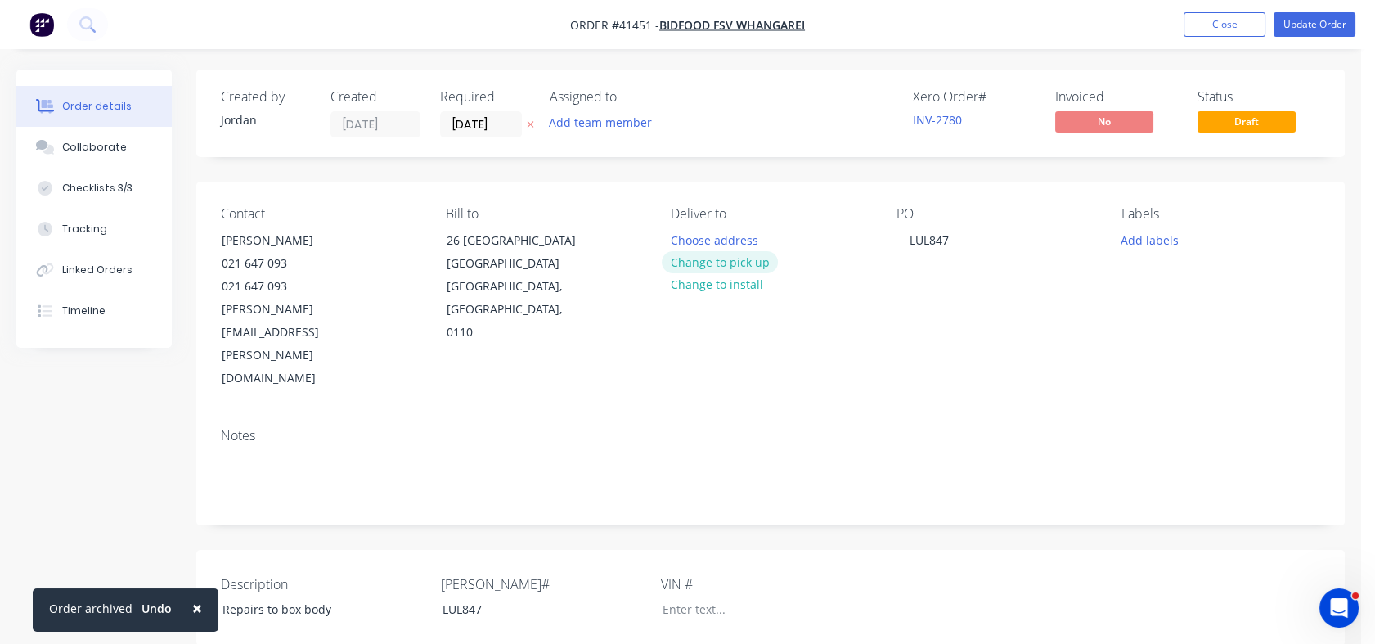
click at [717, 267] on button "Change to pick up" at bounding box center [720, 262] width 116 height 22
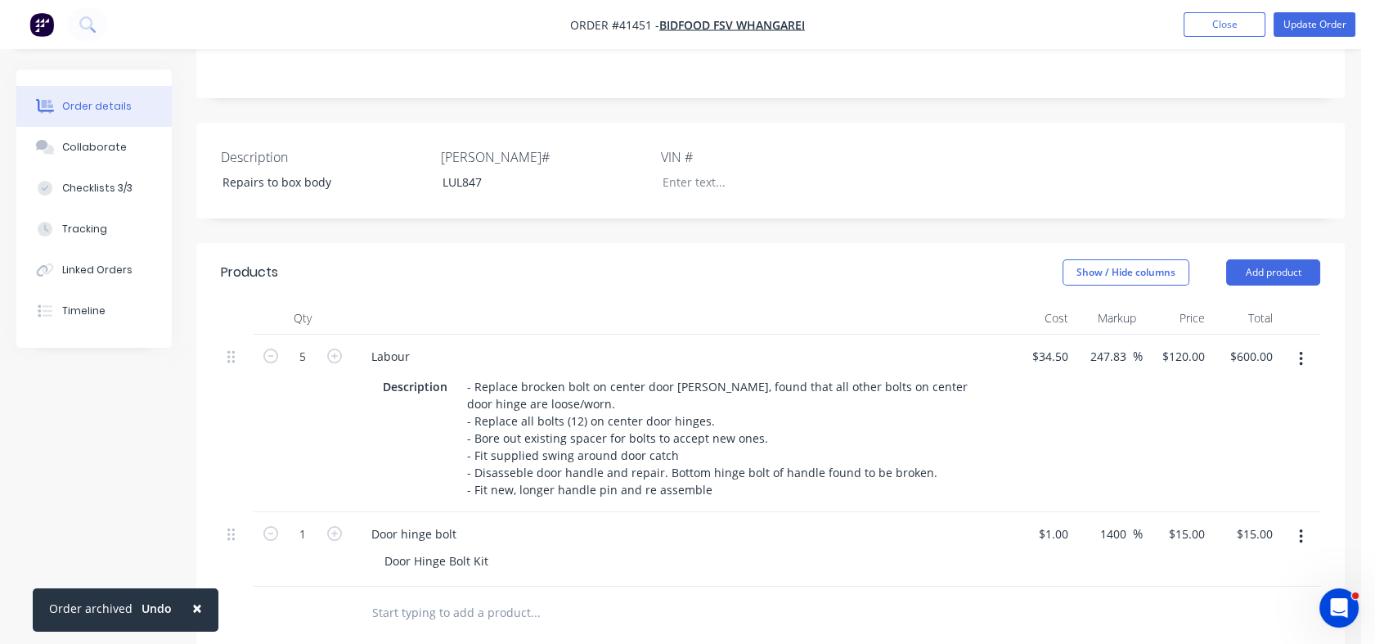
scroll to position [345, 0]
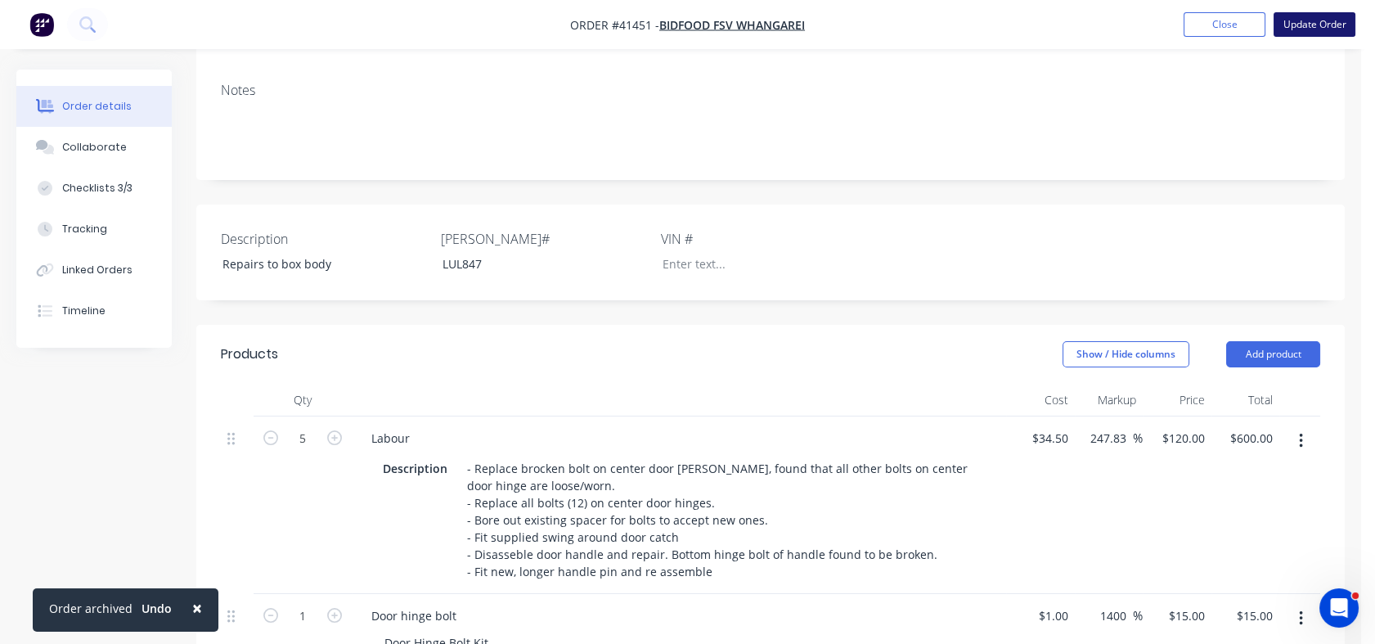
click at [1314, 19] on button "Update Order" at bounding box center [1314, 24] width 82 height 25
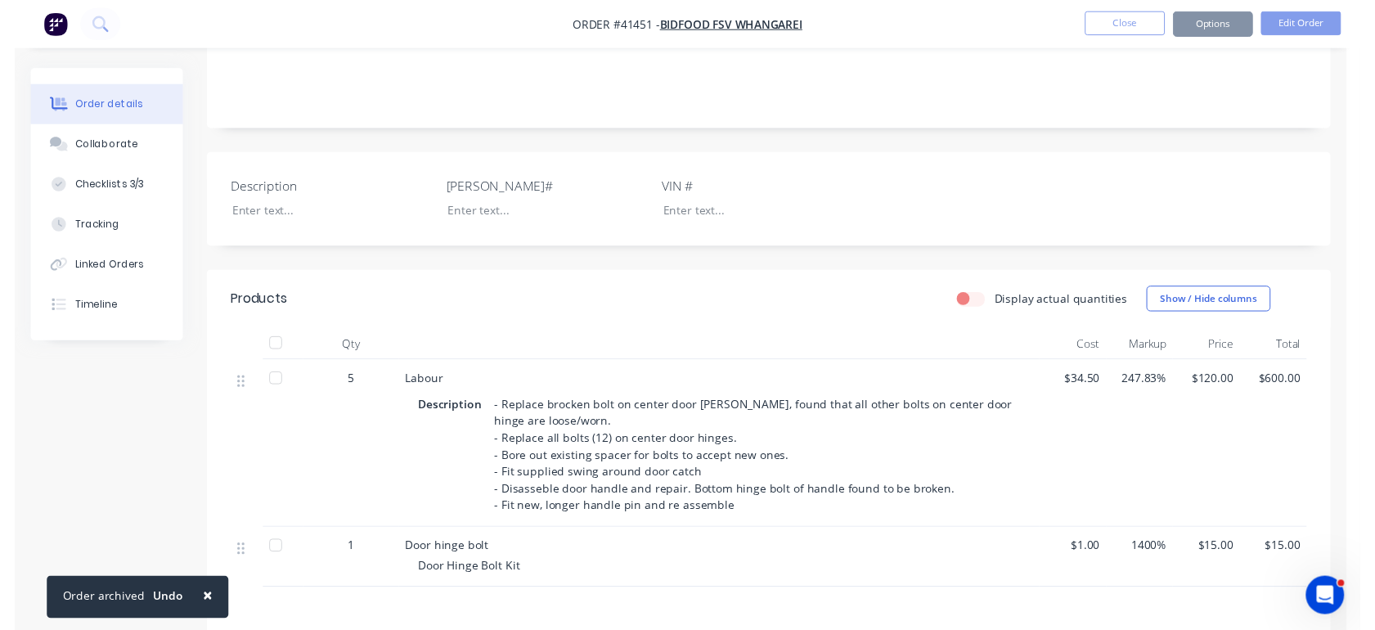
scroll to position [0, 0]
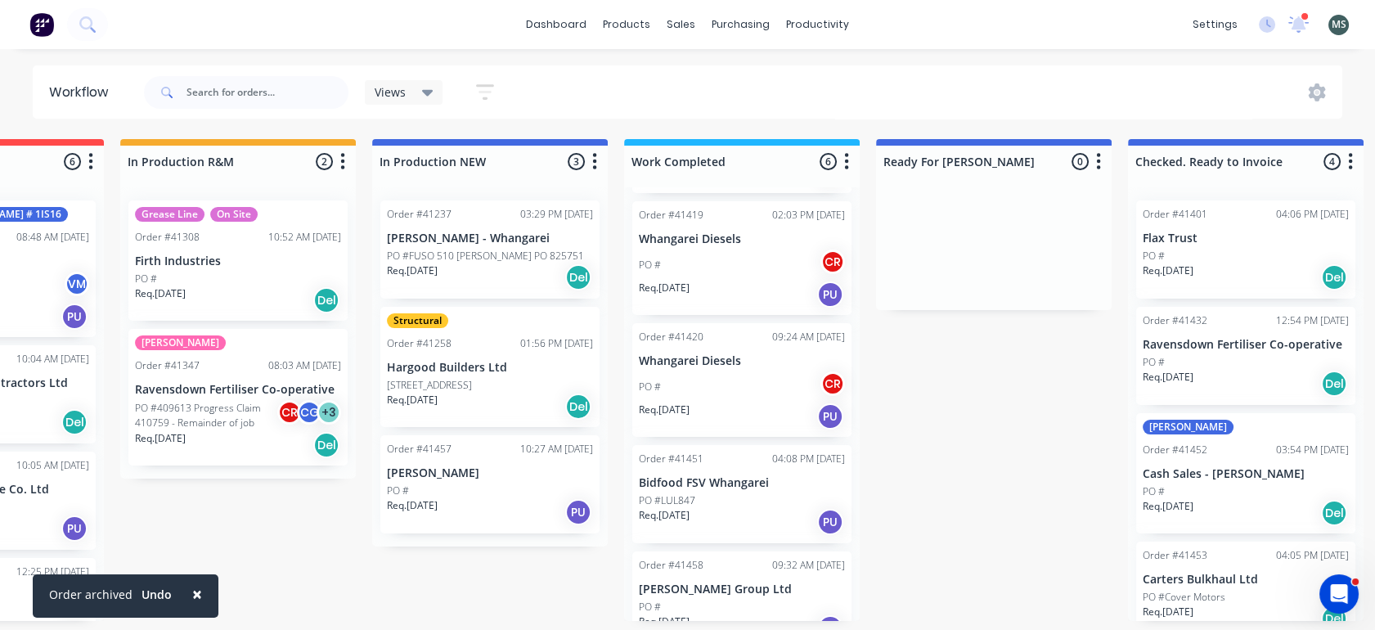
scroll to position [268, 0]
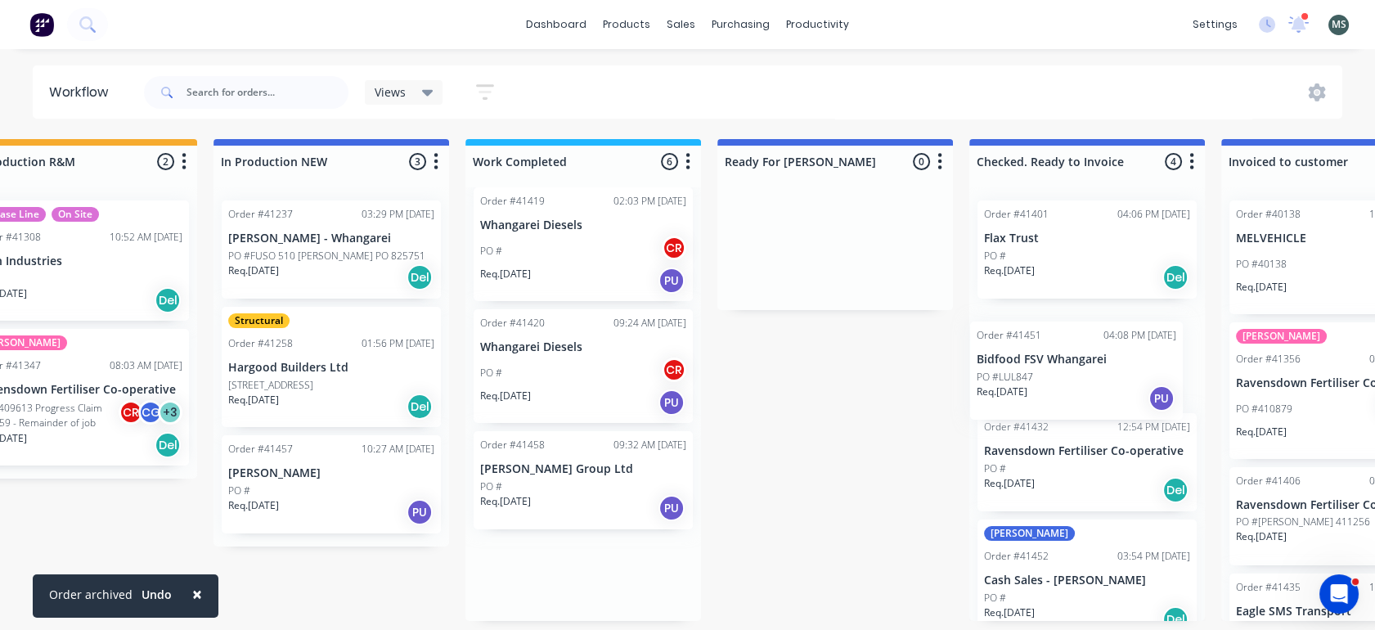
drag, startPoint x: 719, startPoint y: 459, endPoint x: 1073, endPoint y: 359, distance: 367.9
click at [1073, 359] on div "Submitted 8 Status colour #273444 hex #273444 Save Cancel Summaries Total order…" at bounding box center [774, 380] width 2728 height 482
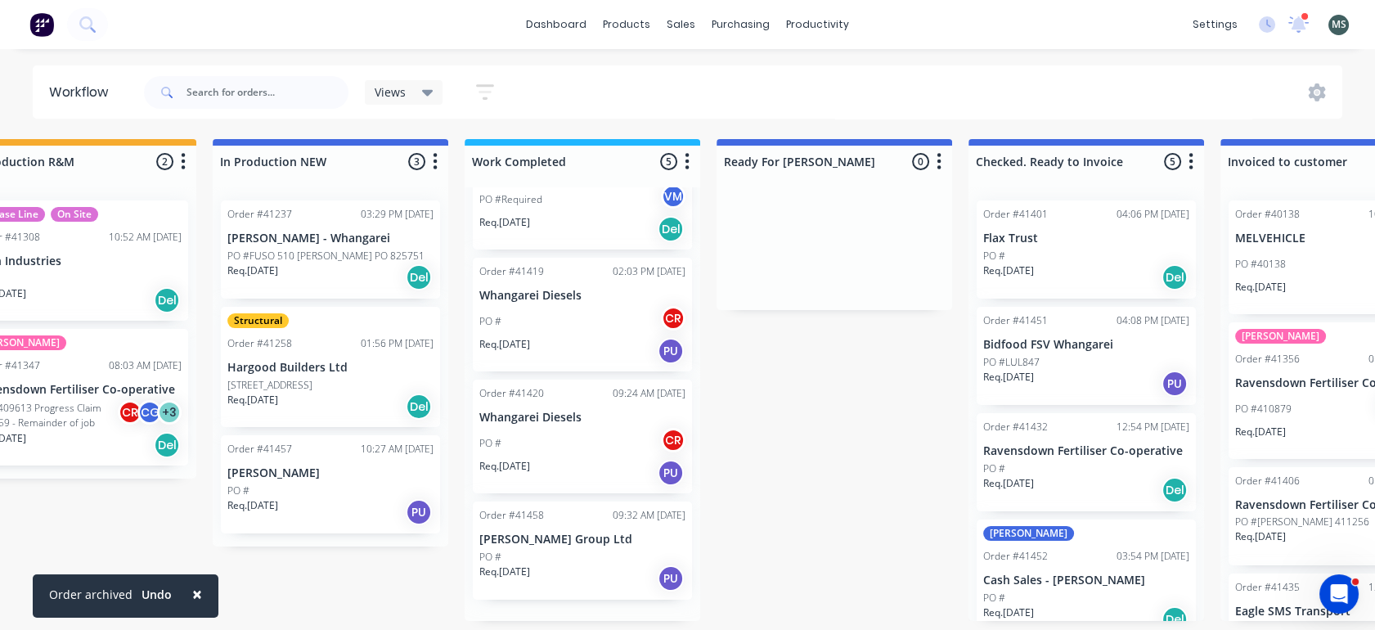
scroll to position [162, 0]
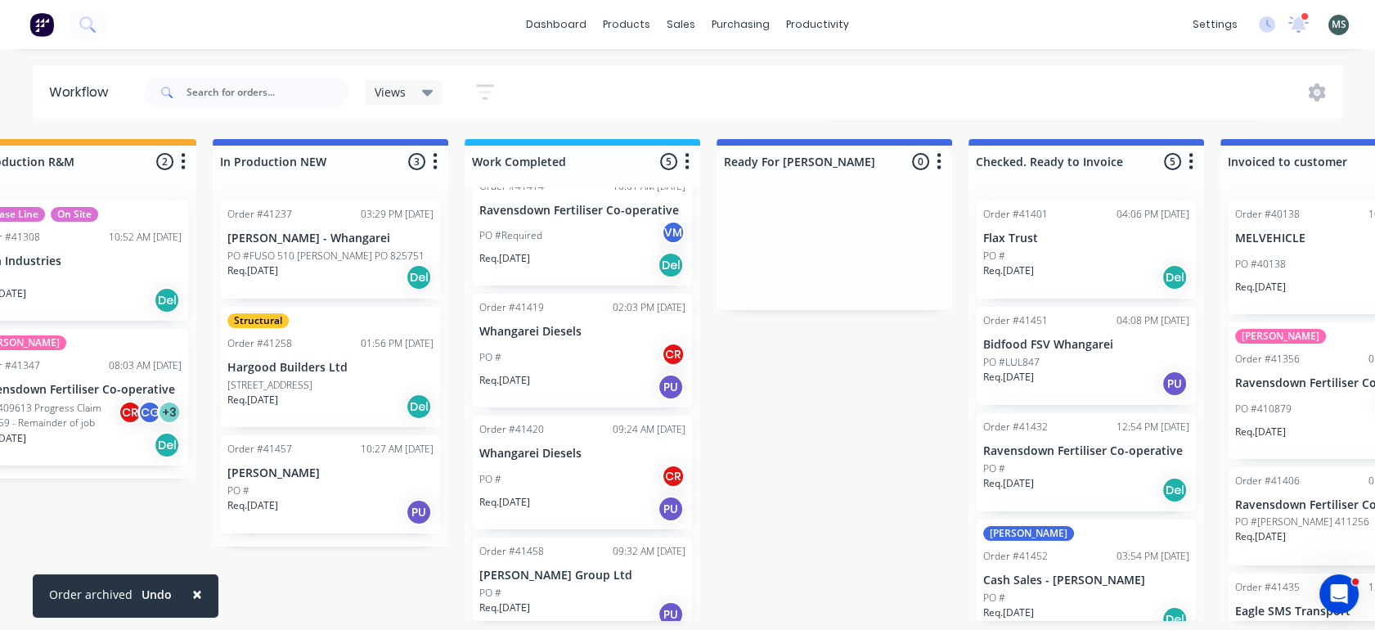
click at [552, 568] on p "[PERSON_NAME] Group Ltd" at bounding box center [582, 575] width 206 height 14
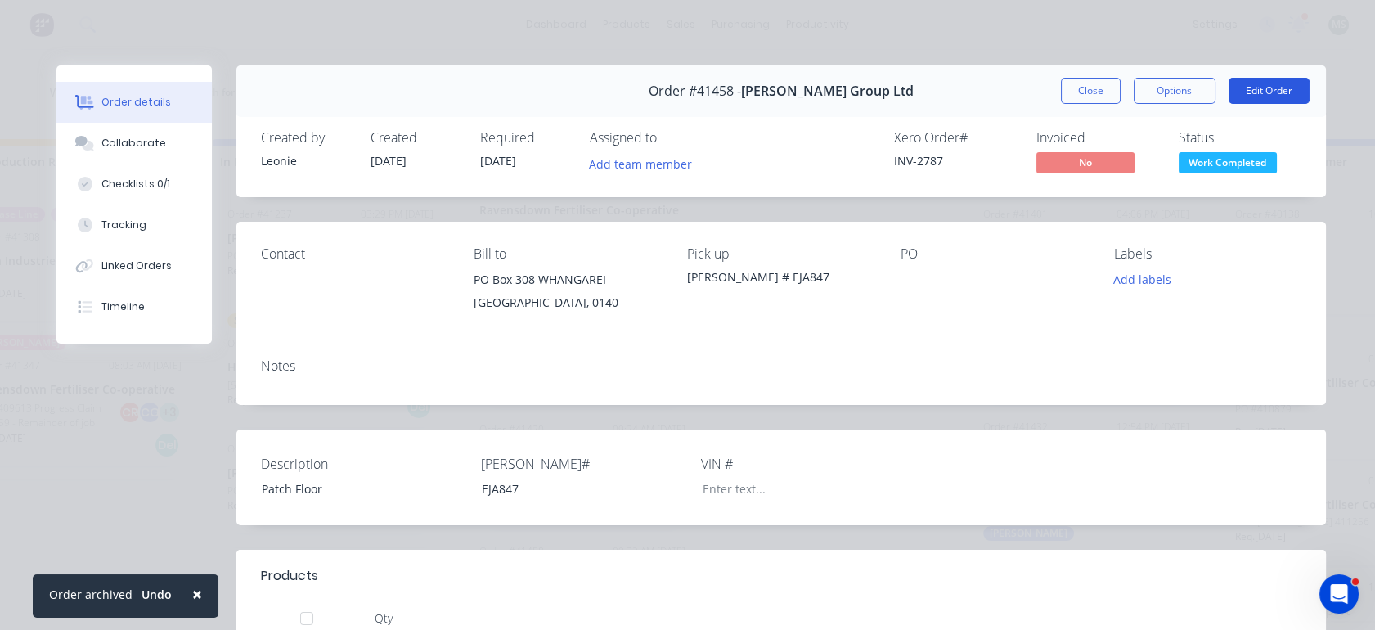
click at [1267, 88] on button "Edit Order" at bounding box center [1268, 91] width 81 height 26
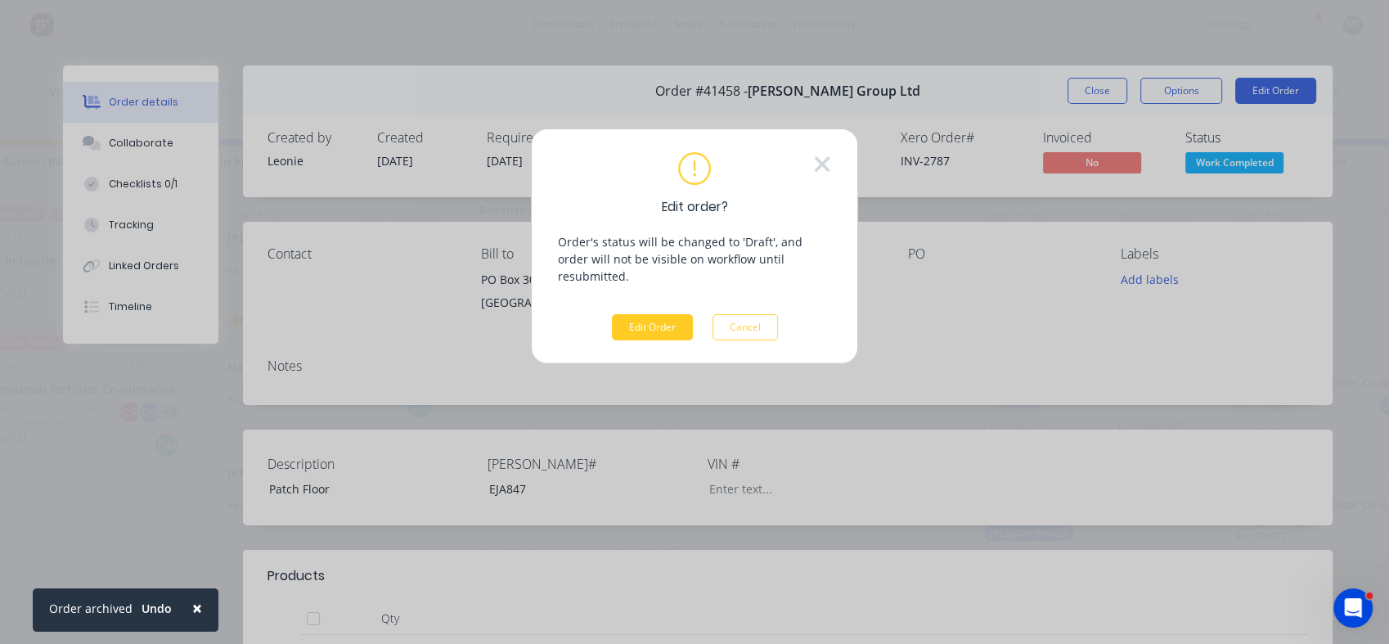
click at [654, 314] on button "Edit Order" at bounding box center [652, 327] width 81 height 26
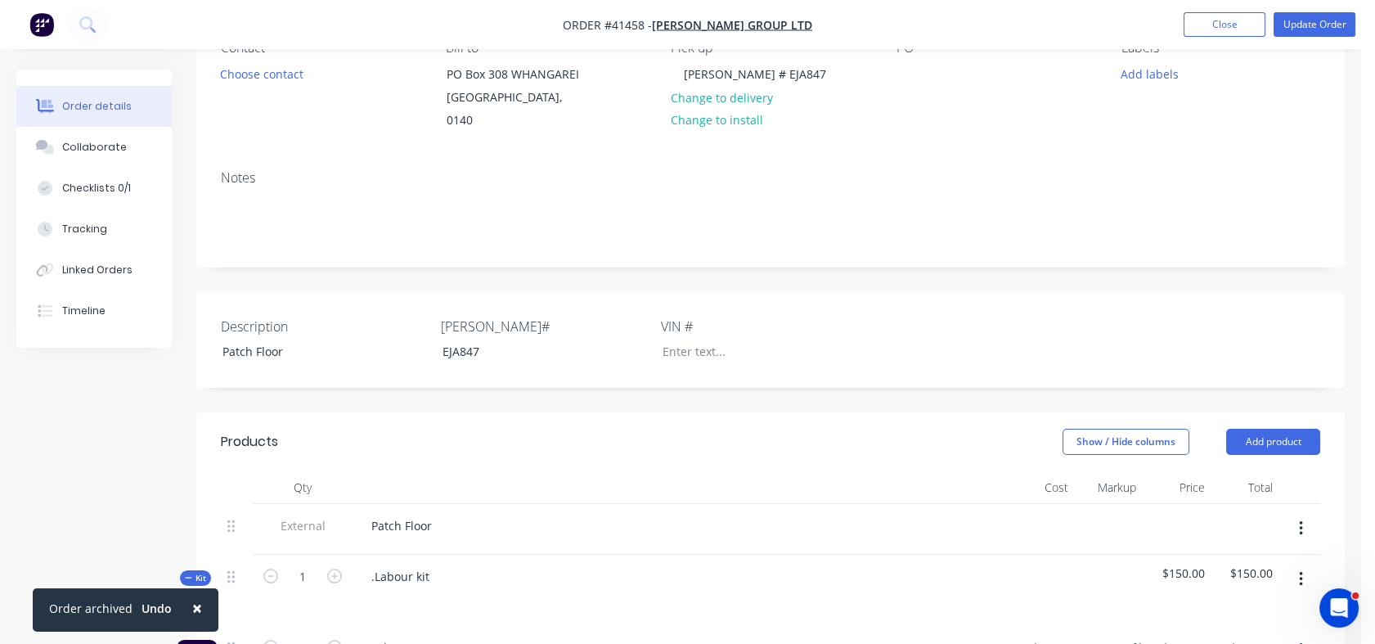
scroll to position [183, 0]
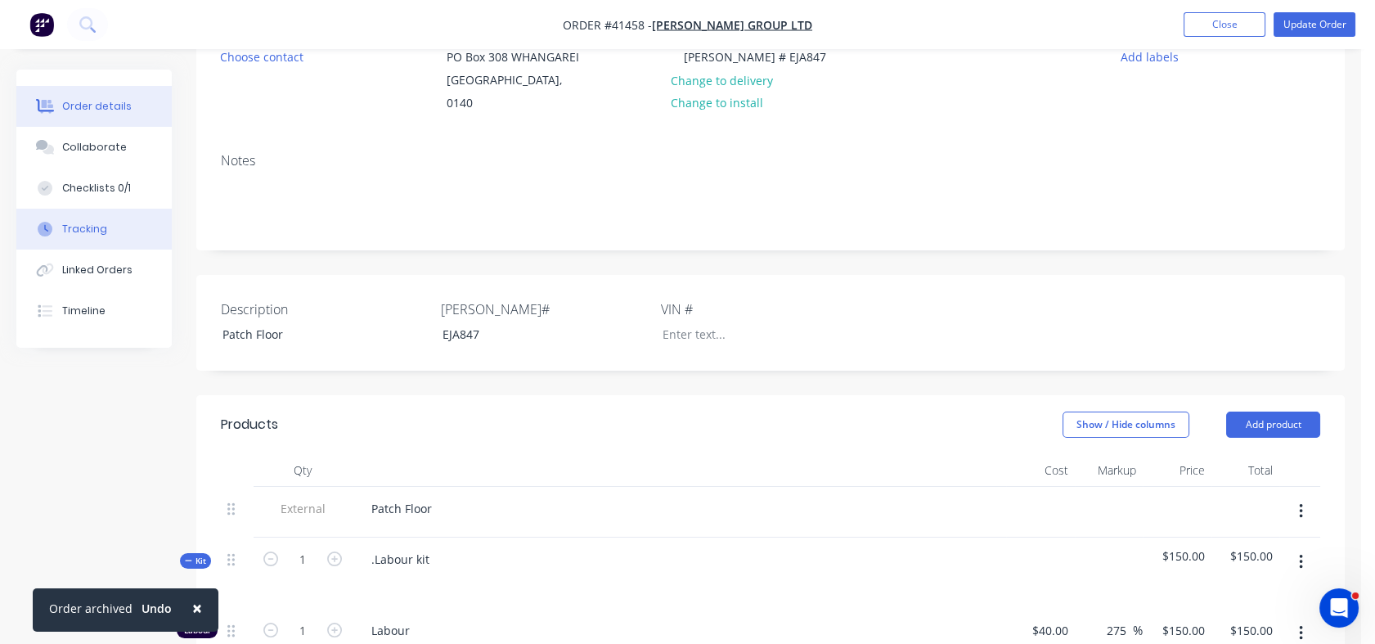
click at [98, 227] on div "Tracking" at bounding box center [84, 229] width 45 height 15
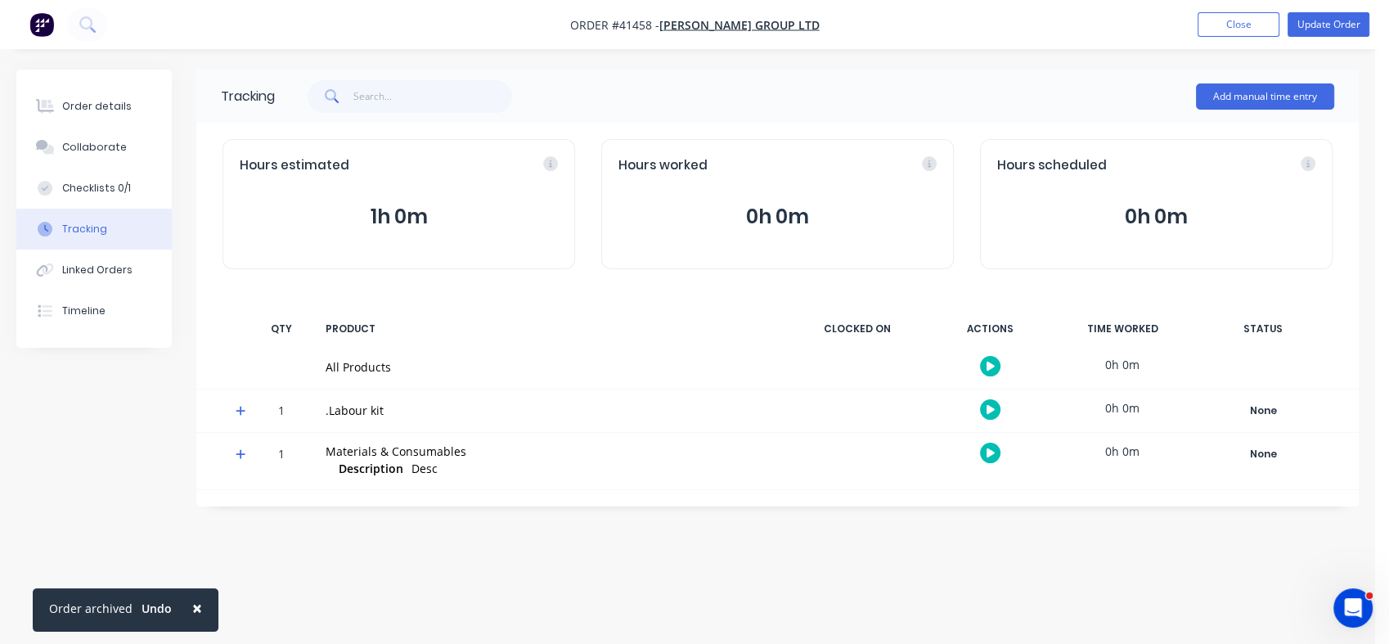
click at [98, 227] on div "Tracking" at bounding box center [84, 229] width 45 height 15
click at [91, 181] on div "Checklists 0/1" at bounding box center [96, 188] width 69 height 15
type textarea "x"
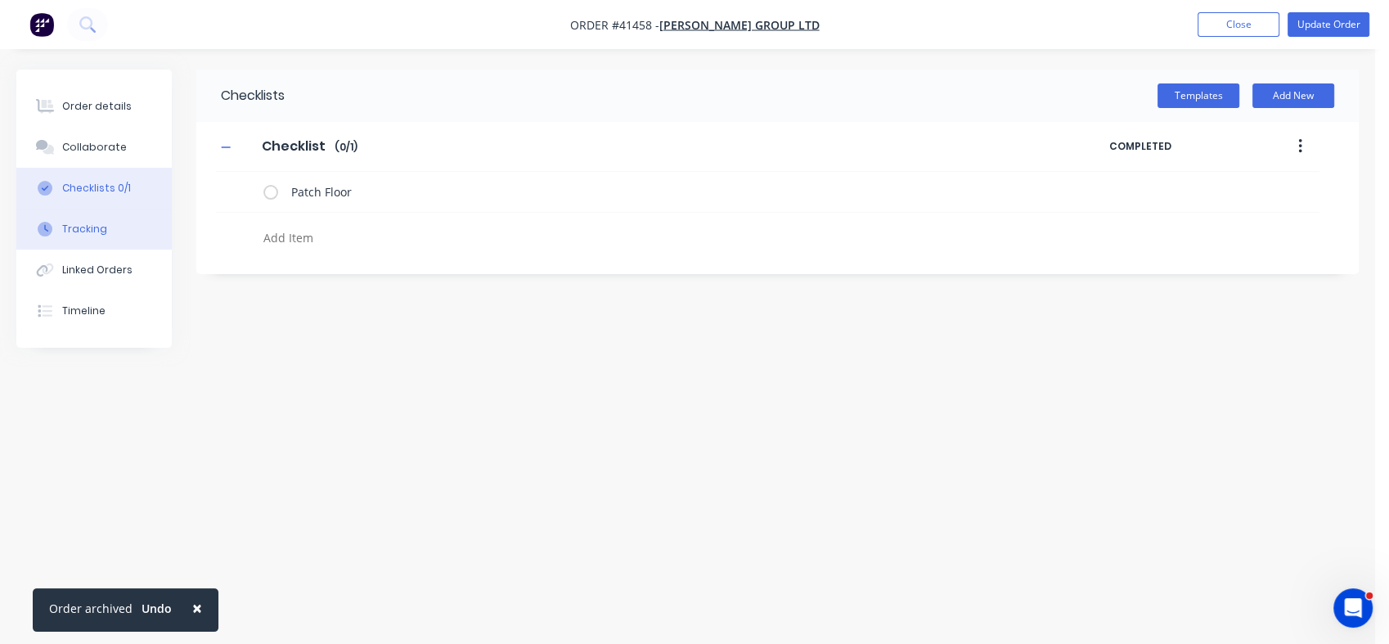
click at [87, 239] on button "Tracking" at bounding box center [93, 229] width 155 height 41
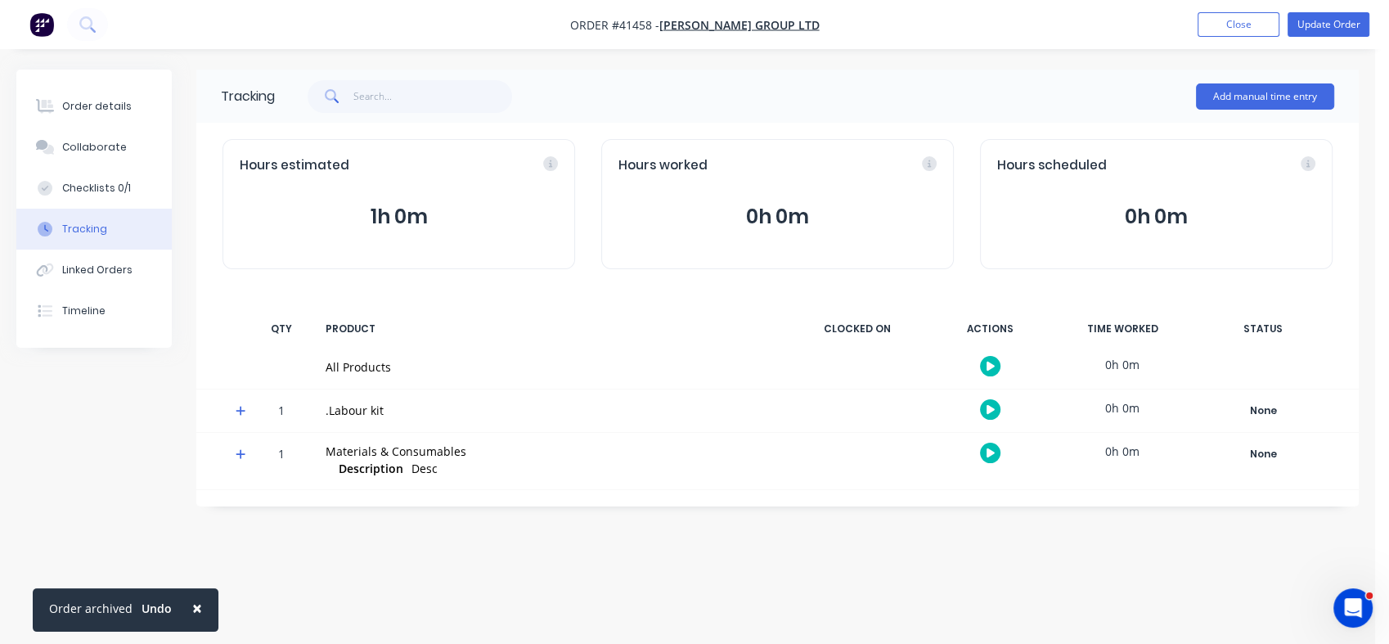
click at [710, 212] on button "0h 0m" at bounding box center [777, 216] width 318 height 31
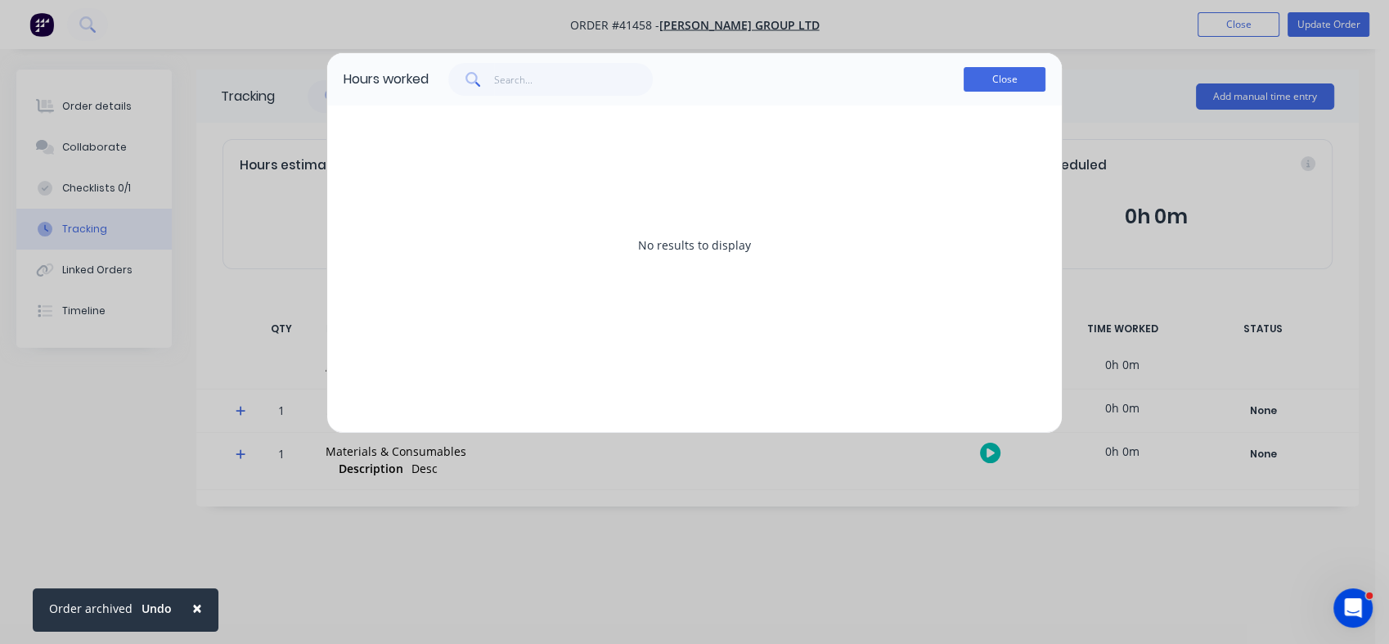
click at [1002, 72] on button "Close" at bounding box center [1004, 79] width 82 height 25
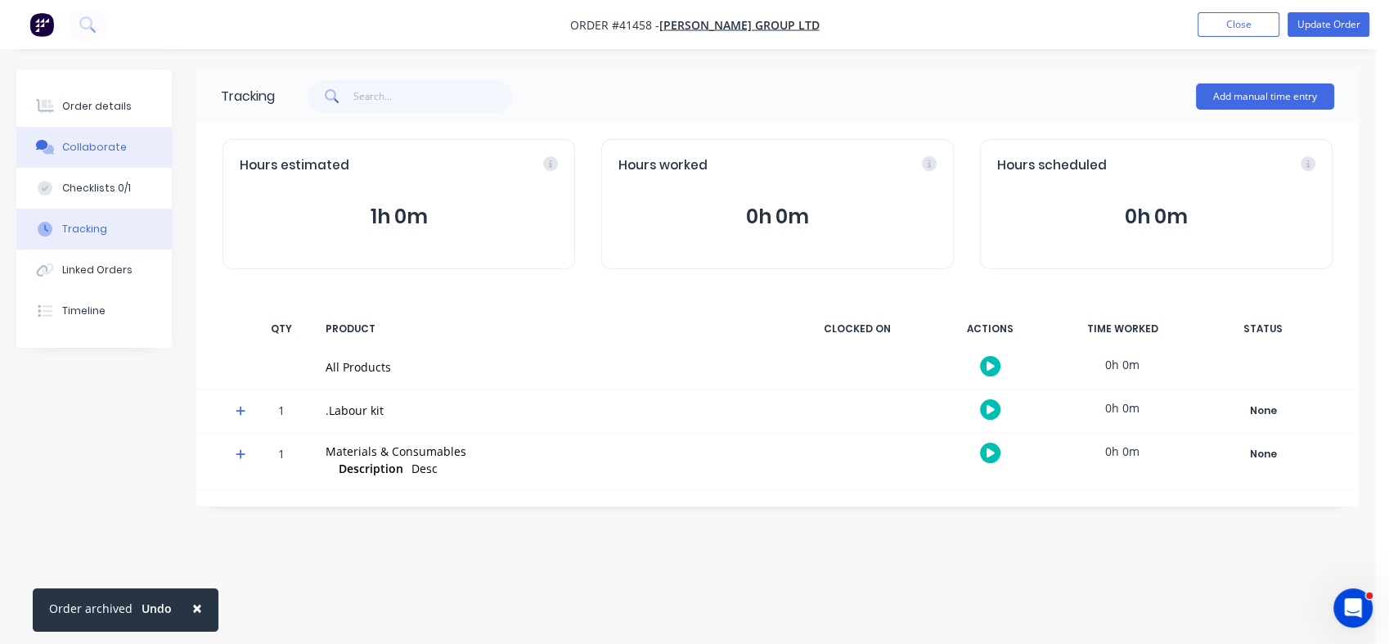
click at [83, 144] on div "Collaborate" at bounding box center [94, 147] width 65 height 15
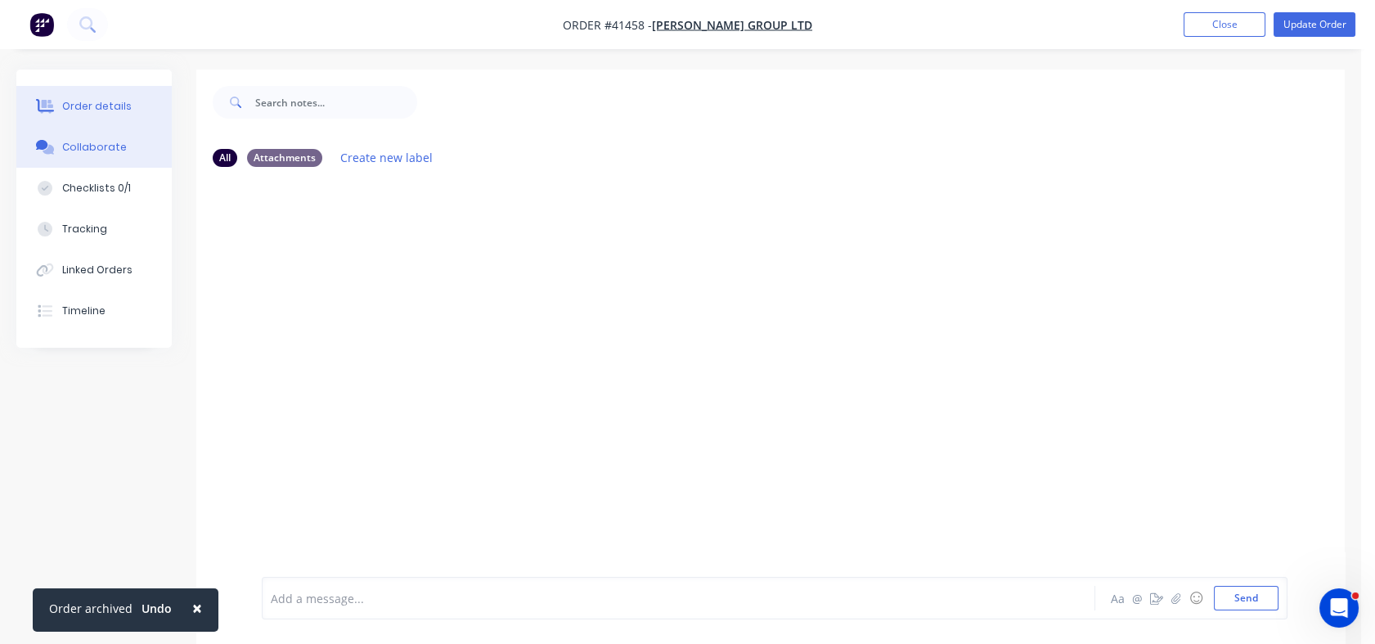
click at [84, 106] on div "Order details" at bounding box center [97, 106] width 70 height 15
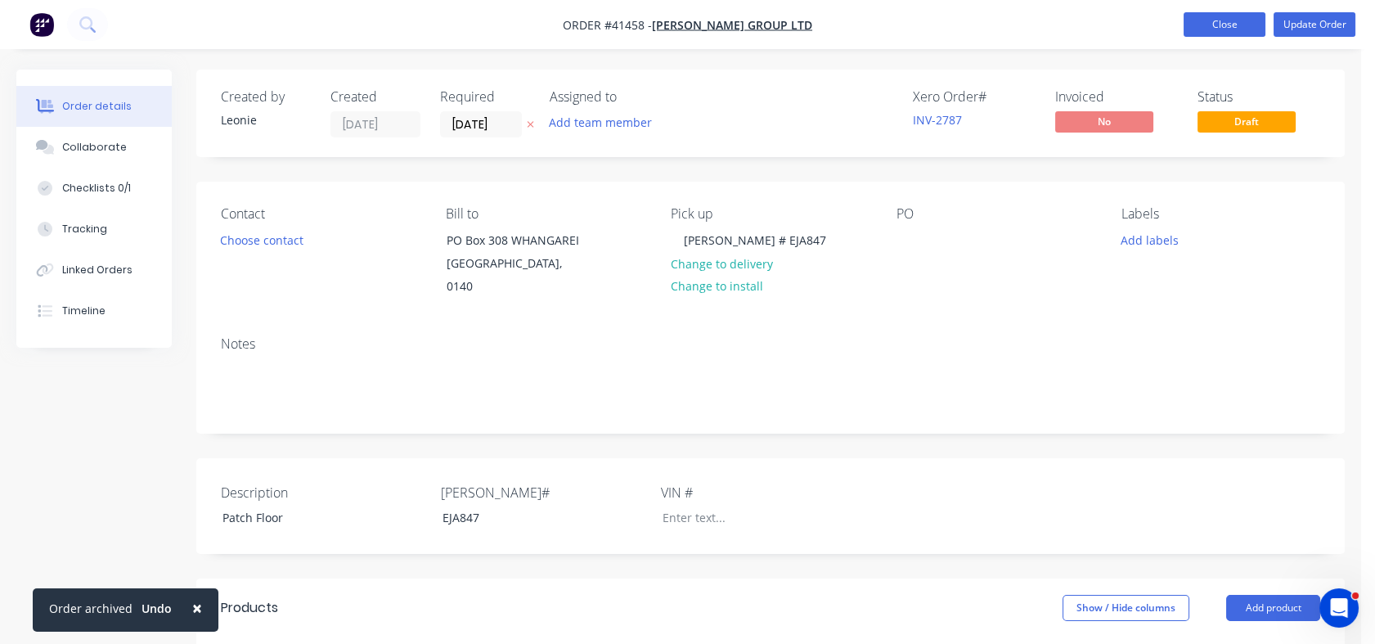
click at [1228, 28] on button "Close" at bounding box center [1224, 24] width 82 height 25
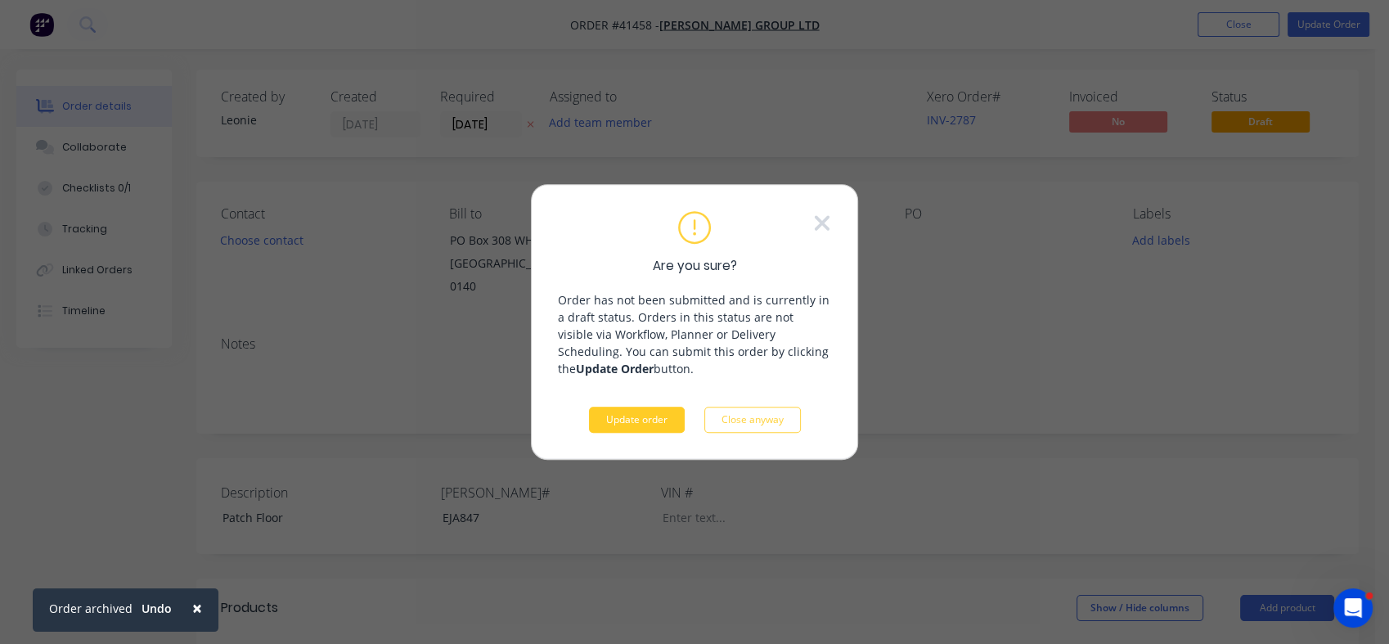
click at [611, 425] on button "Update order" at bounding box center [637, 419] width 96 height 26
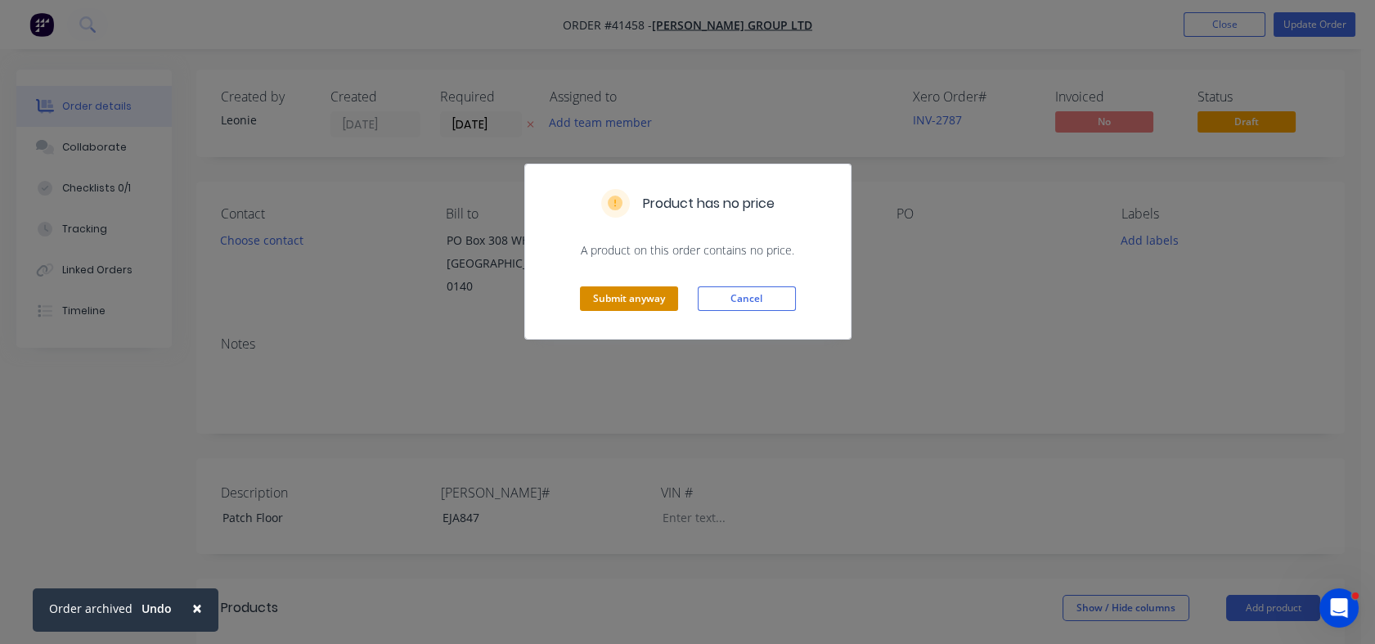
click at [628, 299] on button "Submit anyway" at bounding box center [629, 298] width 98 height 25
